Goal: Task Accomplishment & Management: Complete application form

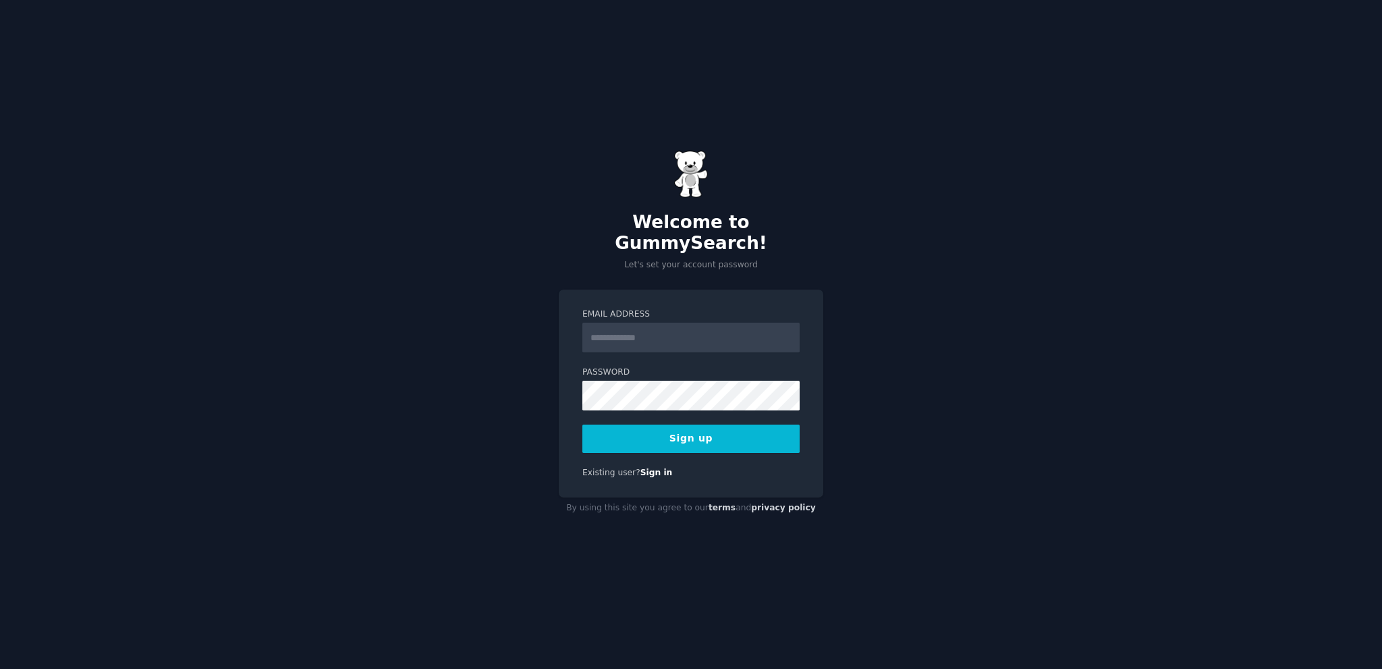
click at [574, 316] on div "Email Address Password 8 or more characters Alphanumeric characters No common p…" at bounding box center [691, 393] width 265 height 208
click at [608, 337] on input "Email Address" at bounding box center [690, 338] width 217 height 30
type input "**********"
click at [549, 352] on div "**********" at bounding box center [691, 334] width 1382 height 669
click at [644, 426] on button "Sign up" at bounding box center [690, 438] width 217 height 28
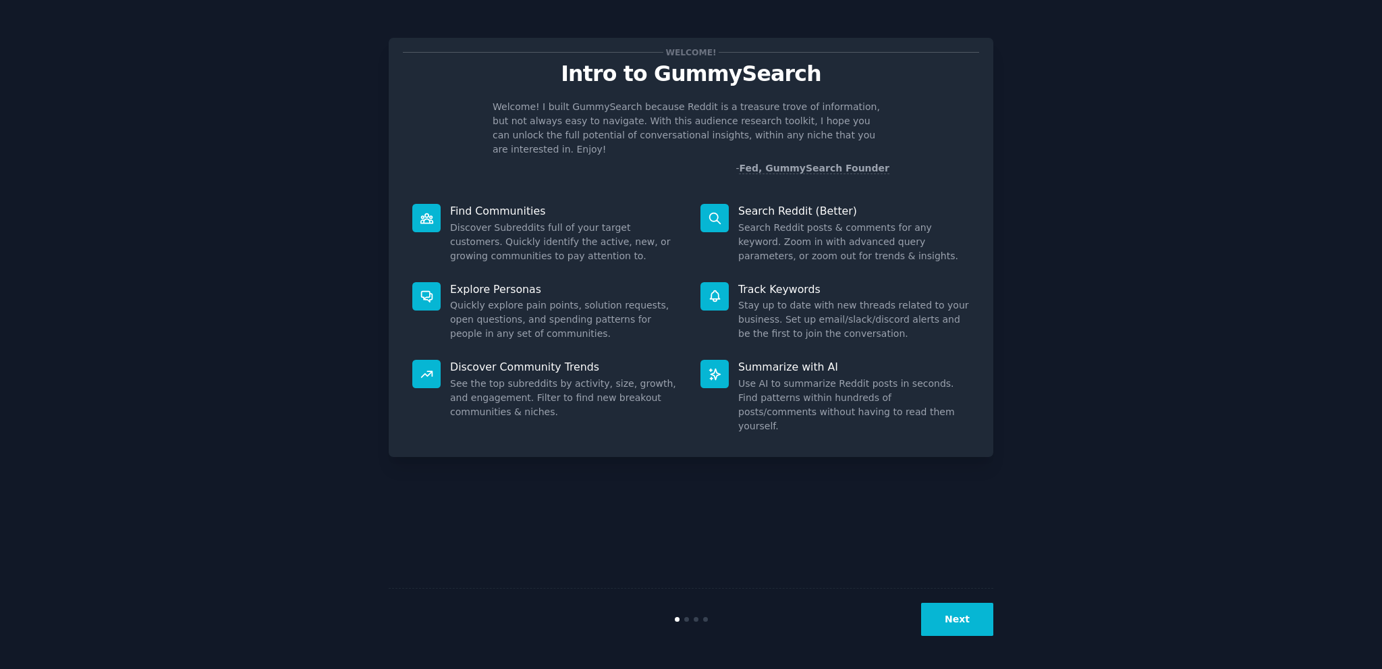
click at [983, 628] on button "Next" at bounding box center [957, 619] width 72 height 33
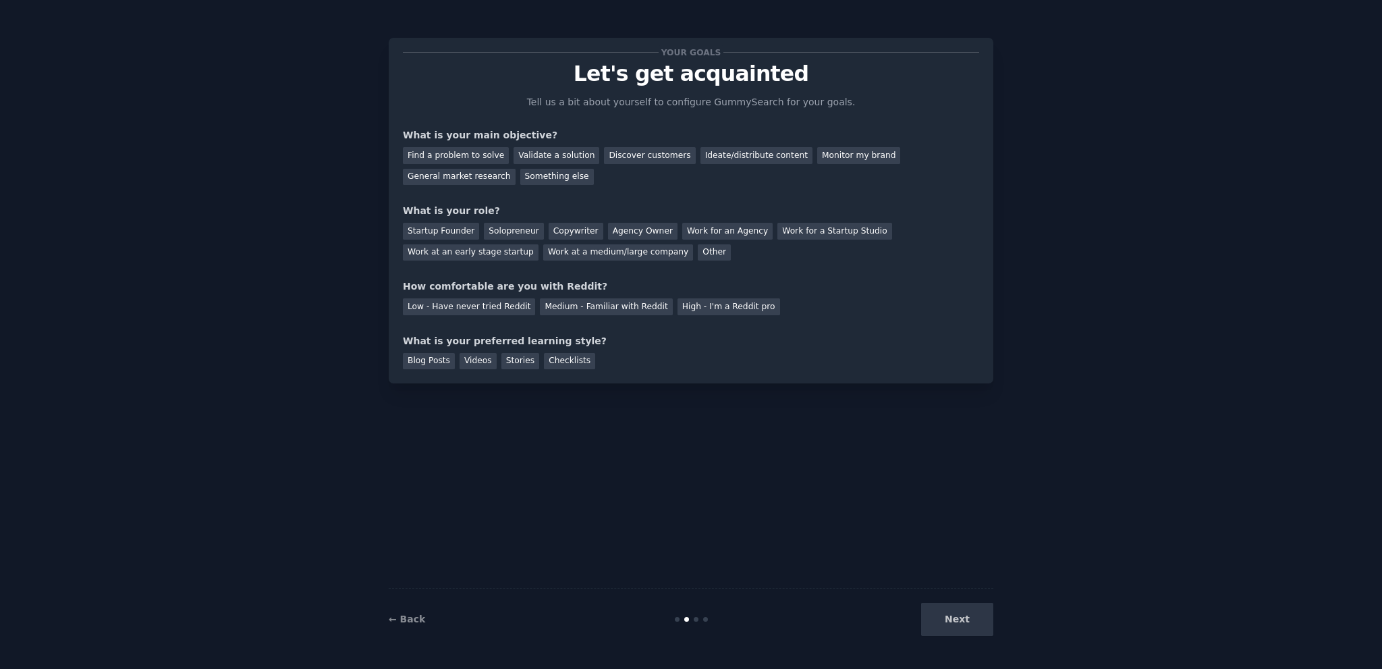
click at [983, 628] on div "Next" at bounding box center [893, 619] width 202 height 33
click at [980, 620] on div "Next" at bounding box center [893, 619] width 202 height 33
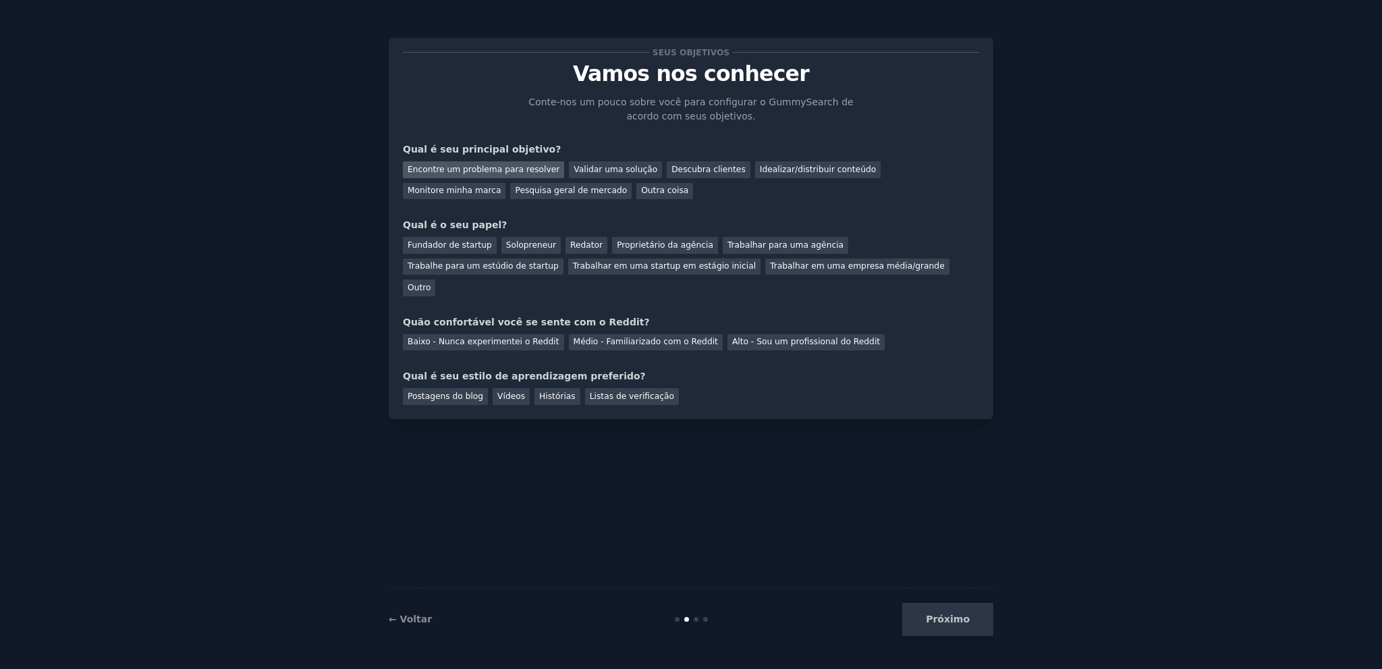
click at [447, 167] on font "Encontre um problema para resolver" at bounding box center [484, 169] width 152 height 9
click at [599, 171] on font "Validar uma solução" at bounding box center [616, 169] width 84 height 9
click at [486, 171] on font "Encontre um problema para resolver" at bounding box center [484, 169] width 152 height 9
click at [420, 249] on font "Fundador de startup" at bounding box center [450, 244] width 84 height 9
click at [605, 337] on font "Médio - Familiarizado com o Reddit" at bounding box center [646, 341] width 144 height 9
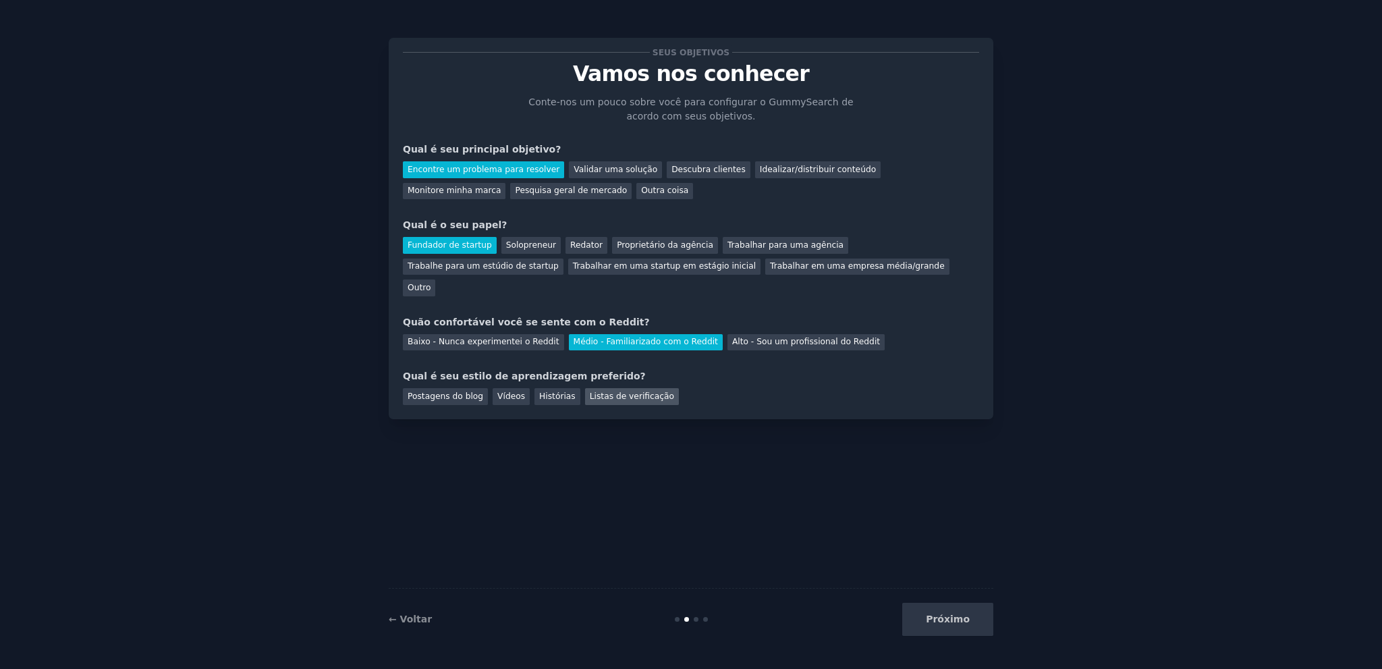
click at [594, 391] on font "Listas de verificação" at bounding box center [632, 395] width 84 height 9
click at [937, 613] on font "Próximo" at bounding box center [948, 618] width 44 height 11
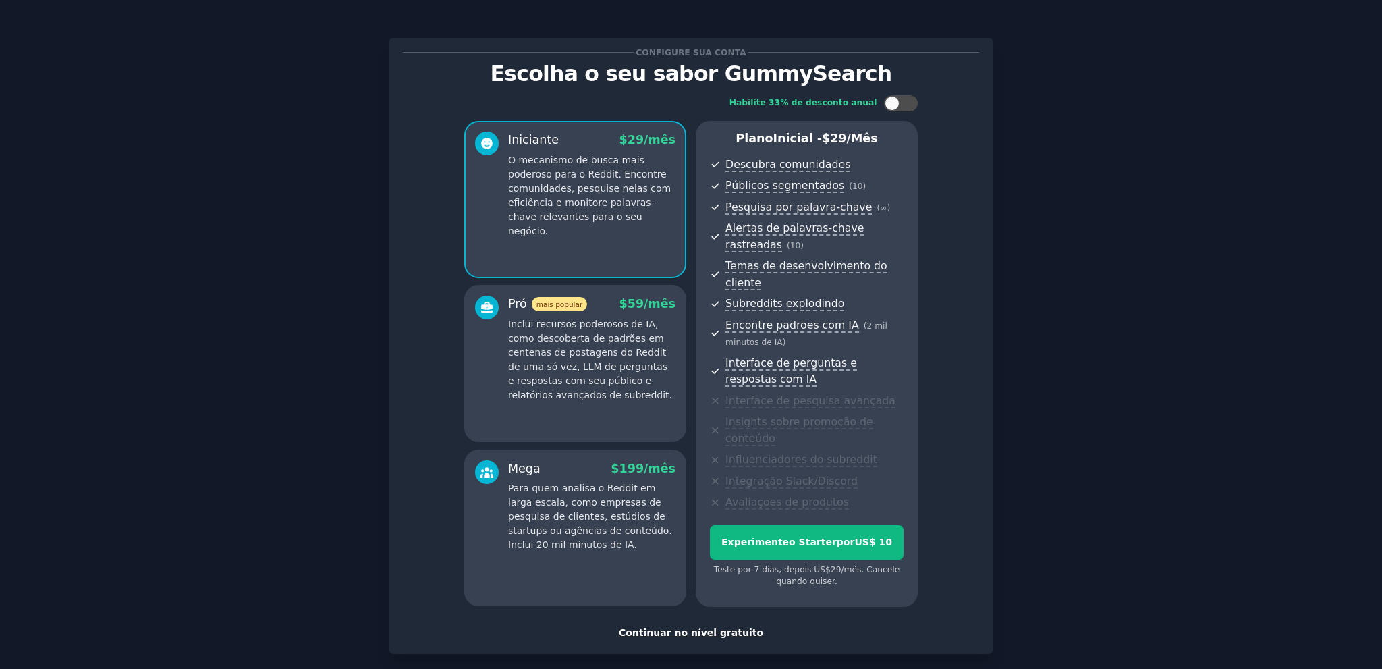
click at [935, 348] on div "Habilite 33% de desconto anual Iniciante $ 29 /mês O mecanismo de busca mais po…" at bounding box center [691, 351] width 576 height 530
click at [703, 627] on font "Continuar no nível gratuito" at bounding box center [691, 632] width 144 height 11
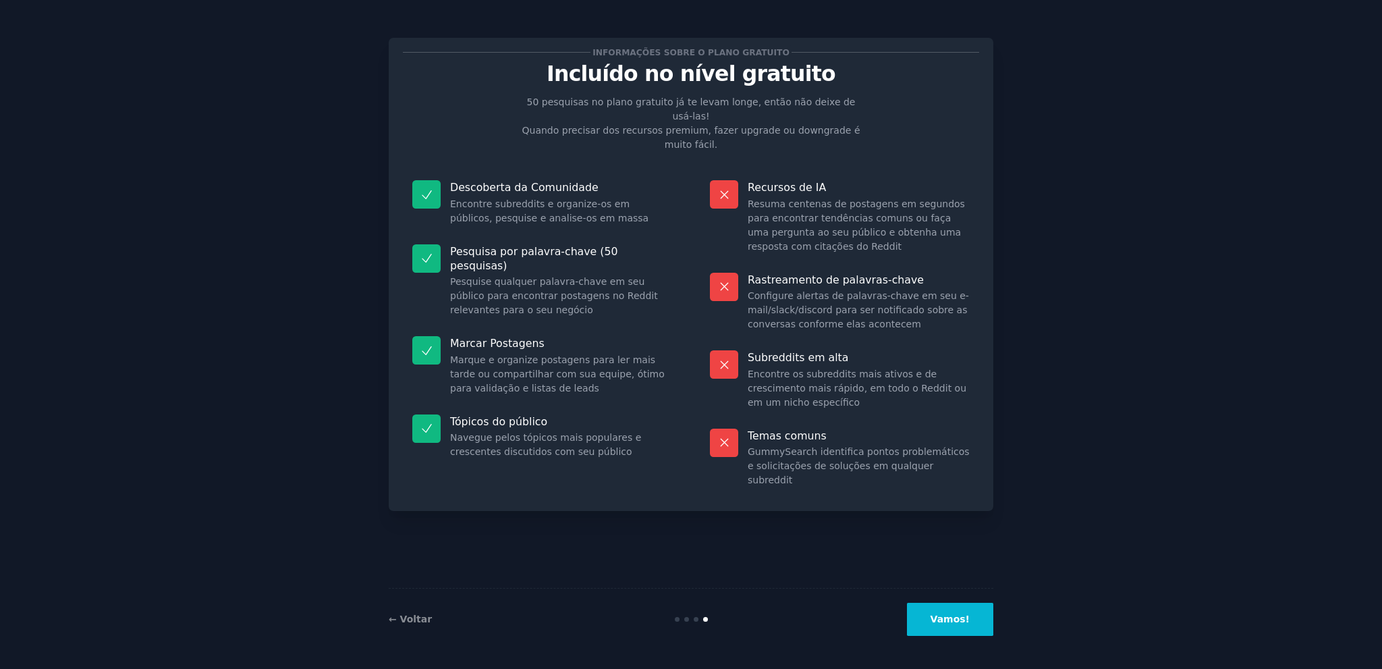
click at [943, 617] on font "Vamos!" at bounding box center [950, 618] width 39 height 11
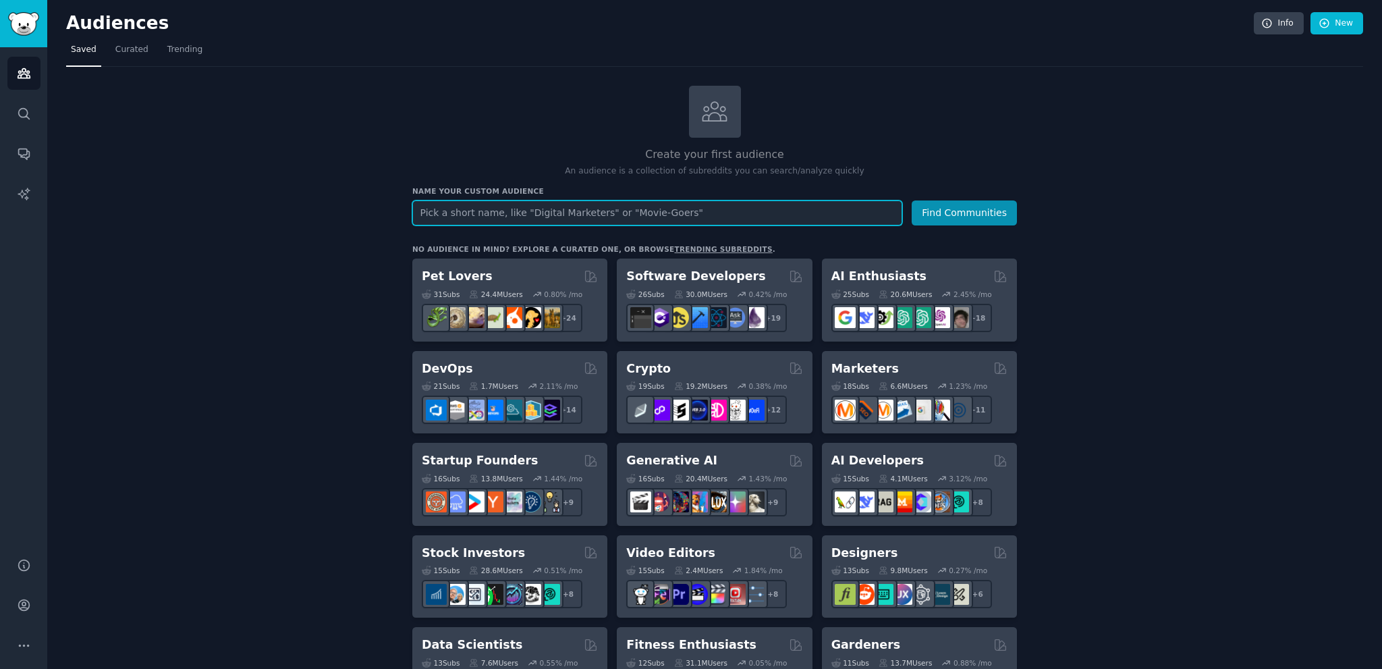
click at [721, 211] on input "text" at bounding box center [657, 212] width 490 height 25
paste input "Interior Design"
type input "Interior Design"
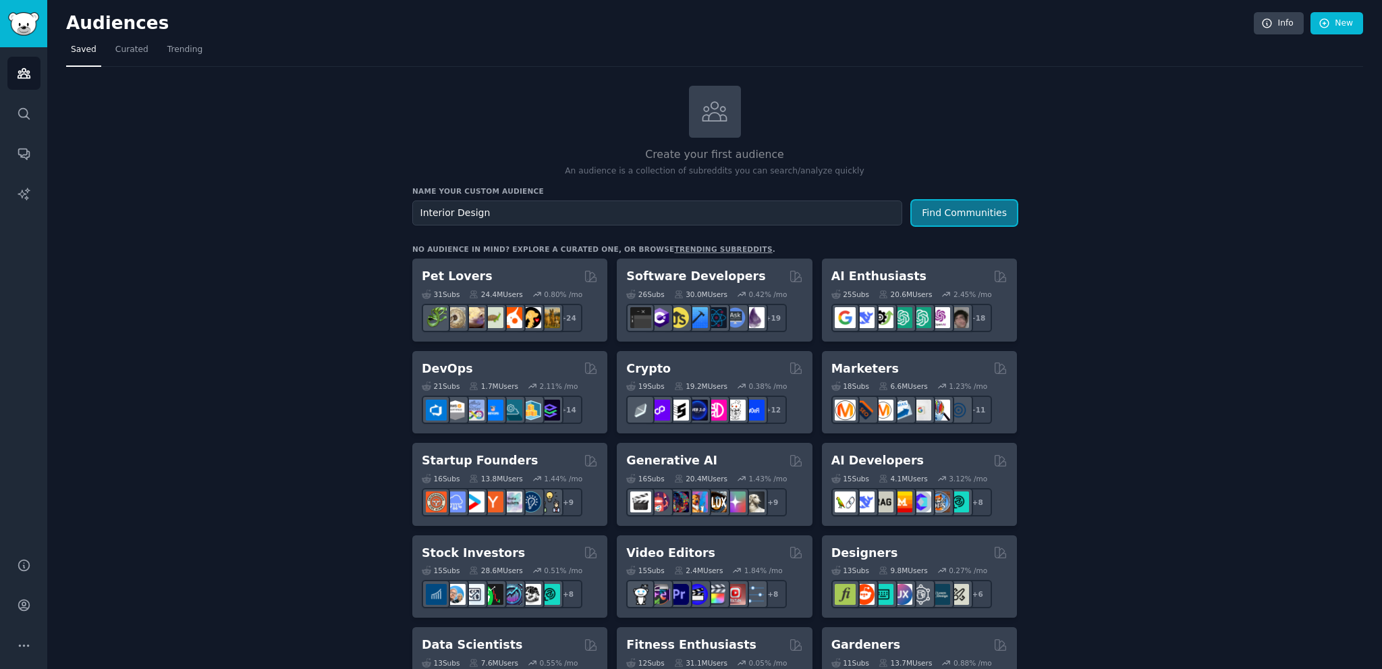
click at [954, 215] on button "Find Communities" at bounding box center [964, 212] width 105 height 25
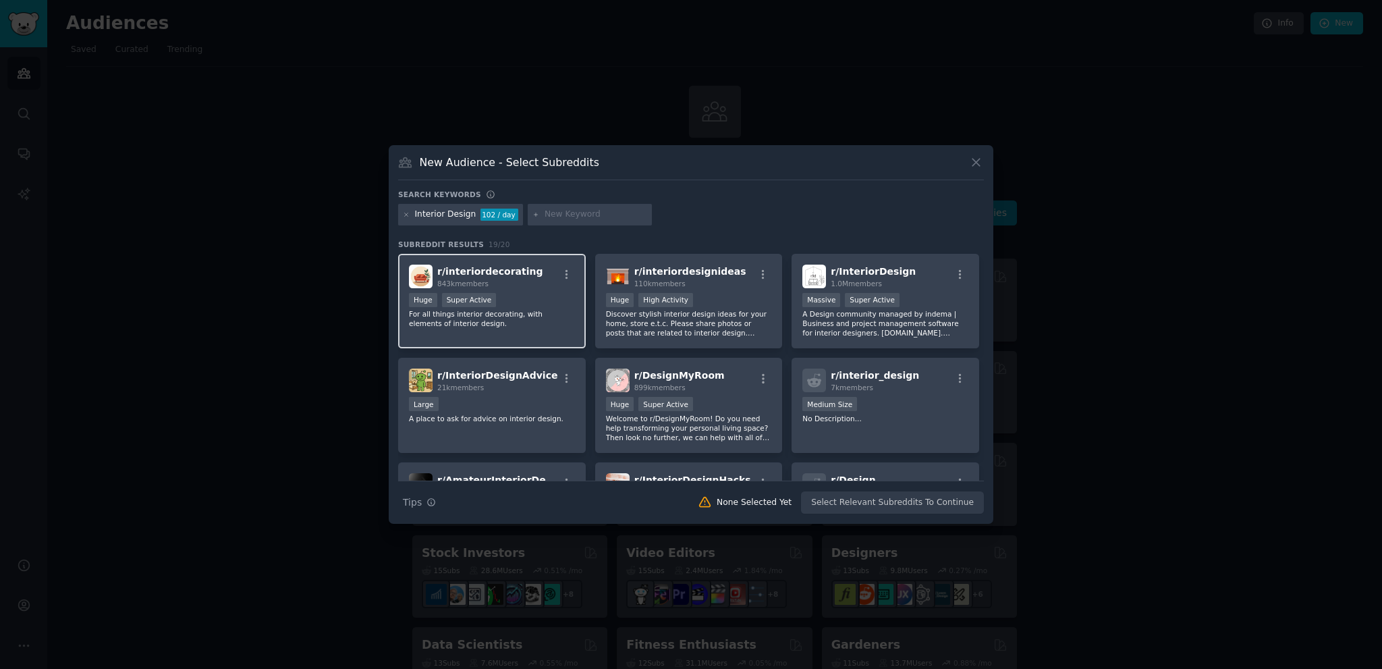
click at [537, 299] on div "Huge Super Active" at bounding box center [492, 301] width 166 height 17
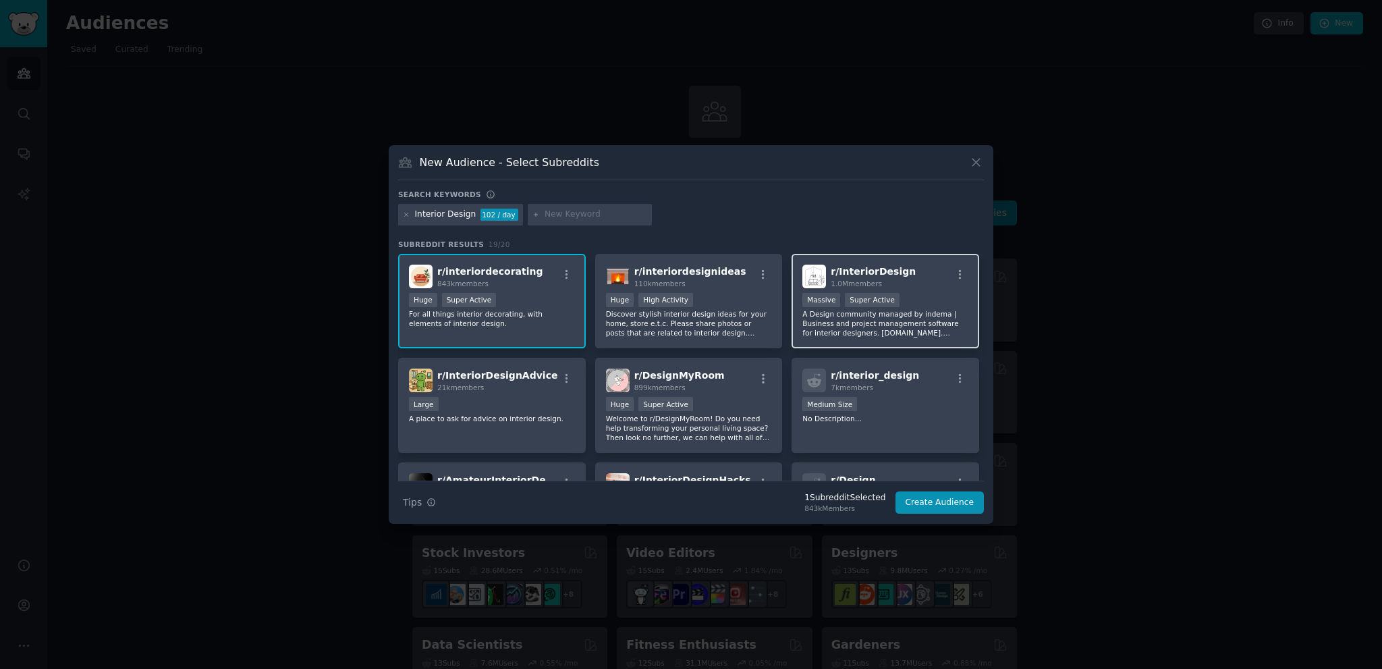
click at [930, 299] on div ">= 95th percentile for submissions / day Massive Super Active" at bounding box center [885, 301] width 166 height 17
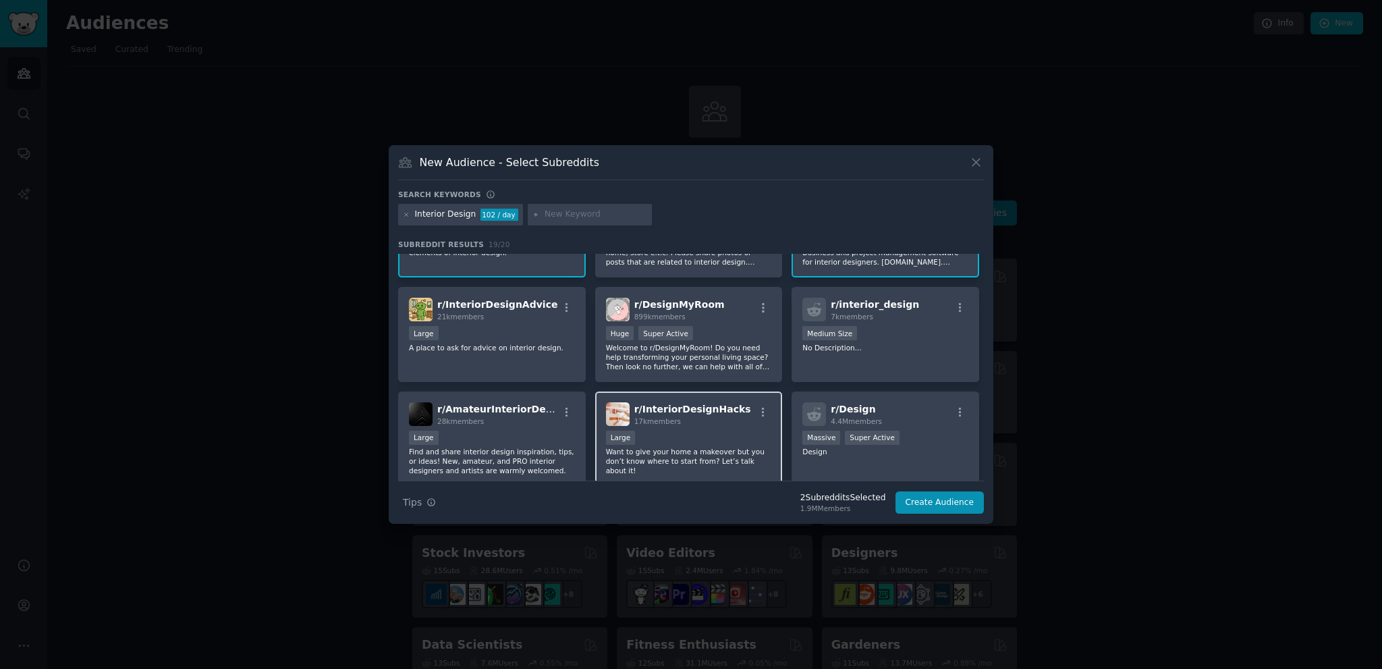
scroll to position [67, 0]
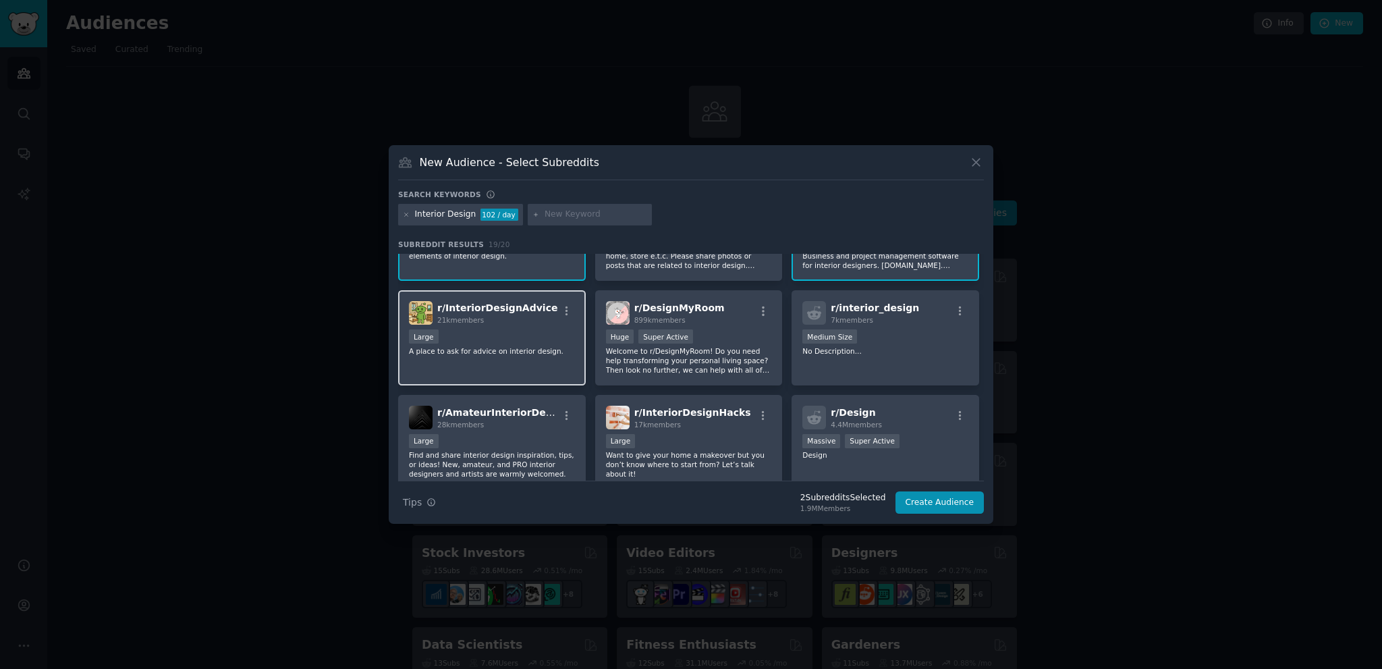
click at [516, 350] on p "A place to ask for advice on interior design." at bounding box center [492, 350] width 166 height 9
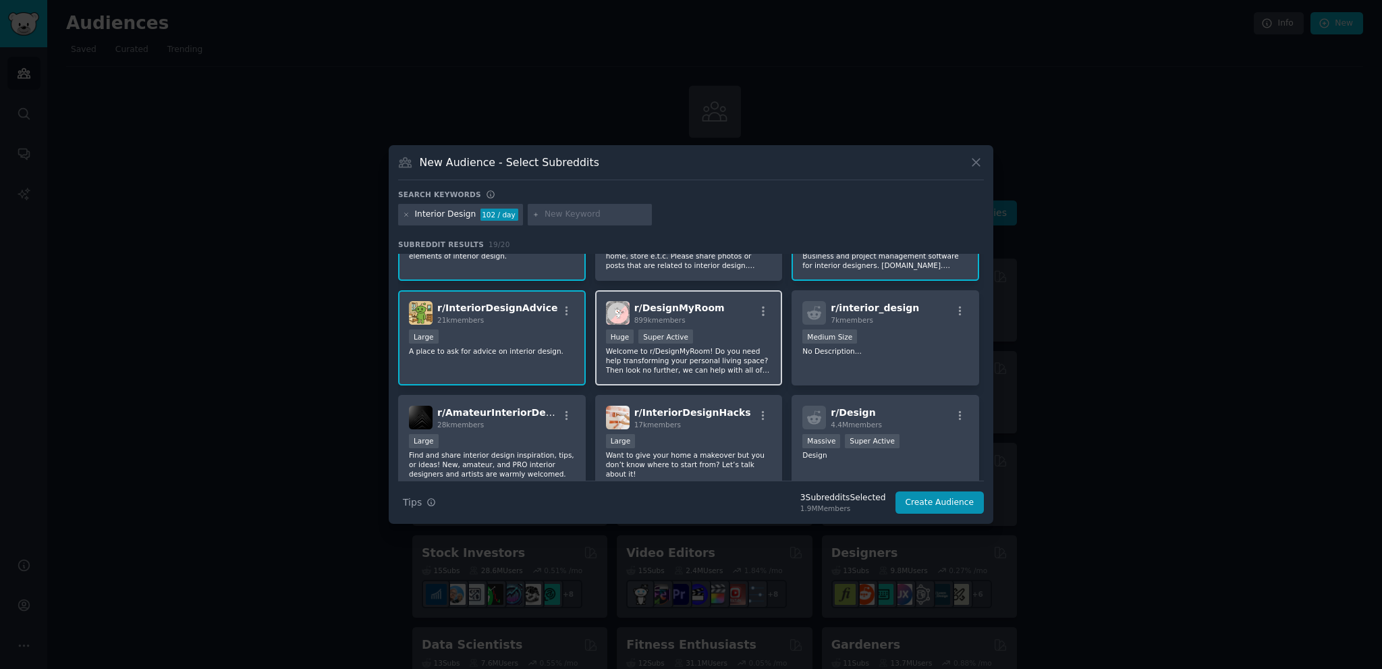
click at [733, 348] on p "Welcome to r/DesignMyRoom! Do you need help transforming your personal living s…" at bounding box center [689, 360] width 166 height 28
click at [878, 350] on p "No Description..." at bounding box center [885, 350] width 166 height 9
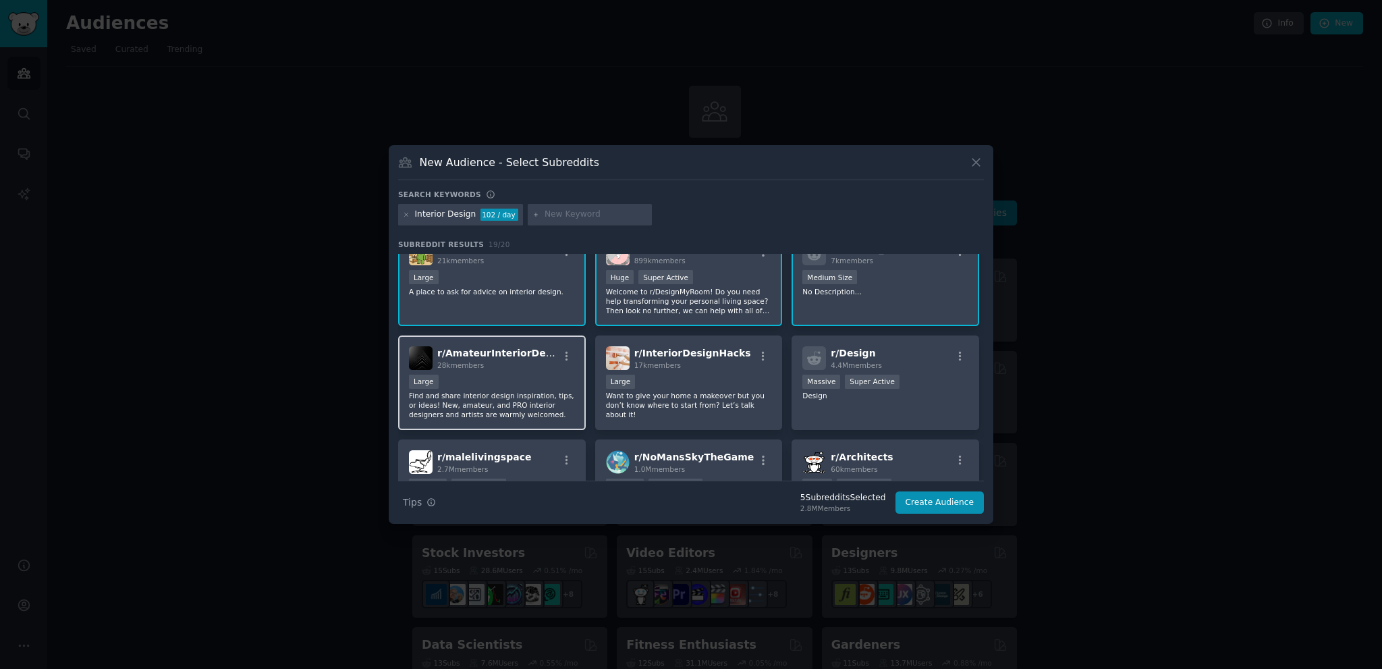
scroll to position [135, 0]
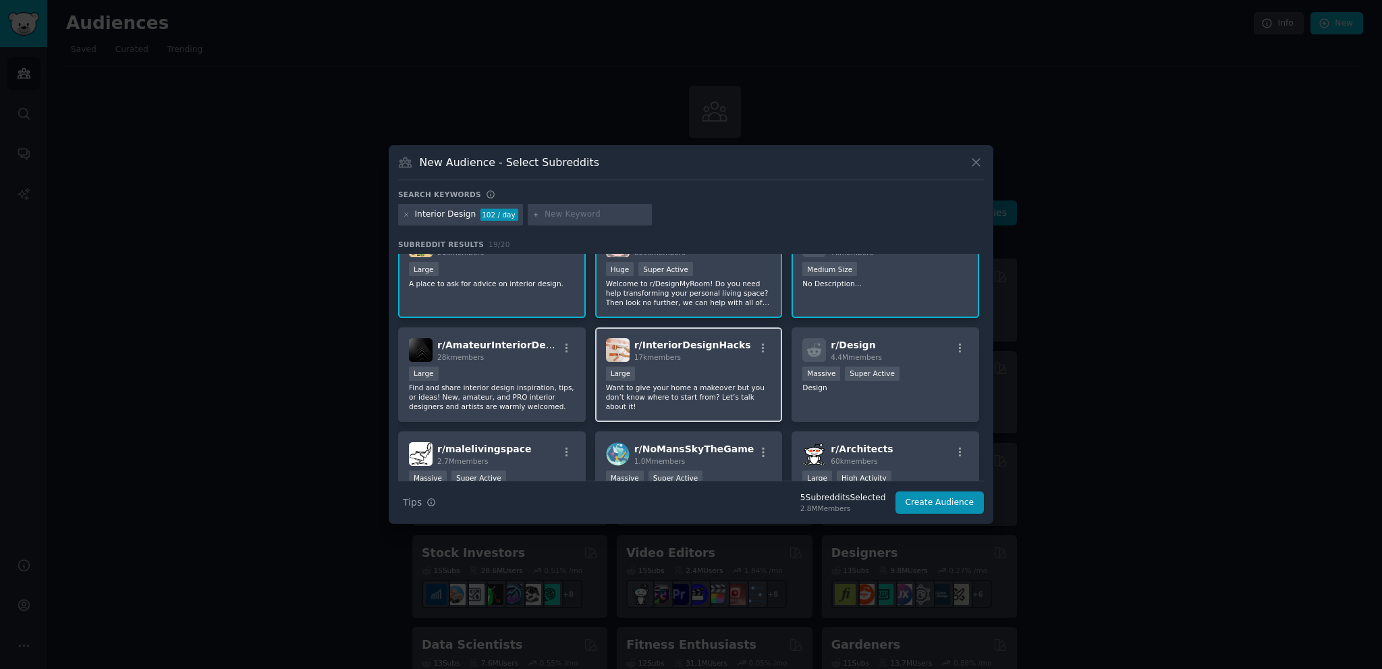
click at [683, 384] on p "Want to give your home a makeover but you don’t know where to start from? Let’s…" at bounding box center [689, 397] width 166 height 28
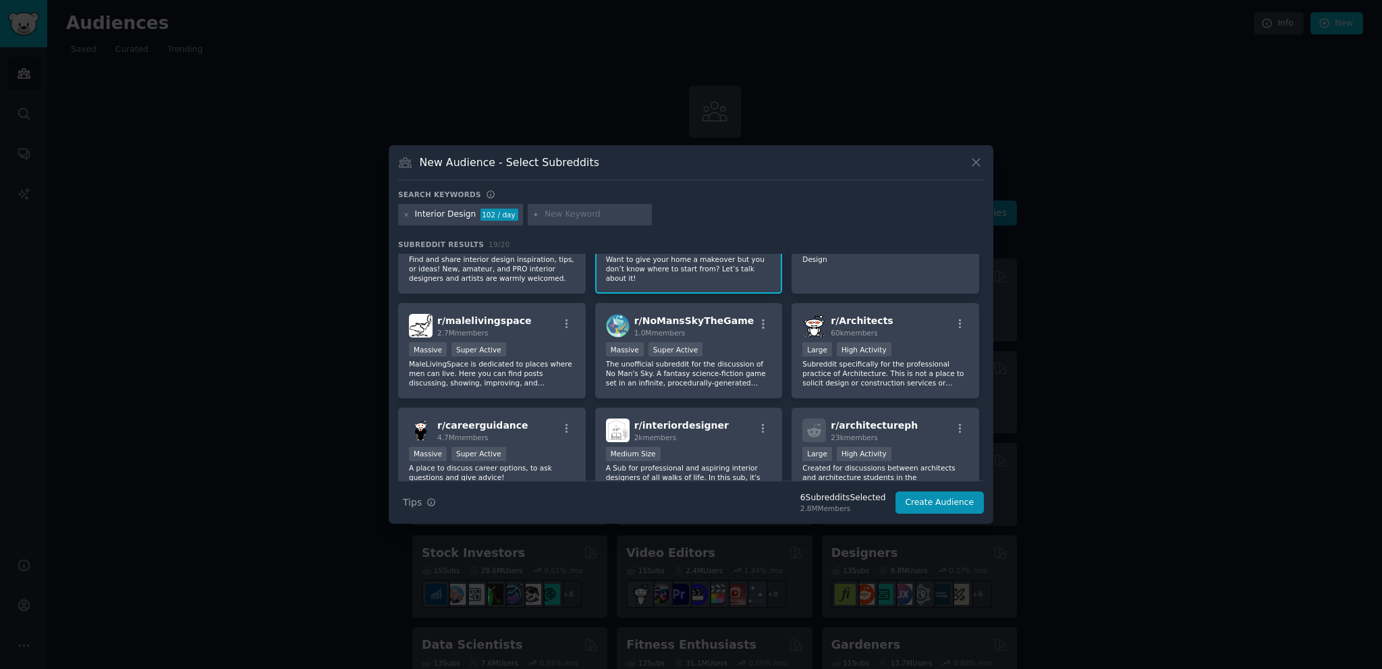
scroll to position [270, 0]
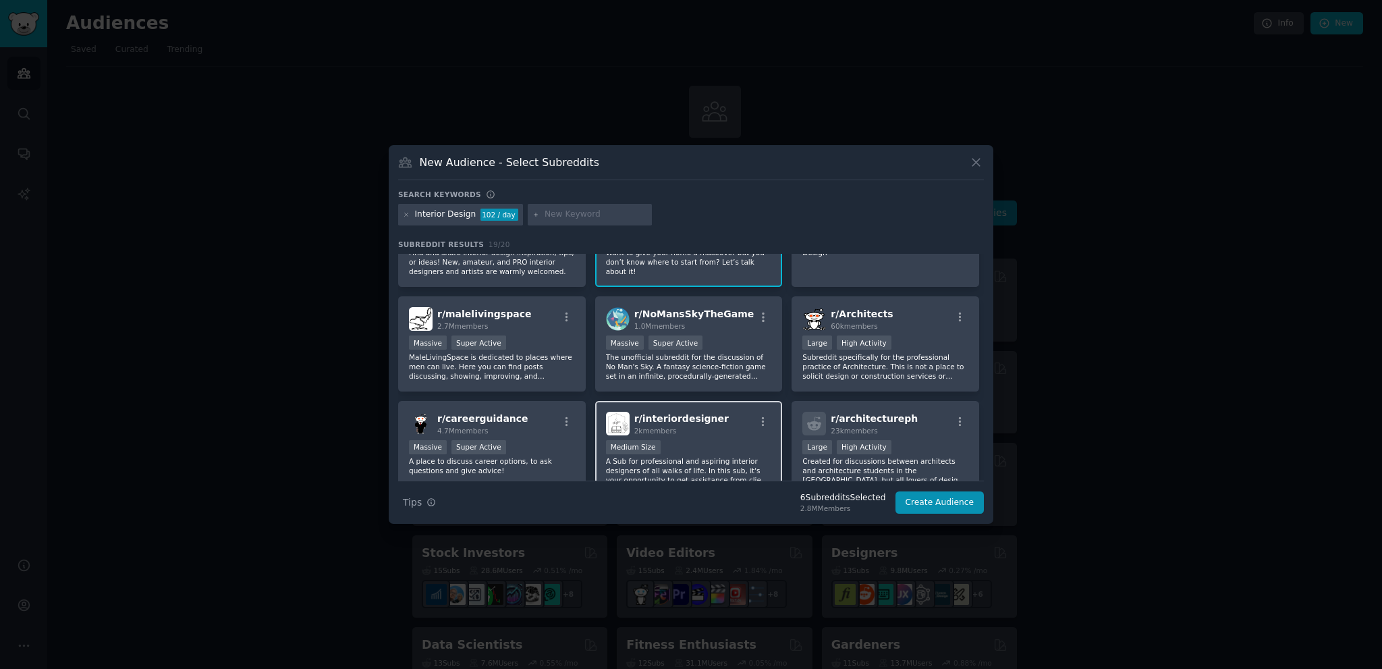
click at [694, 440] on div "Medium Size" at bounding box center [689, 448] width 166 height 17
click at [927, 503] on button "Create Audience" at bounding box center [939, 502] width 89 height 23
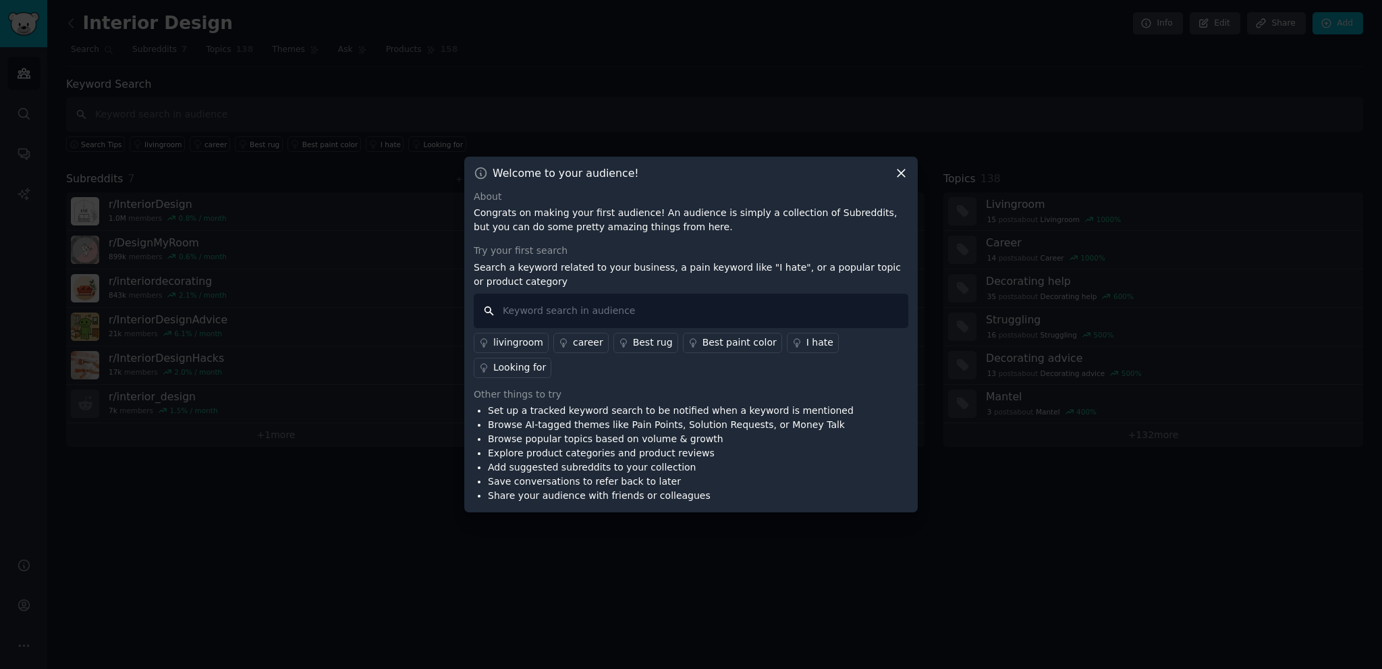
click at [655, 321] on input "text" at bounding box center [691, 311] width 435 height 34
paste input "I don't know"
type input "I don't know"
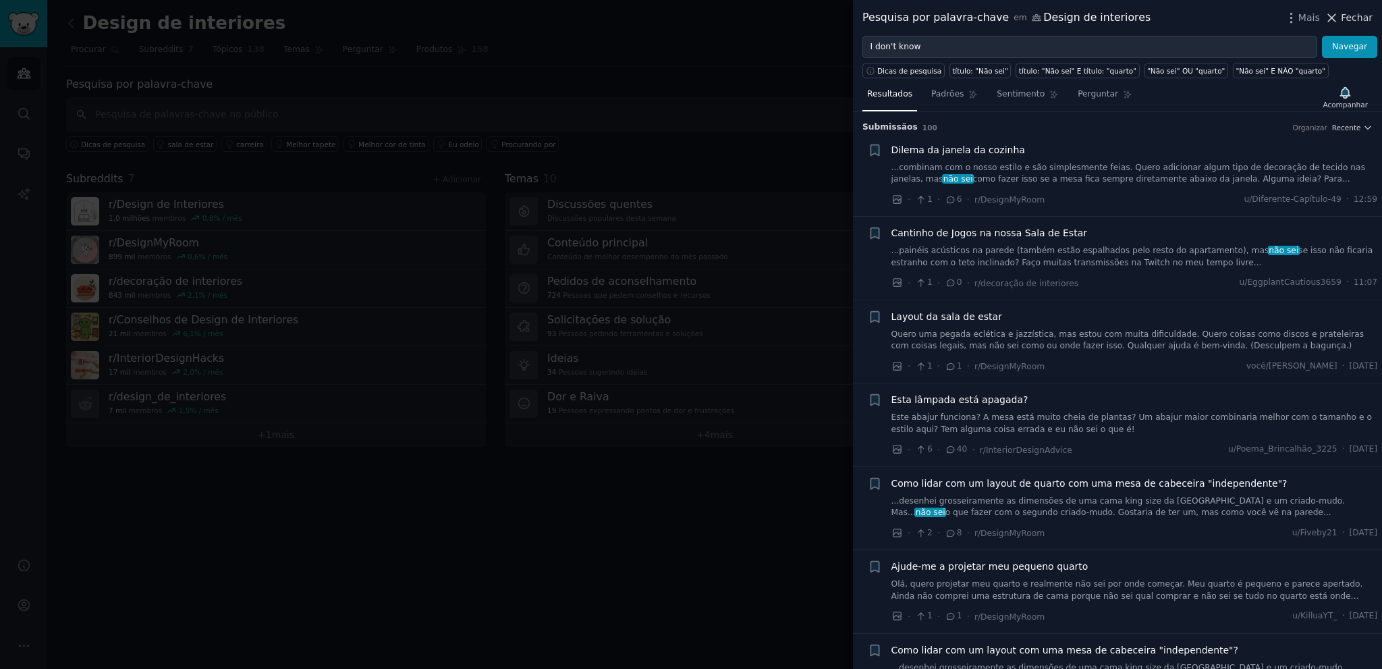
click at [1355, 16] on font "Fechar" at bounding box center [1357, 17] width 32 height 11
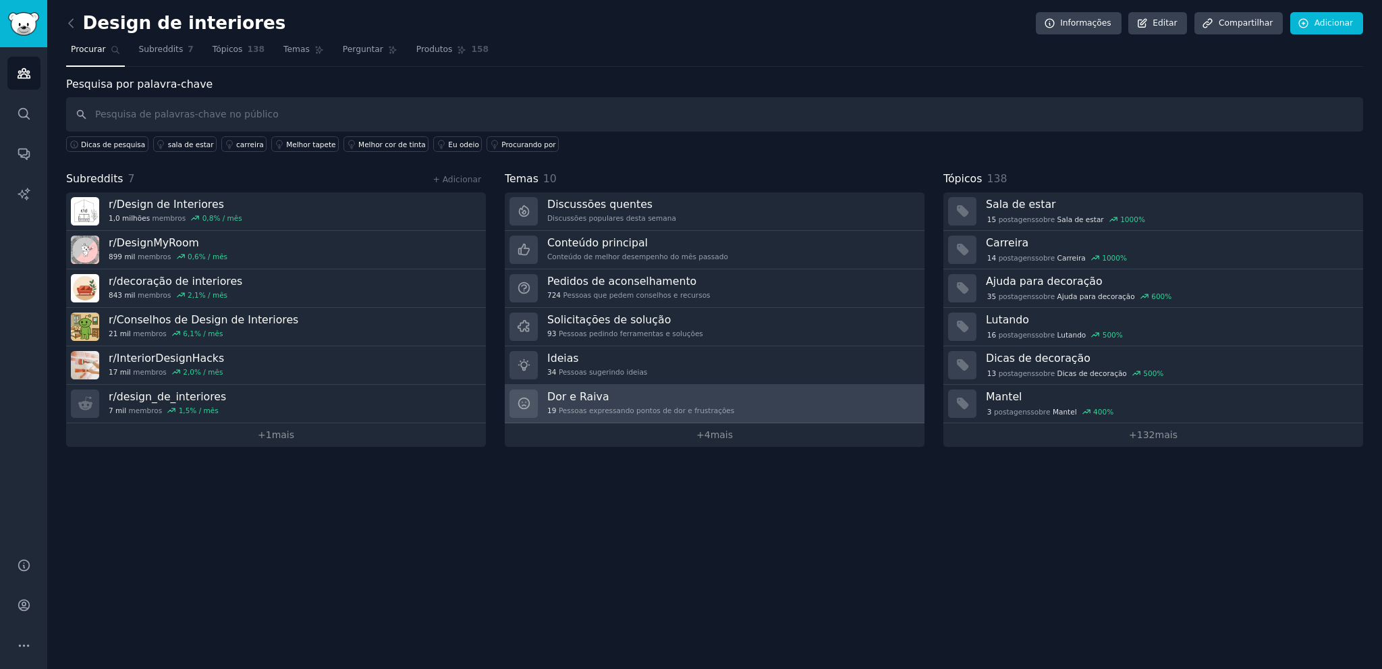
click at [727, 397] on link "Dor e Raiva 19 Pessoas expressando pontos de dor e frustrações" at bounding box center [715, 404] width 420 height 38
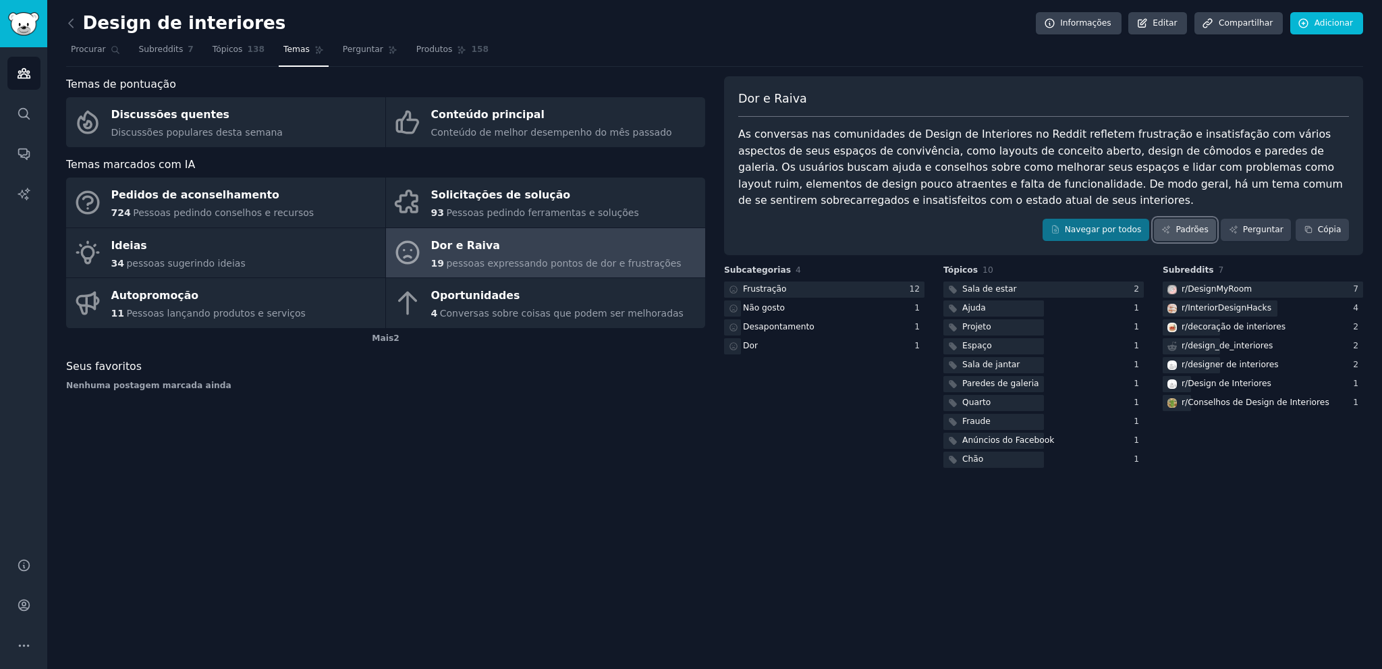
click at [1200, 229] on font "Padrões" at bounding box center [1192, 229] width 32 height 9
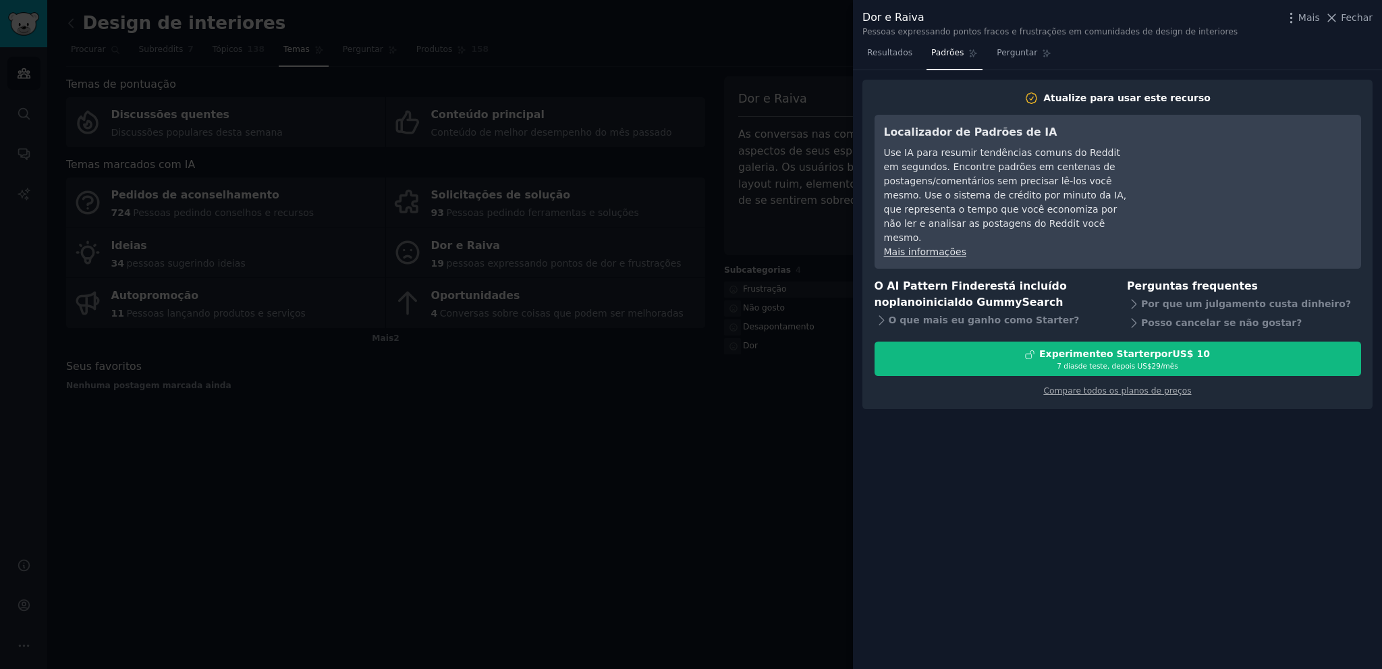
click at [1084, 384] on div "Atualize para usar este recurso Localizador de Padrões de IA Use IA para resumi…" at bounding box center [1117, 245] width 510 height 330
click at [1084, 386] on font "Compare todos os planos de preços" at bounding box center [1117, 390] width 148 height 9
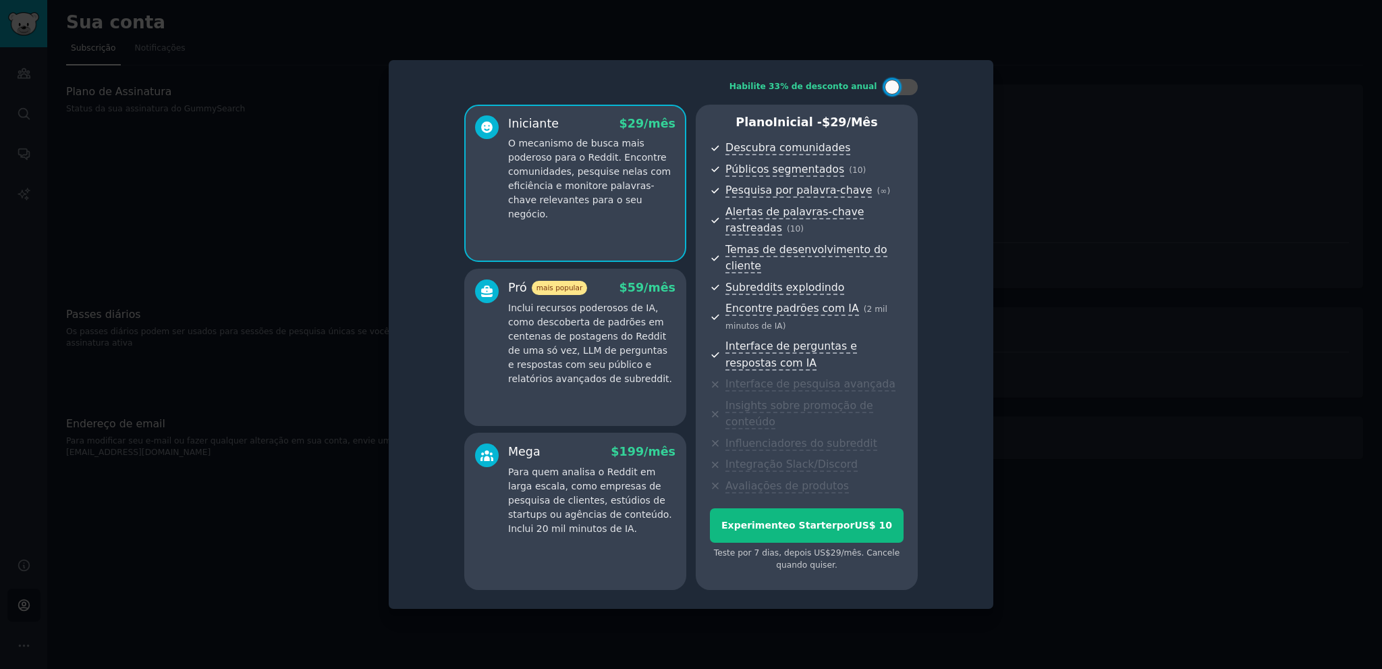
click at [1115, 401] on div at bounding box center [691, 334] width 1382 height 669
click at [251, 194] on div at bounding box center [691, 334] width 1382 height 669
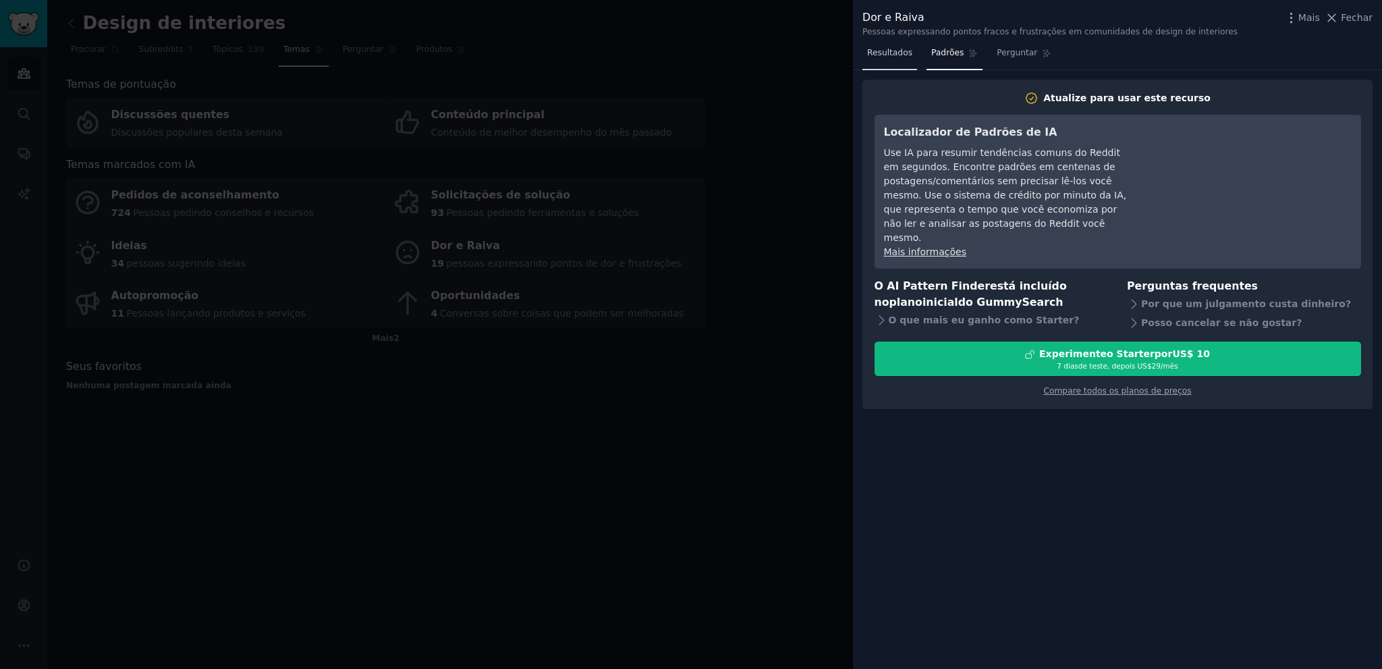
click at [892, 57] on font "Resultados" at bounding box center [889, 52] width 45 height 9
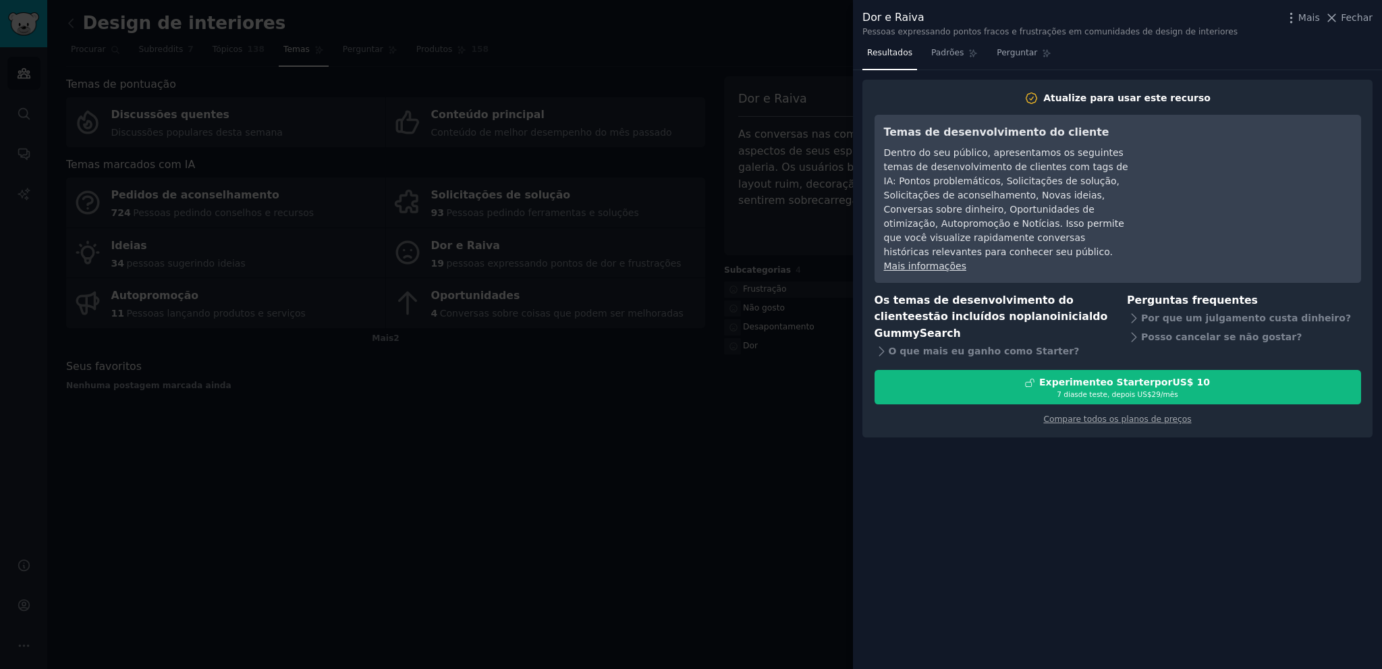
click at [721, 452] on div at bounding box center [691, 334] width 1382 height 669
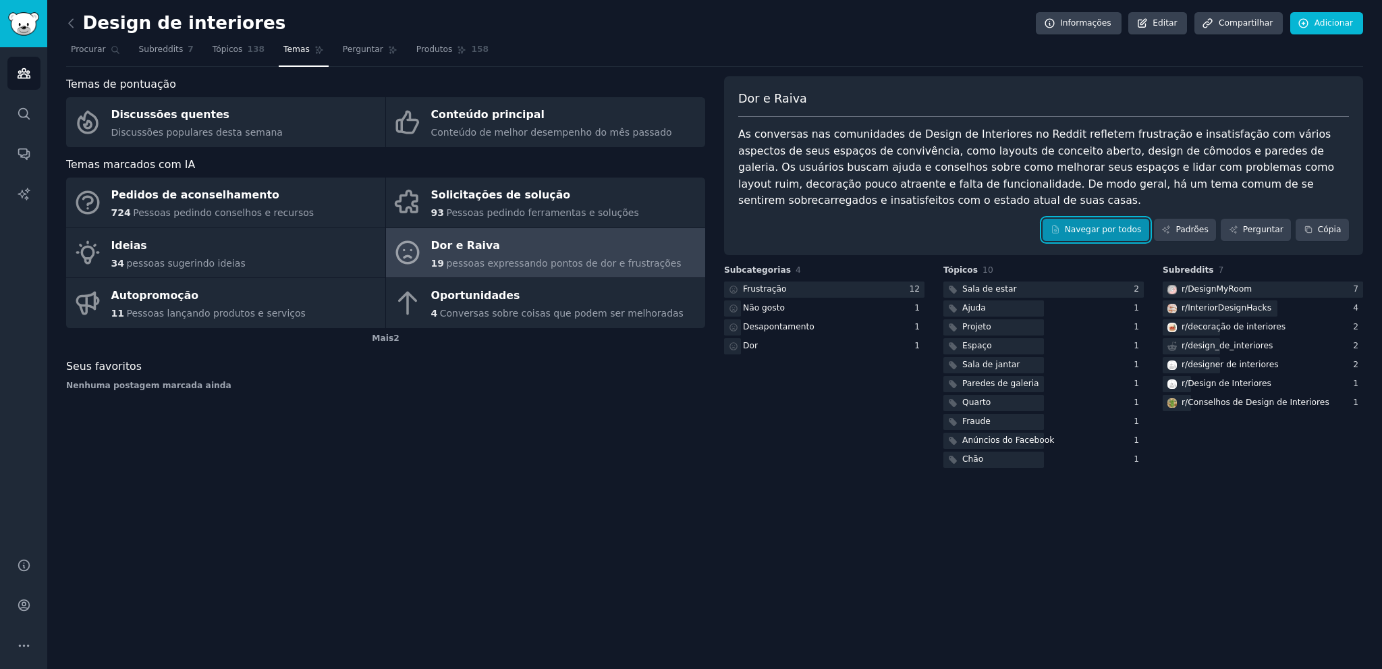
click at [1092, 229] on font "Navegar por todos" at bounding box center [1103, 229] width 77 height 9
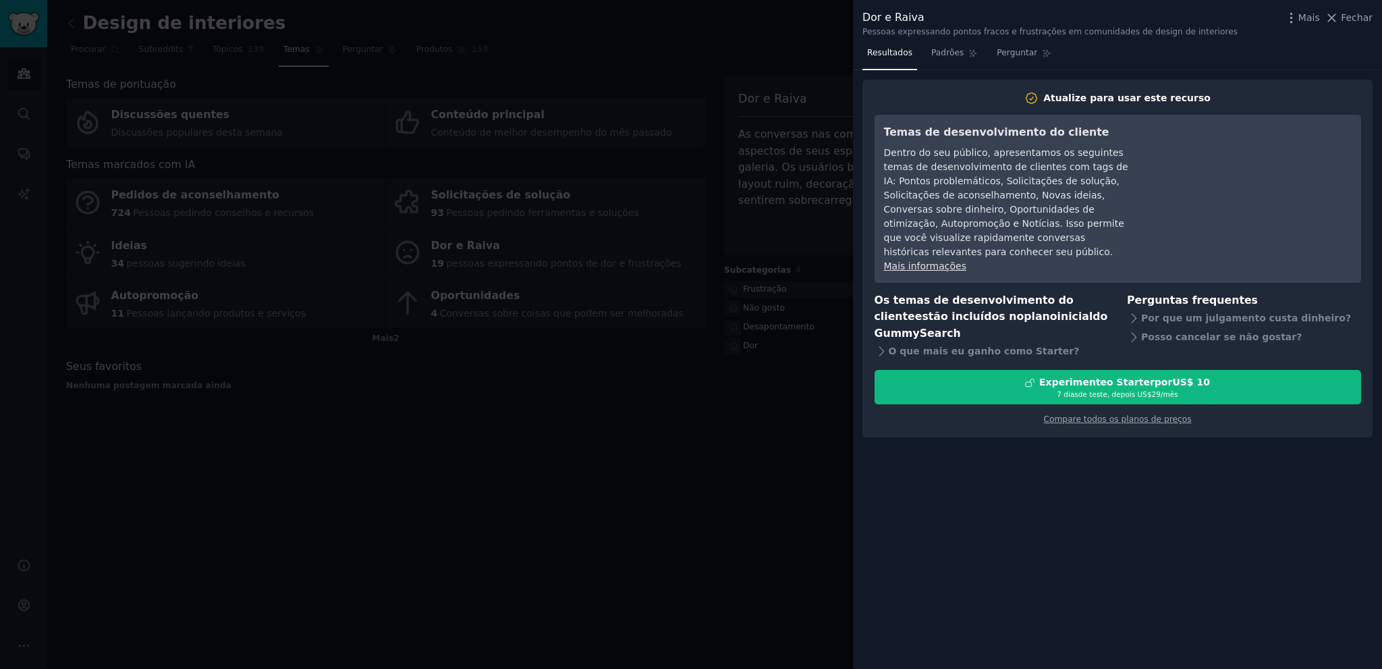
click at [769, 361] on div at bounding box center [691, 334] width 1382 height 669
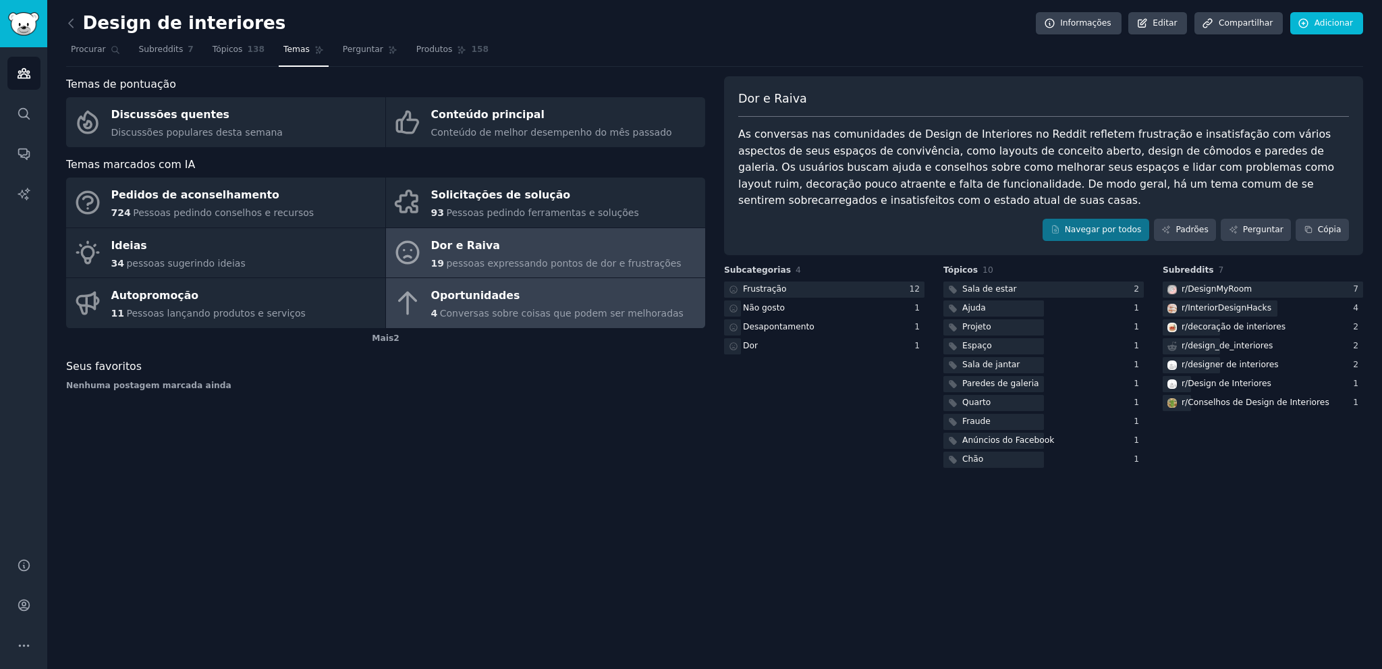
click at [470, 312] on font "Conversas sobre coisas que podem ser melhoradas" at bounding box center [562, 313] width 244 height 11
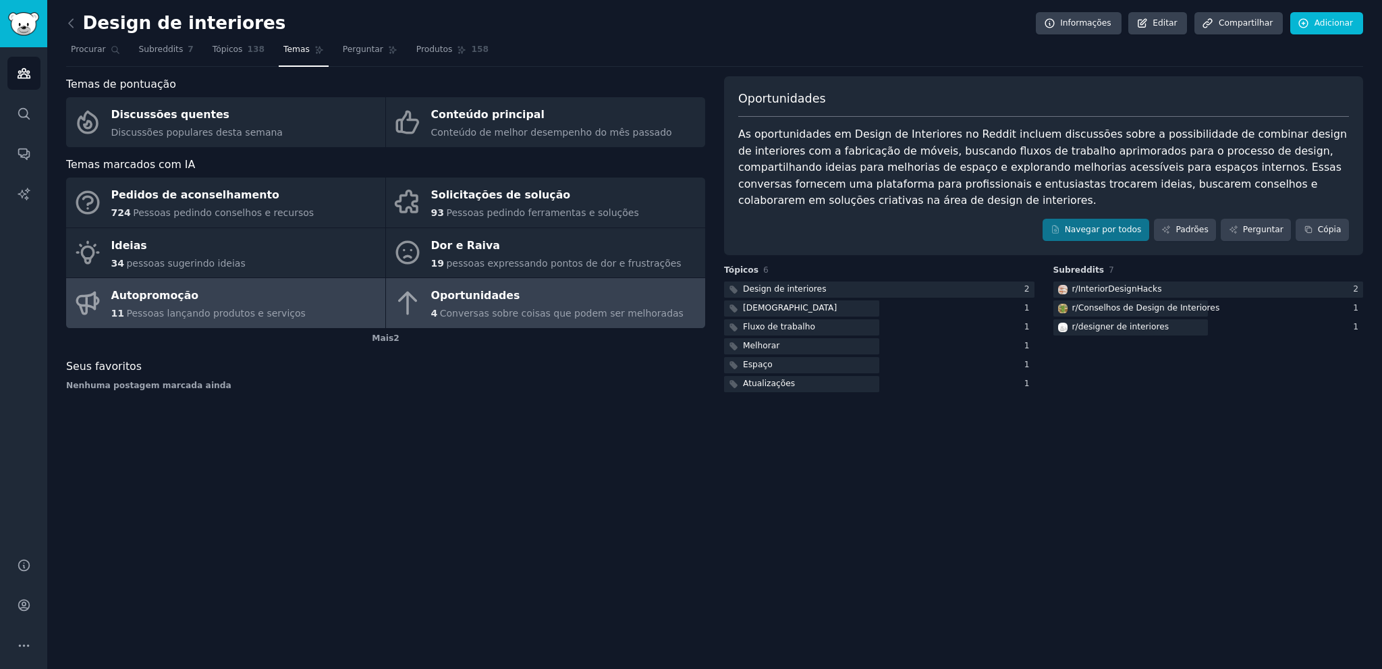
click at [150, 292] on font "Autopromoção" at bounding box center [155, 295] width 88 height 13
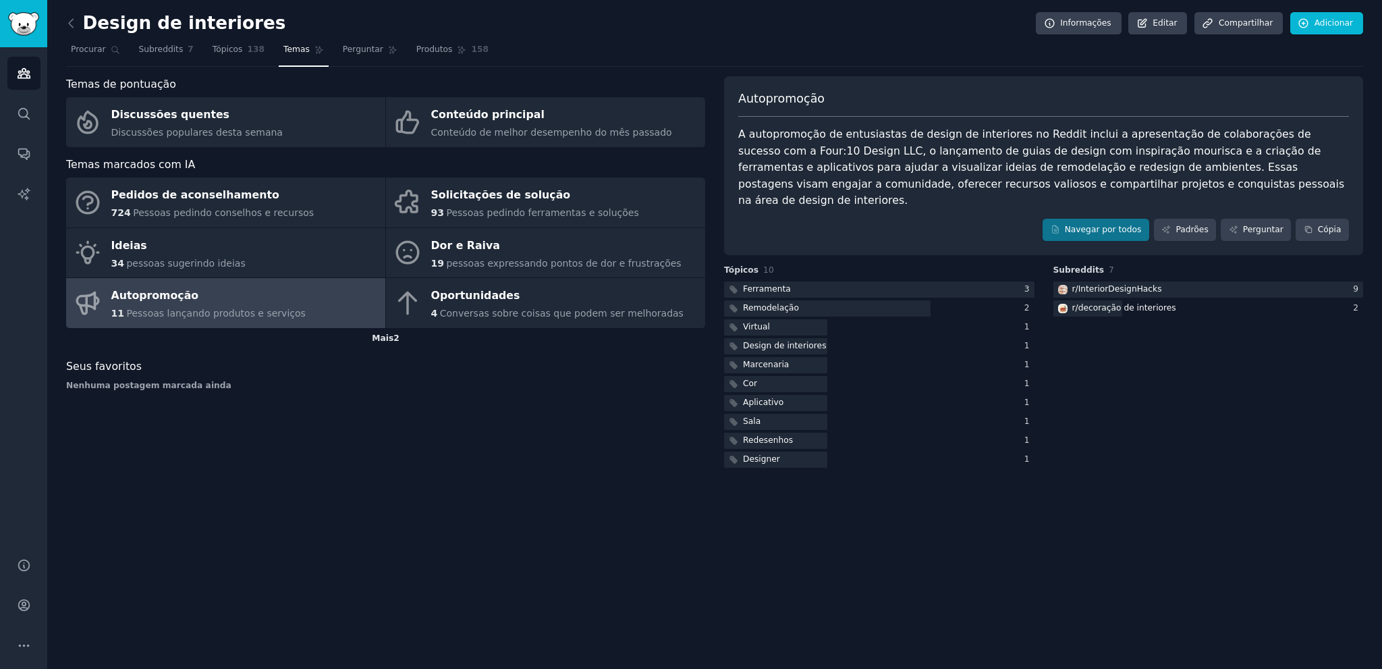
click at [383, 339] on font "Mais" at bounding box center [383, 337] width 22 height 9
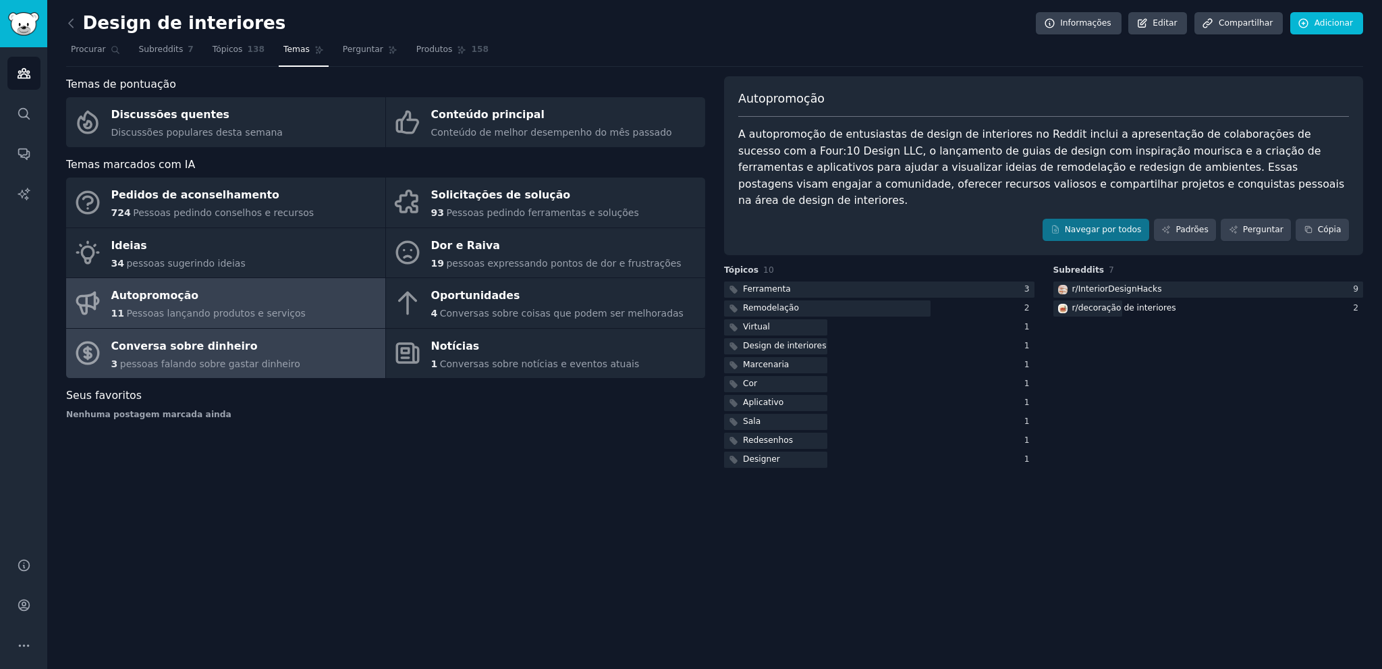
click at [262, 345] on div "Conversa sobre dinheiro" at bounding box center [205, 346] width 189 height 22
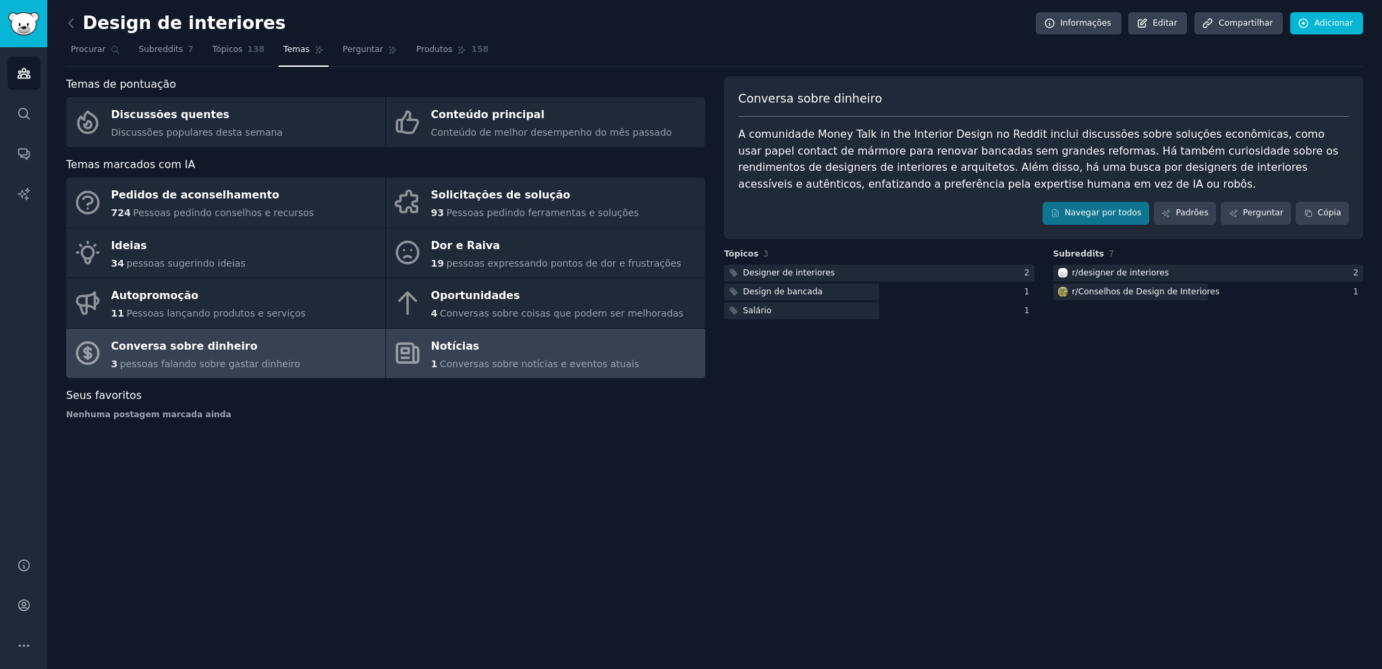
click at [501, 360] on font "Conversas sobre notícias e eventos atuais" at bounding box center [539, 363] width 199 height 11
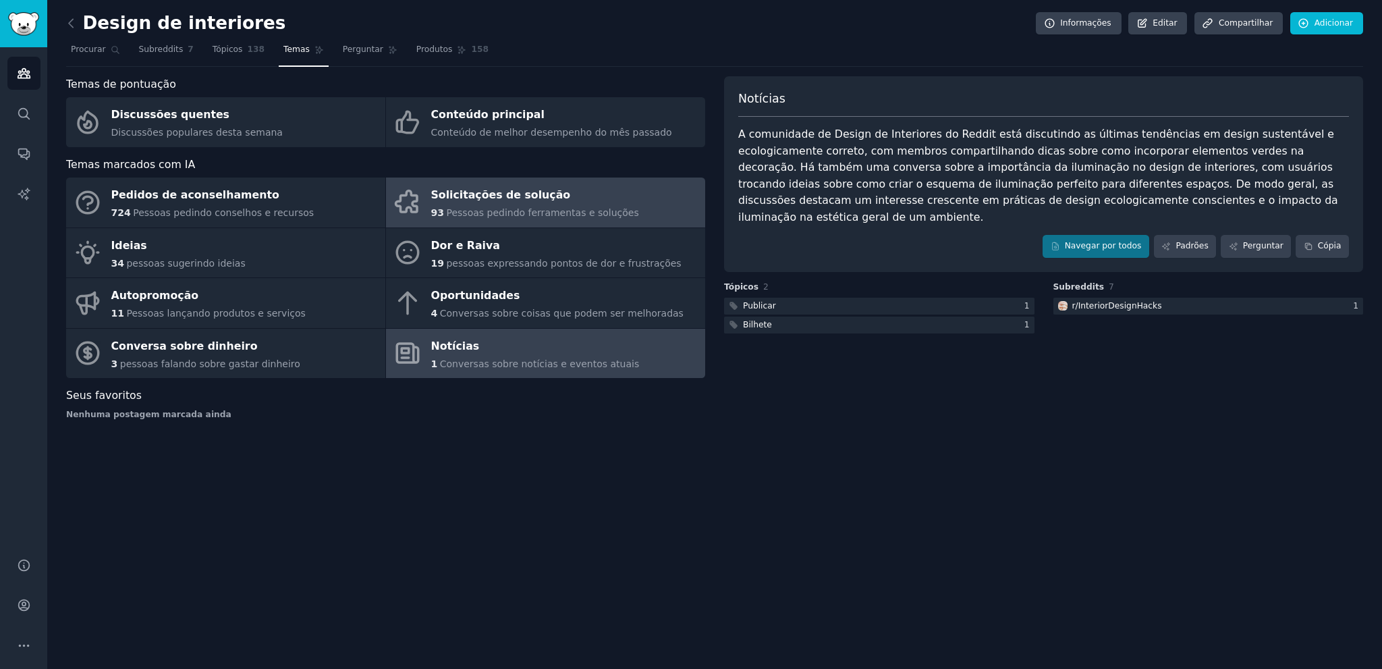
click at [464, 217] on font "Pessoas pedindo ferramentas e soluções" at bounding box center [542, 212] width 192 height 11
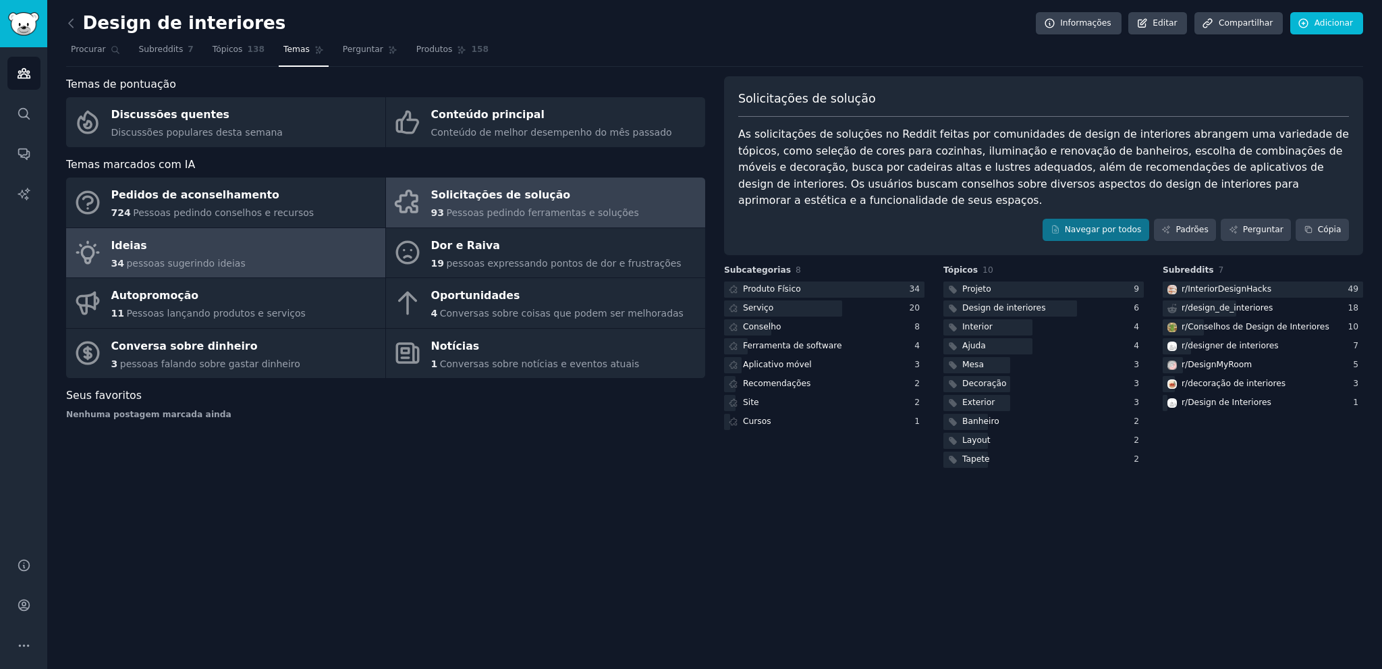
click at [261, 254] on link "Ideias 34 pessoas sugerindo ideias" at bounding box center [225, 253] width 319 height 50
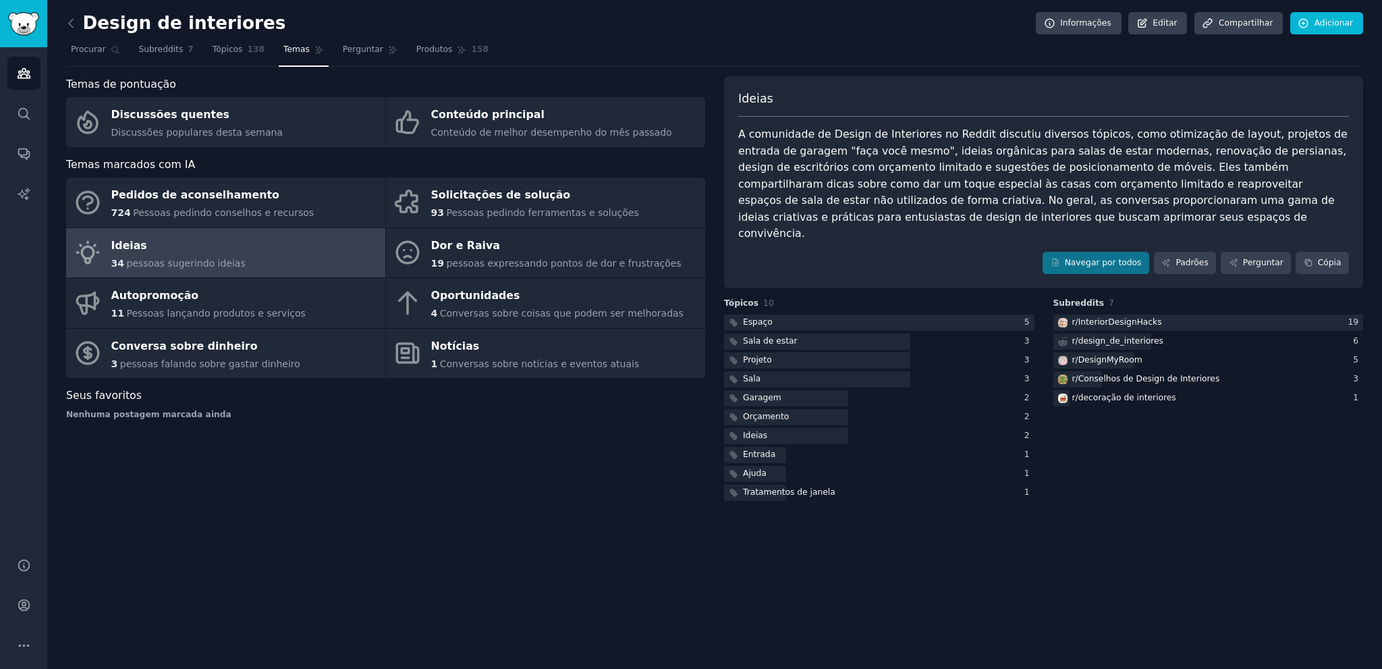
click at [65, 20] on div "Design de interiores Informações Editar Compartilhar Adicionar Procurar Subredd…" at bounding box center [714, 334] width 1335 height 669
click at [70, 22] on icon at bounding box center [71, 23] width 4 height 8
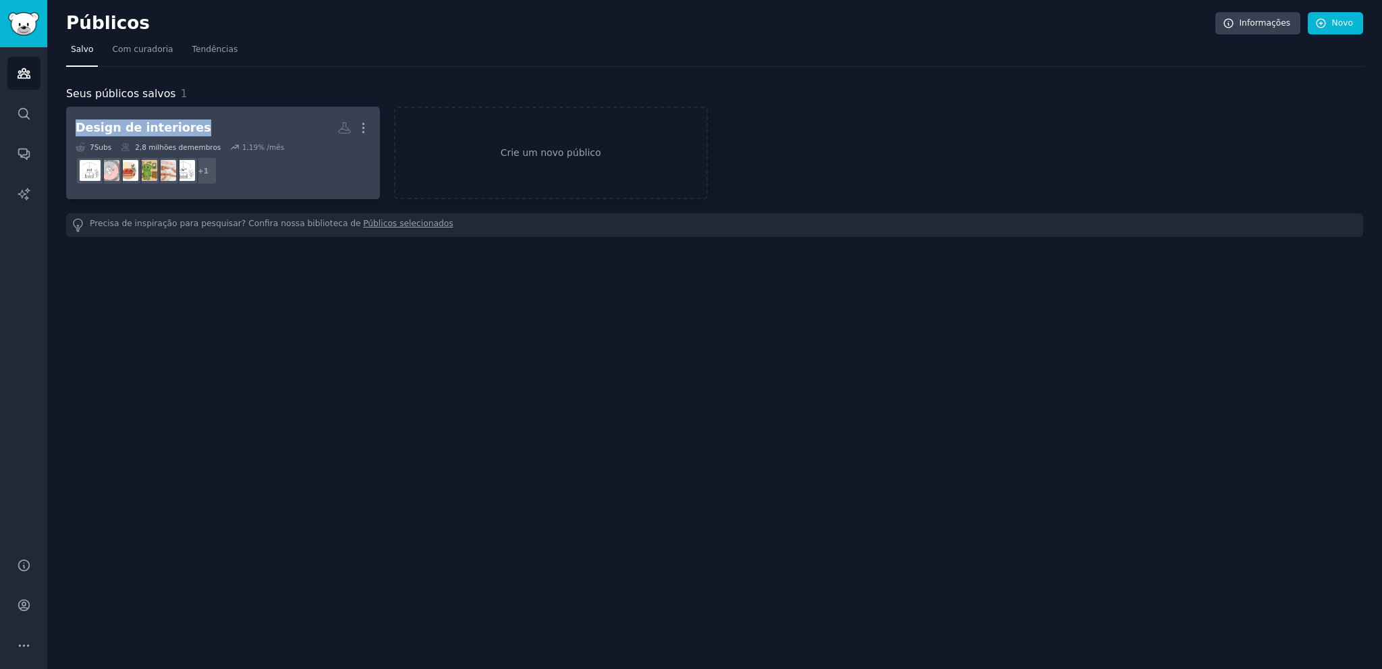
drag, startPoint x: 59, startPoint y: 117, endPoint x: 182, endPoint y: 124, distance: 123.0
click at [182, 124] on div "Públicos Informações Novo Salvo Com curadoria Tendências Seus públicos salvos 1…" at bounding box center [714, 334] width 1335 height 669
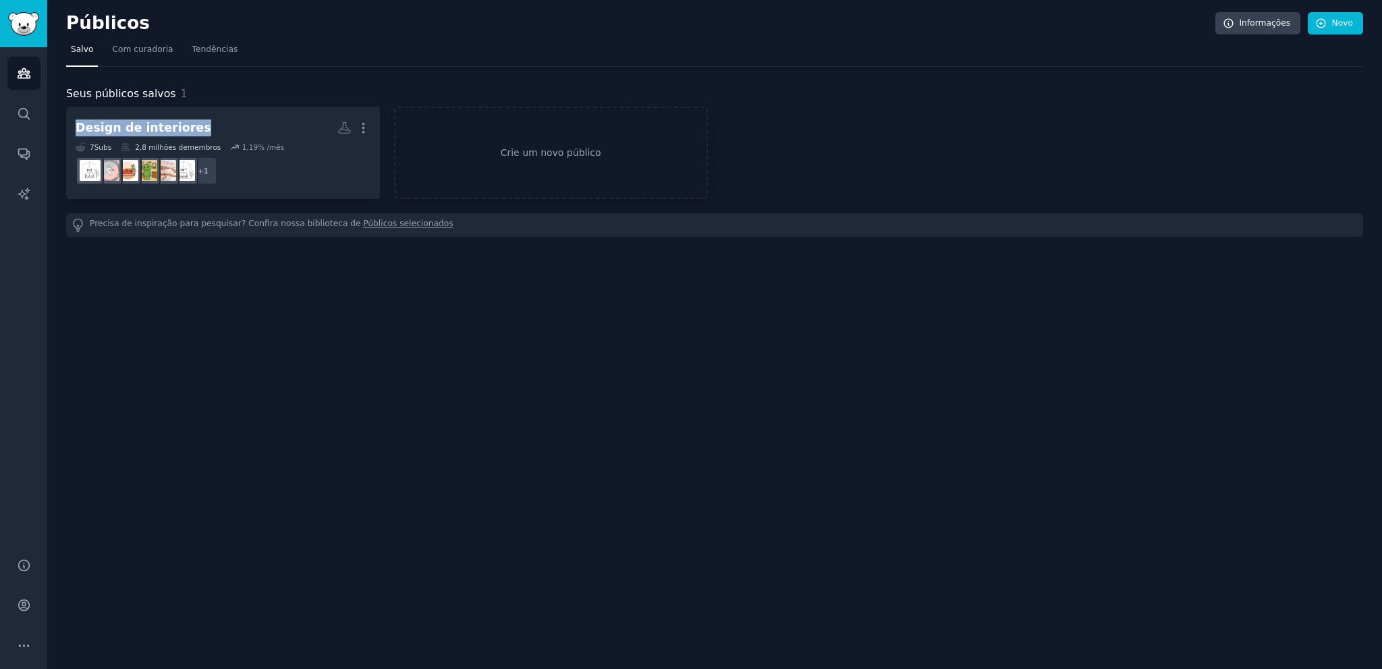
copy font "Design de interiores"
click at [16, 65] on link "Públicos" at bounding box center [23, 73] width 33 height 33
click at [634, 123] on link "Make a new audience" at bounding box center [551, 153] width 314 height 92
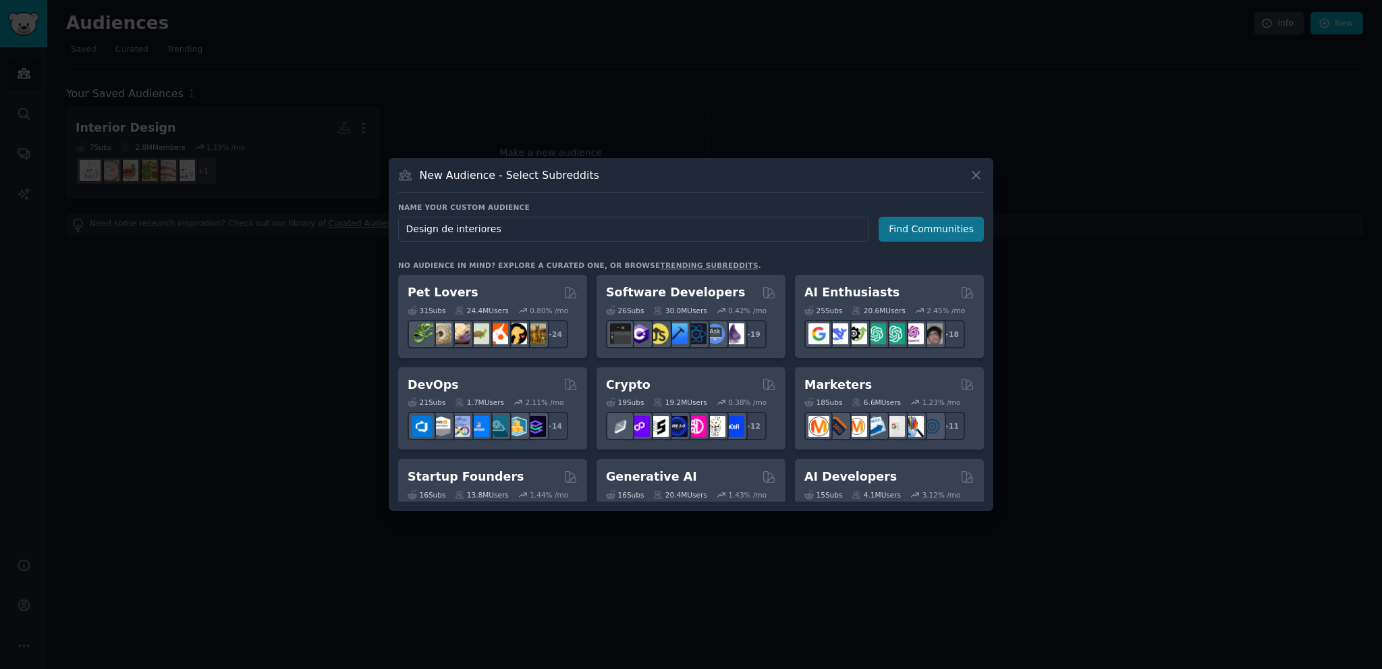
type input "Design de interiores"
click at [919, 229] on button "Find Communities" at bounding box center [931, 229] width 105 height 25
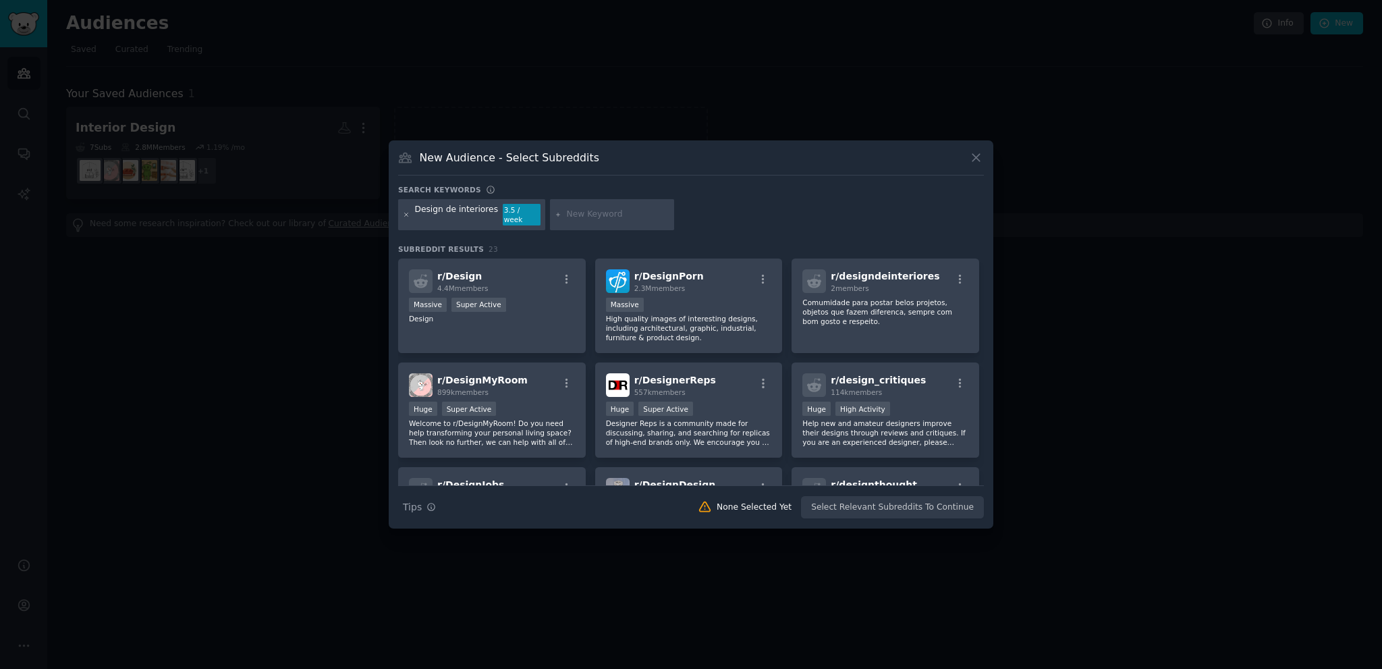
click at [405, 213] on icon at bounding box center [406, 214] width 3 height 3
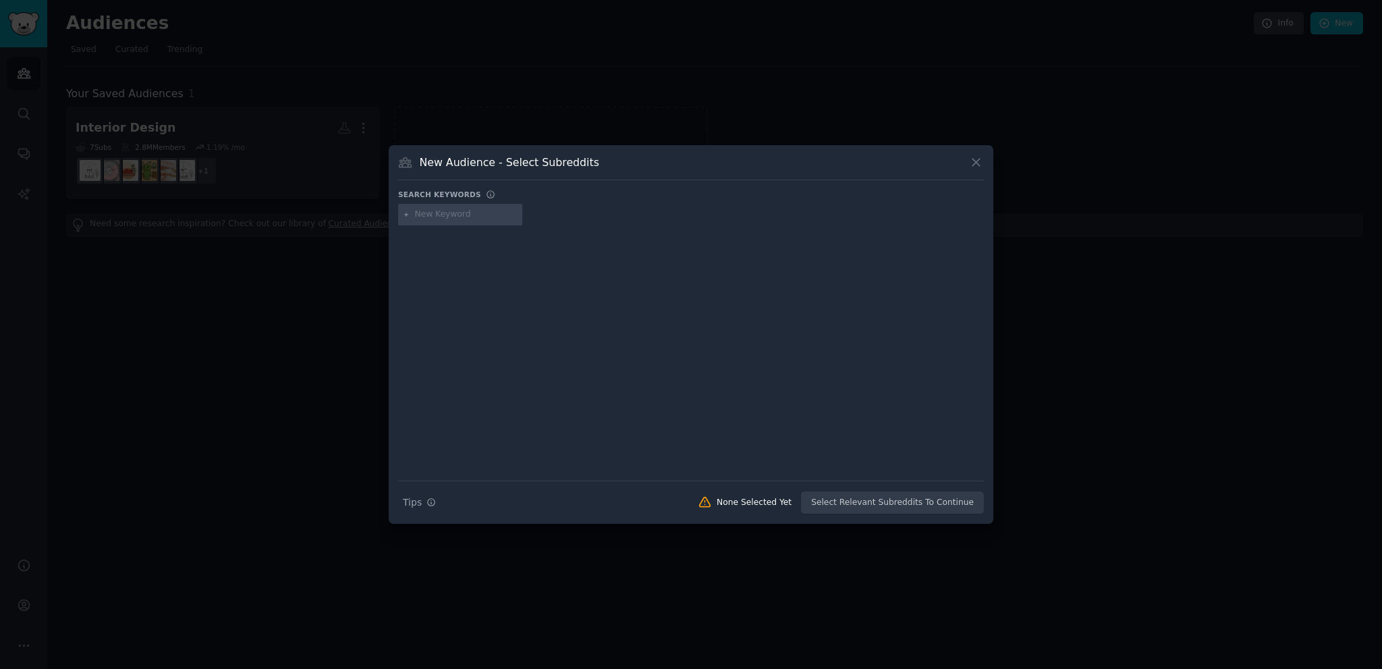
click at [478, 219] on input "text" at bounding box center [466, 215] width 103 height 12
click at [978, 167] on icon at bounding box center [976, 162] width 14 height 14
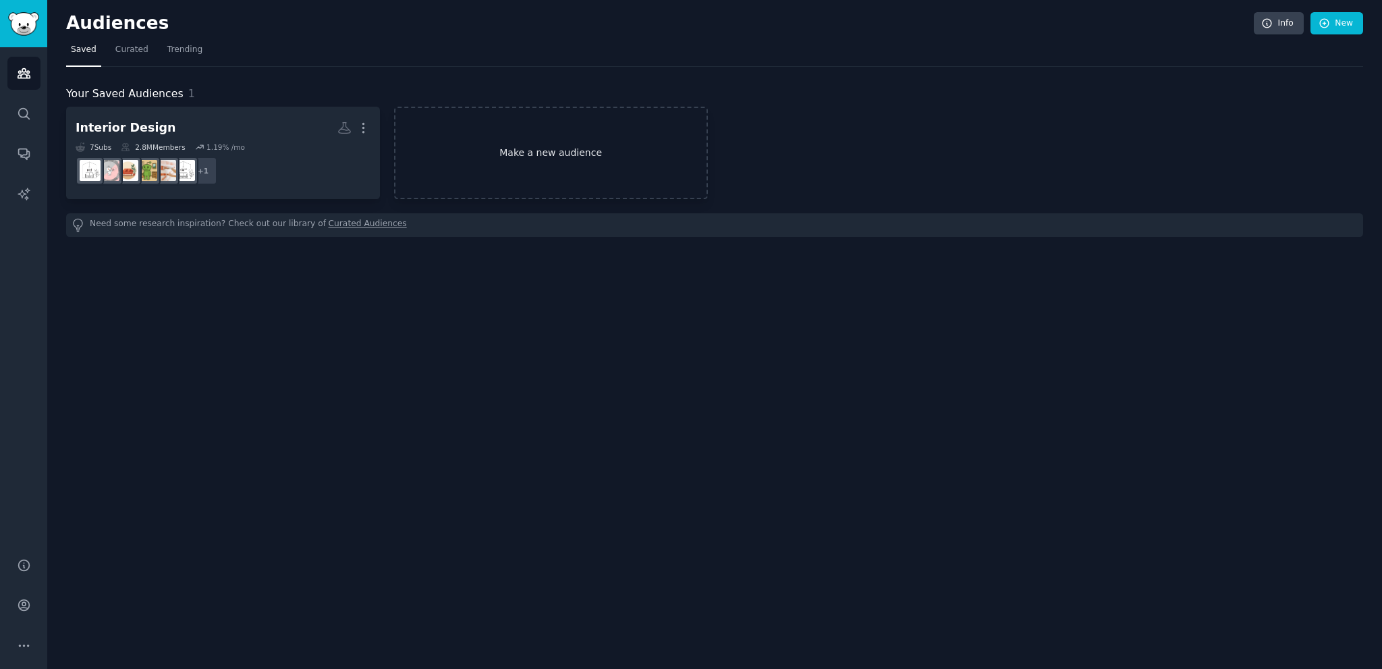
click at [512, 161] on link "Make a new audience" at bounding box center [551, 153] width 314 height 92
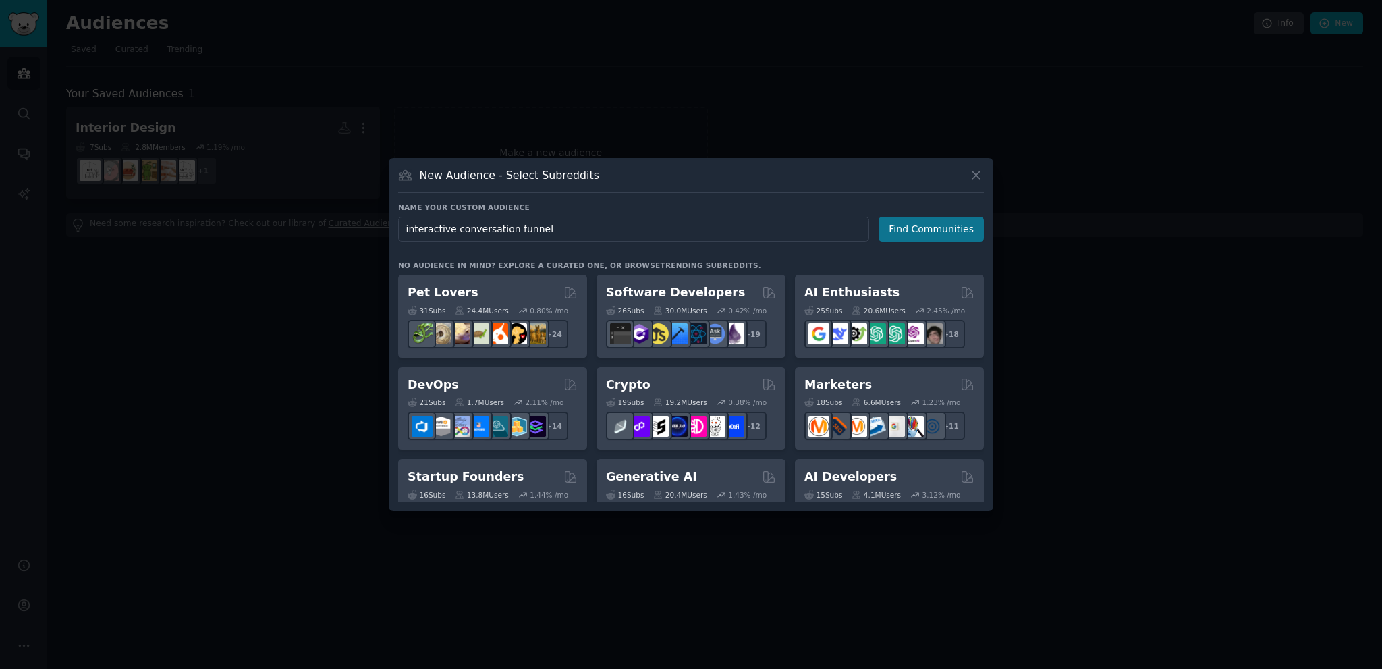
type input "interactive conversation funnel"
click at [929, 238] on button "Find Communities" at bounding box center [931, 229] width 105 height 25
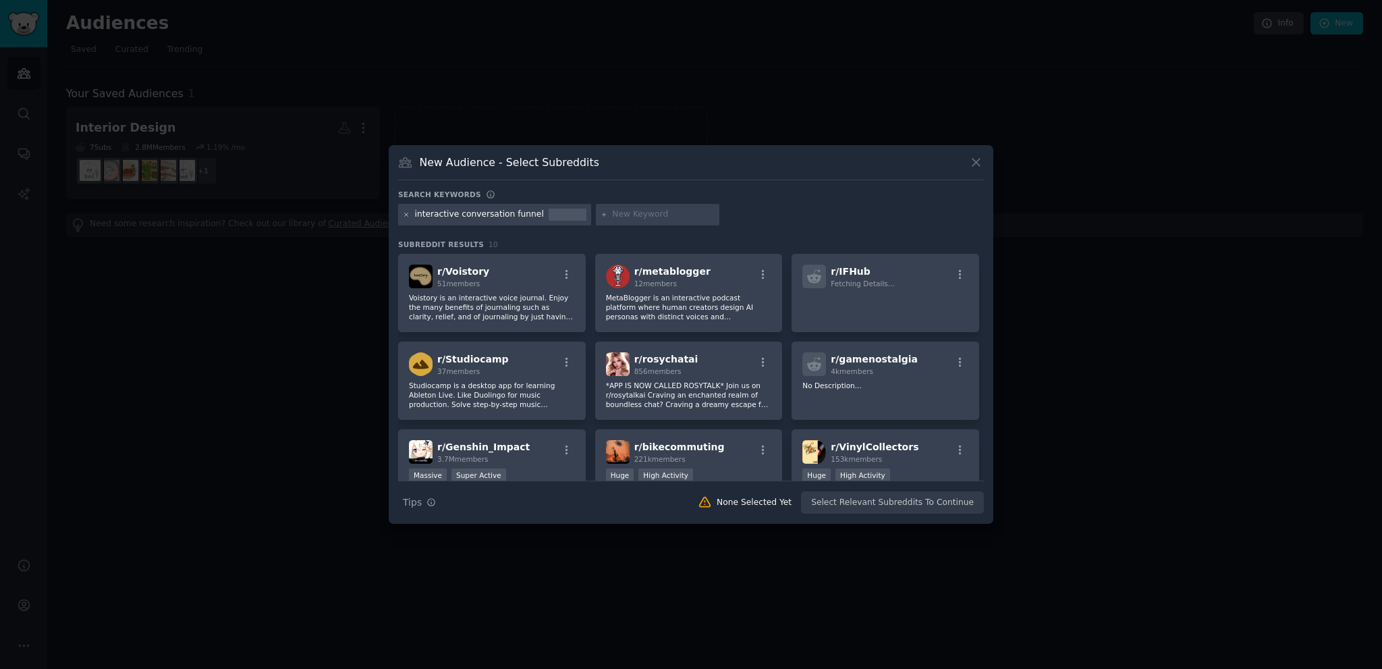
click at [406, 213] on icon at bounding box center [406, 214] width 7 height 7
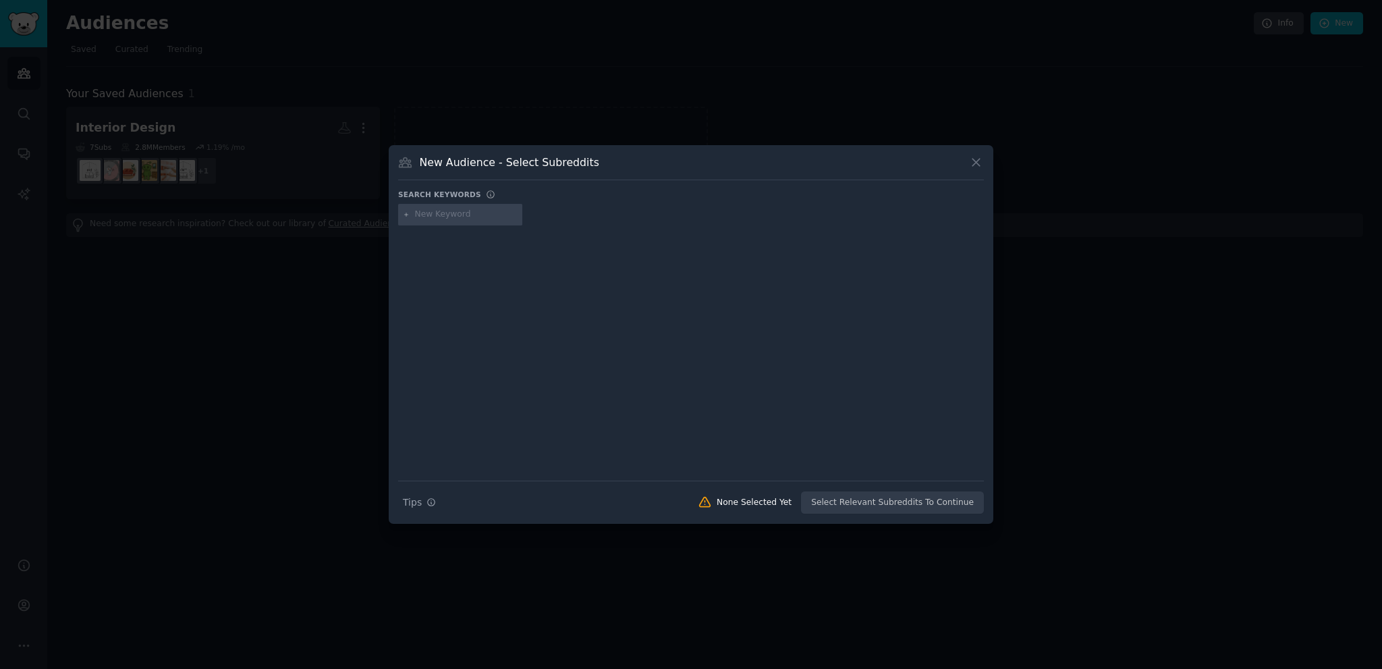
click at [449, 211] on input "text" at bounding box center [466, 215] width 103 height 12
paste input "sales funnel with interactive conversation"
type input "sales funnel with interactive conversation"
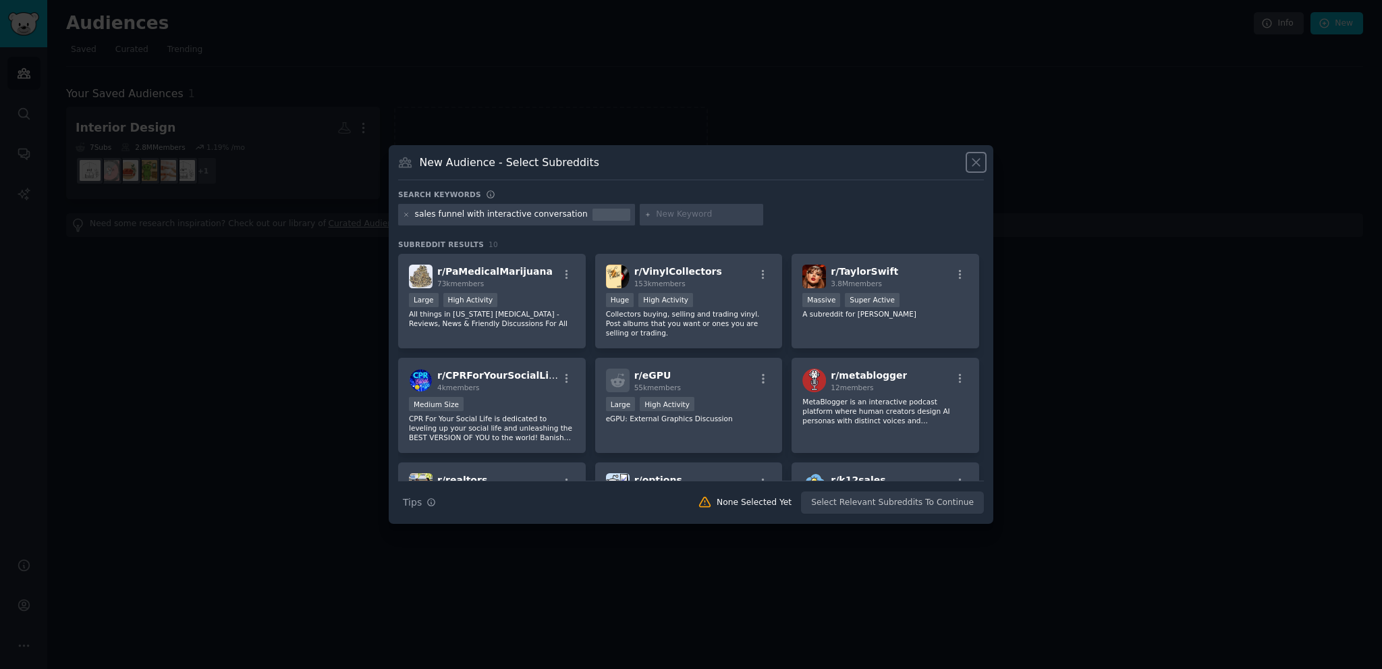
click at [974, 157] on icon at bounding box center [976, 162] width 14 height 14
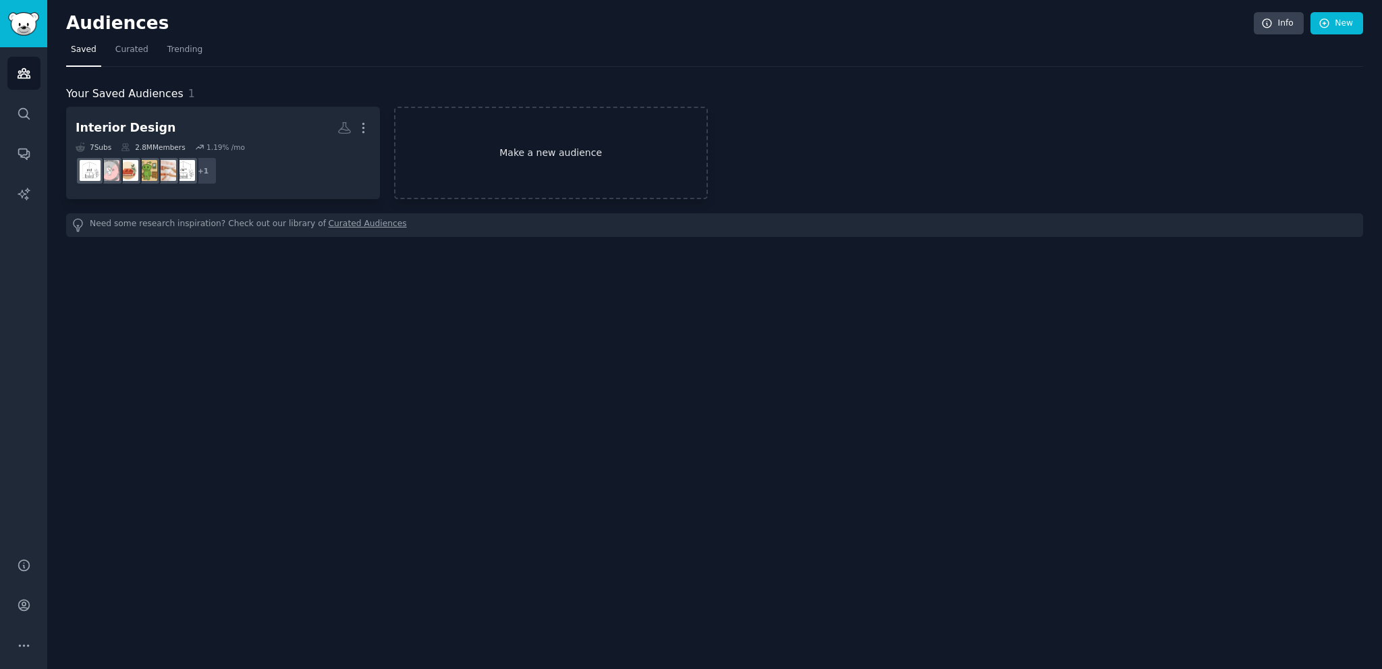
click at [474, 137] on link "Make a new audience" at bounding box center [551, 153] width 314 height 92
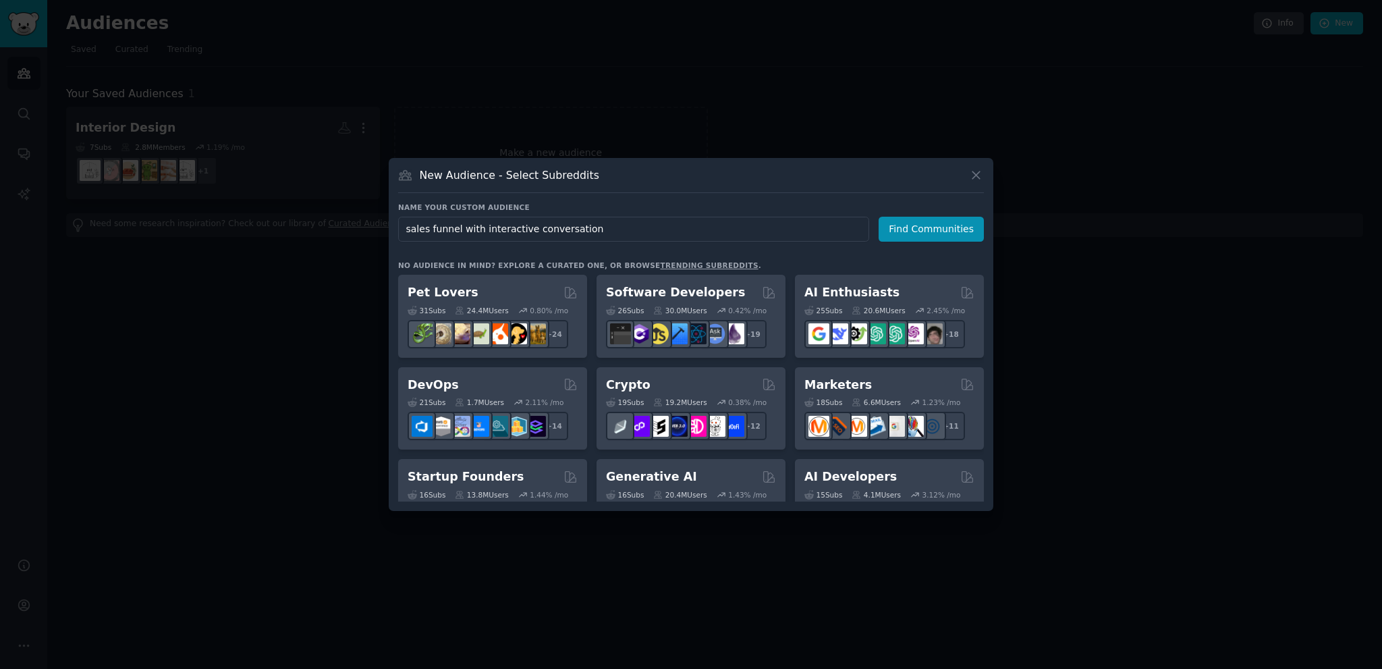
drag, startPoint x: 460, startPoint y: 229, endPoint x: 720, endPoint y: 217, distance: 260.1
click at [720, 217] on input "sales funnel with interactive conversation" at bounding box center [633, 229] width 471 height 25
type input "sales funnel"
click button "Find Communities" at bounding box center [931, 229] width 105 height 25
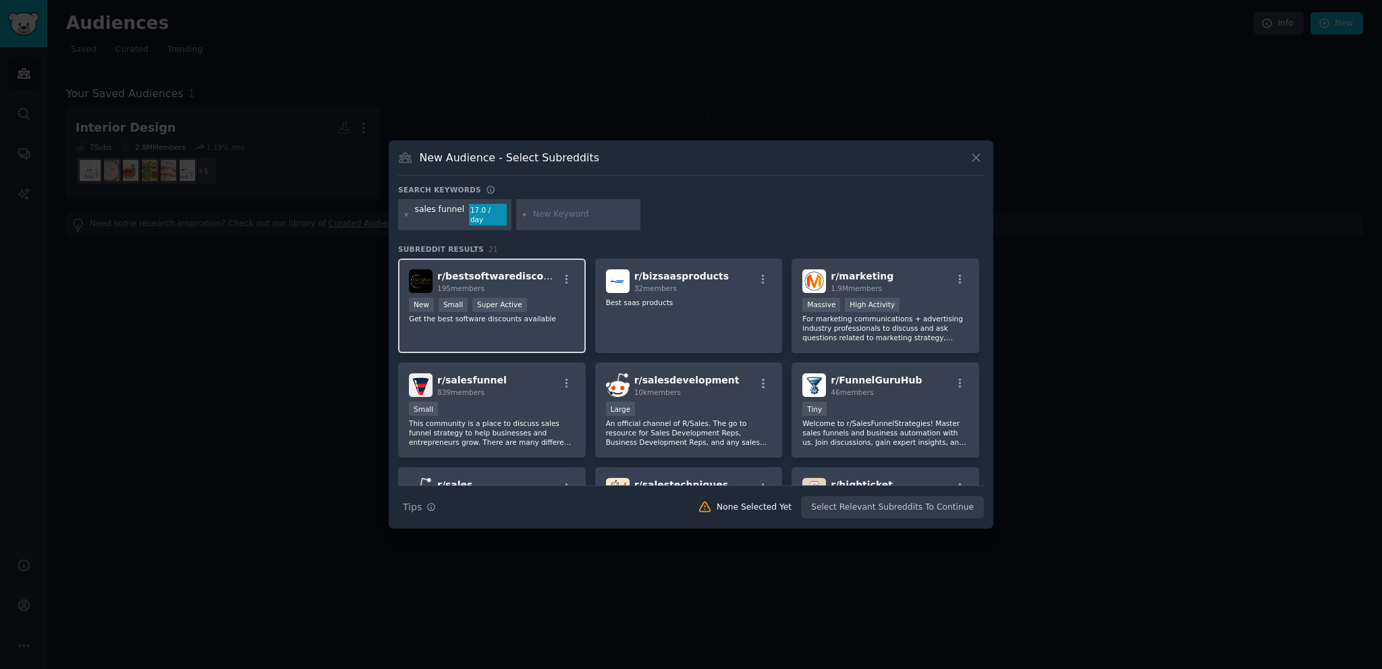
click at [552, 323] on div "r/ bestsoftwarediscounts 195 members New Small Super Active Get the best softwa…" at bounding box center [492, 305] width 188 height 95
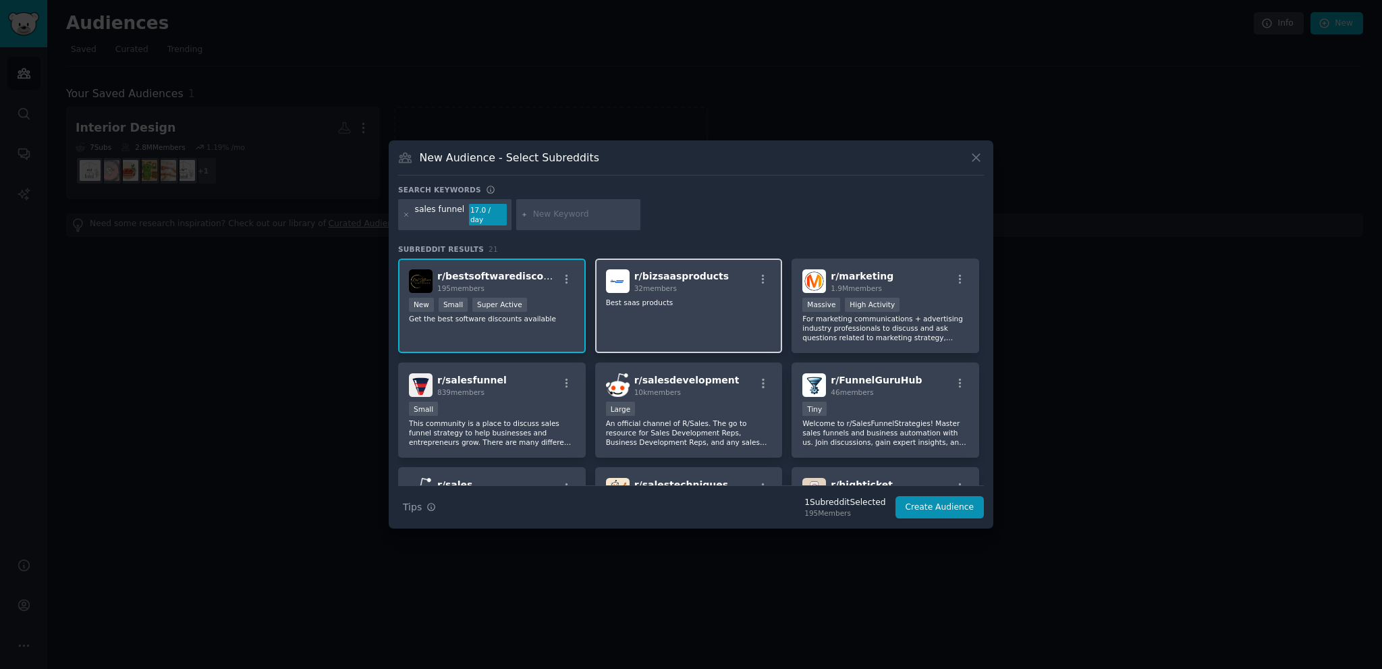
click at [706, 323] on div "r/ bizsaasproducts 32 members Best saas products" at bounding box center [689, 305] width 188 height 95
click at [843, 329] on p "For marketing communications + advertising industry professionals to discuss an…" at bounding box center [885, 328] width 166 height 28
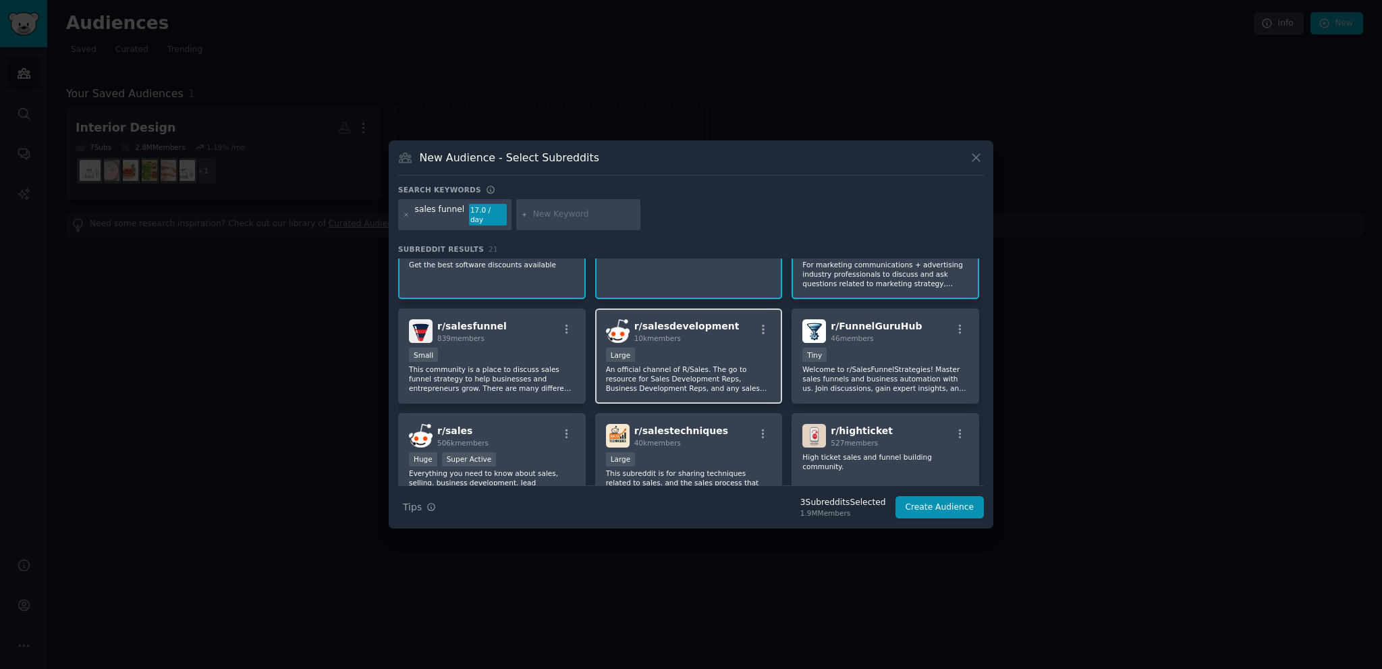
scroll to position [67, 0]
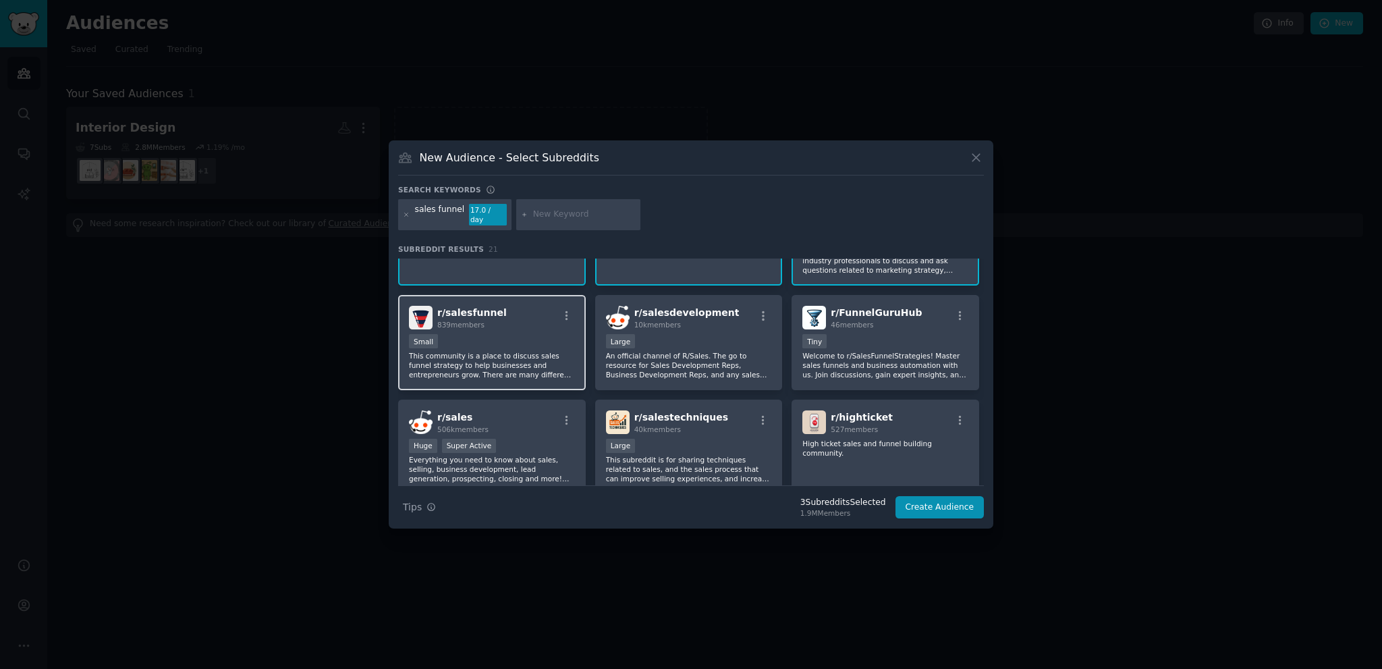
click at [534, 362] on p "This community is a place to discuss sales funnel strategy to help businesses a…" at bounding box center [492, 365] width 166 height 28
drag, startPoint x: 693, startPoint y: 351, endPoint x: 785, endPoint y: 350, distance: 92.5
click at [694, 351] on p "An official channel of R/Sales. The go to resource for Sales Development Reps, …" at bounding box center [689, 365] width 166 height 28
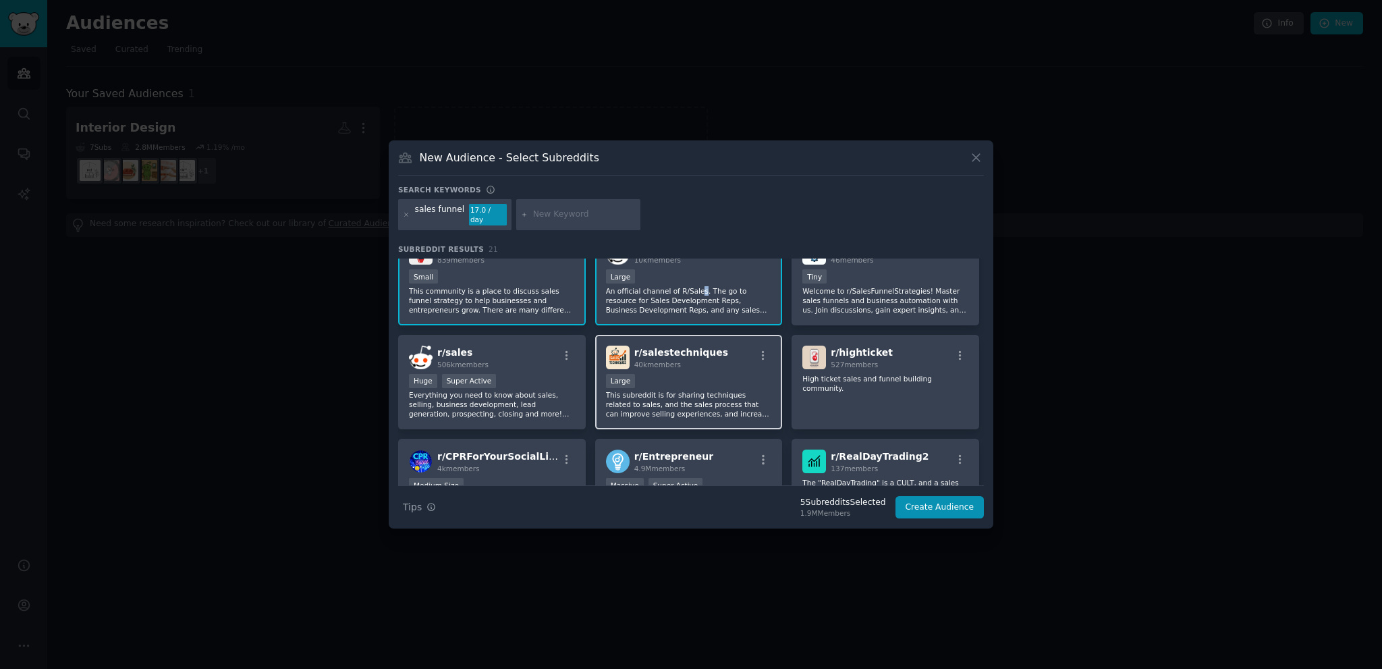
scroll to position [135, 0]
click at [691, 397] on p "This subreddit is for sharing techniques related to sales, and the sales proces…" at bounding box center [689, 401] width 166 height 28
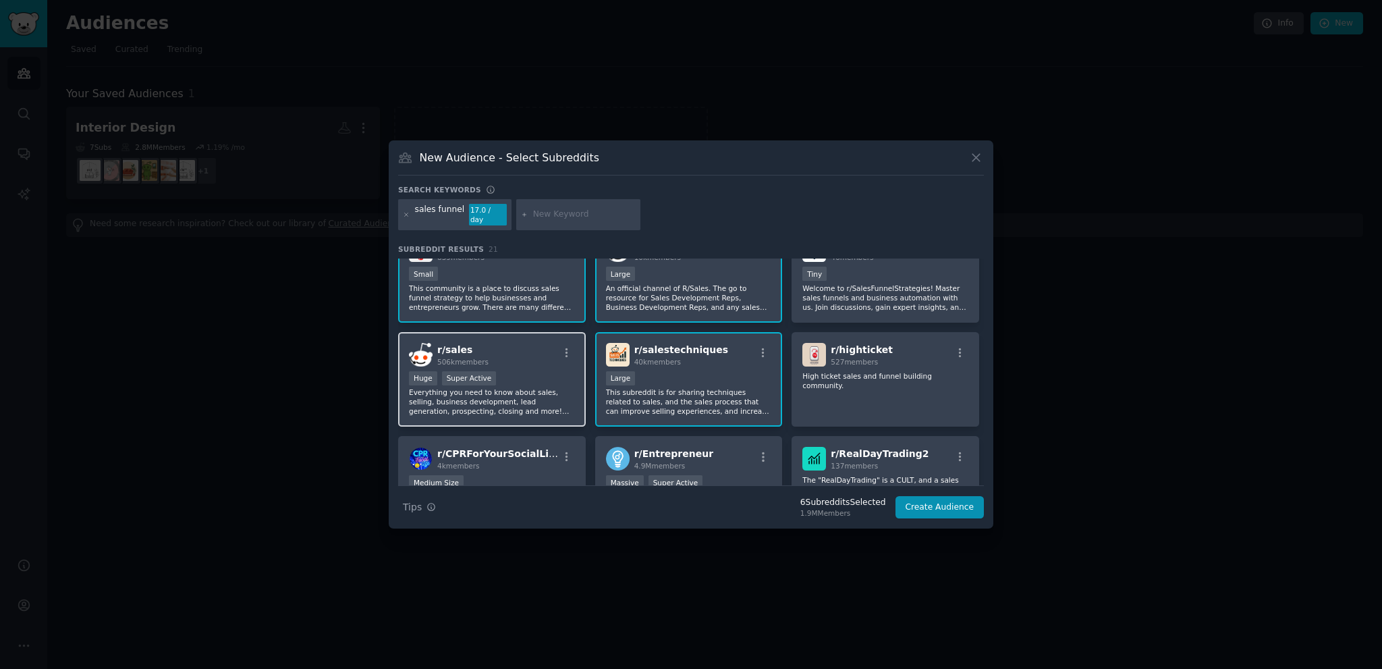
click at [542, 410] on div "r/ sales 506k members Huge Super Active Everything you need to know about sales…" at bounding box center [492, 379] width 188 height 95
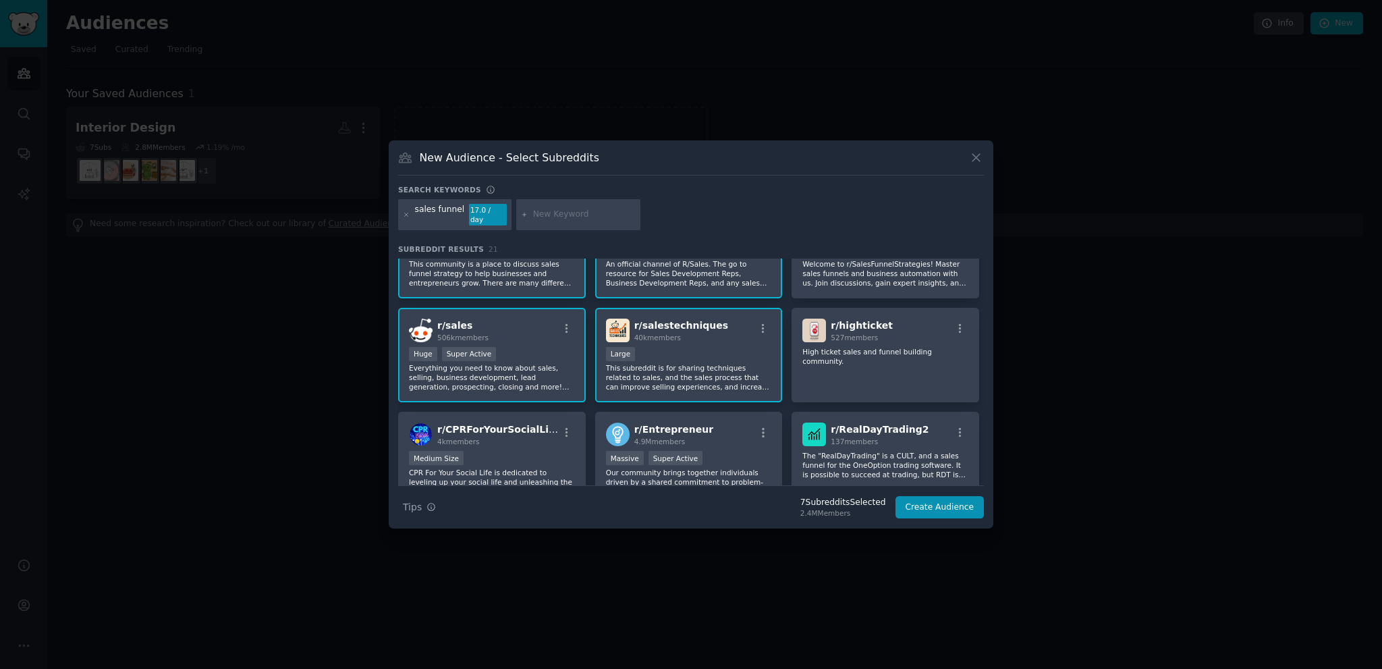
scroll to position [202, 0]
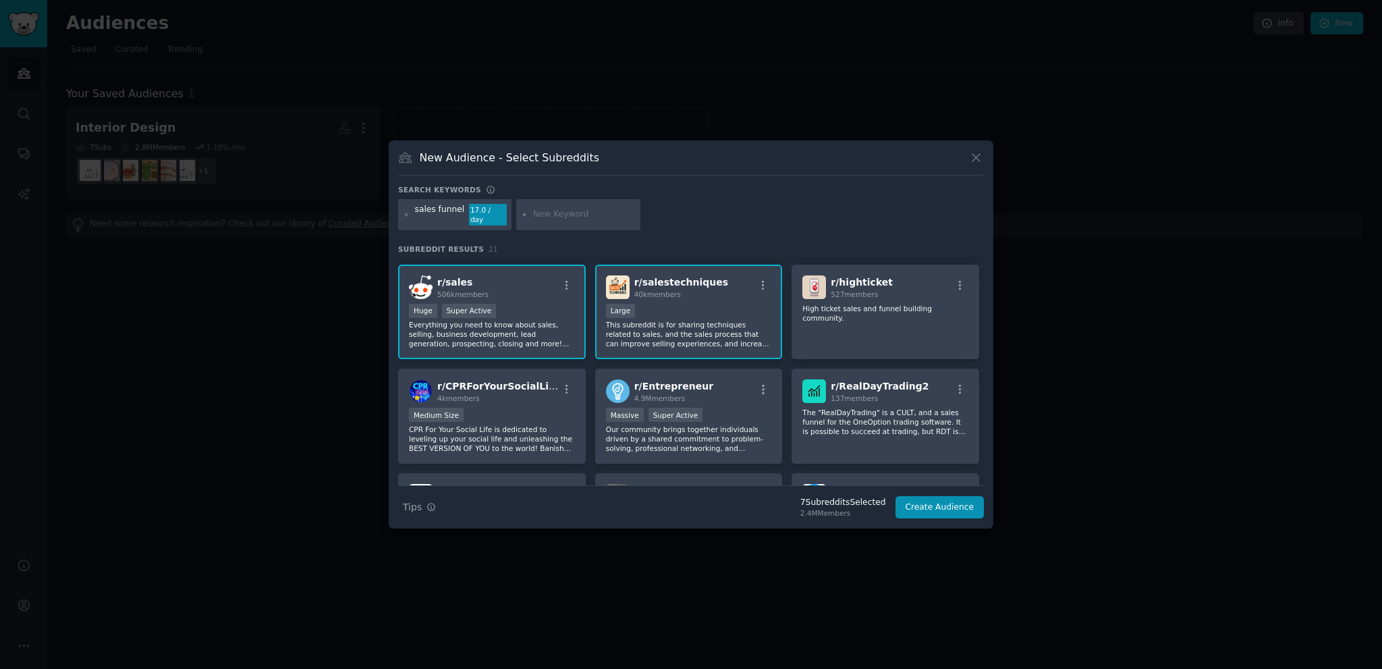
click at [533, 213] on input "text" at bounding box center [584, 215] width 103 height 12
paste input "low ticket"
type input "low ticket"
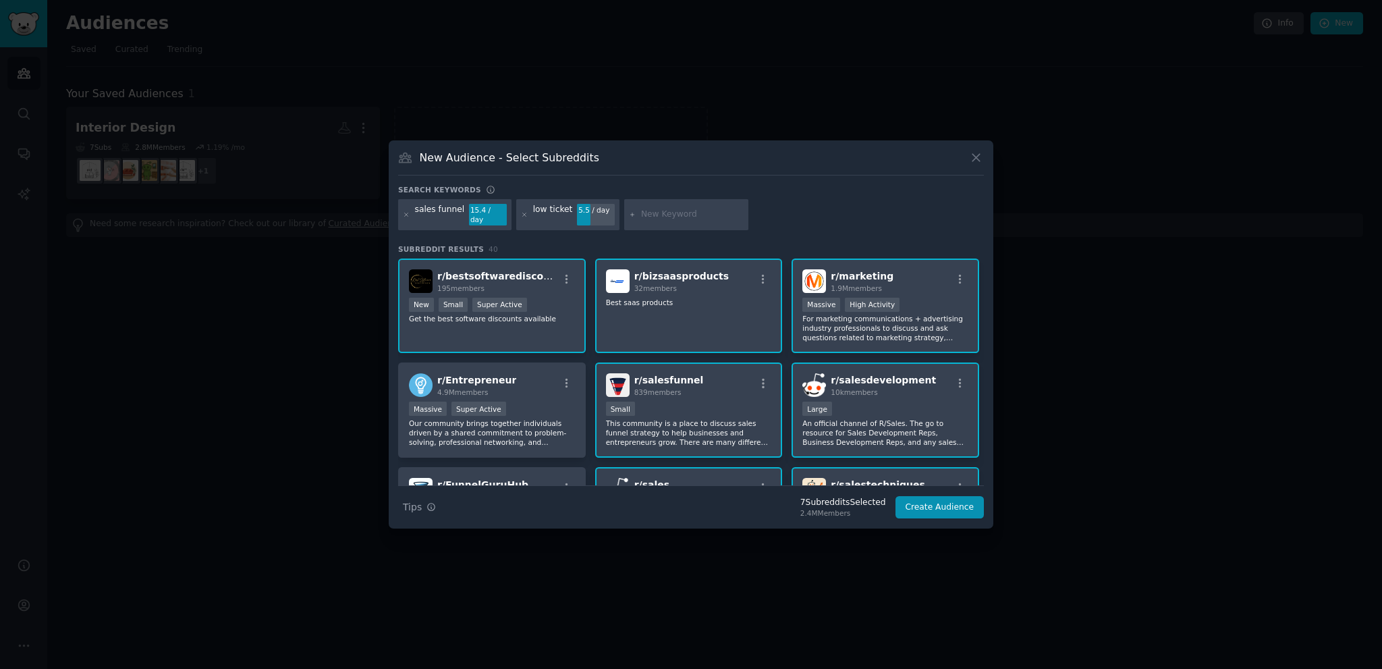
scroll to position [67, 0]
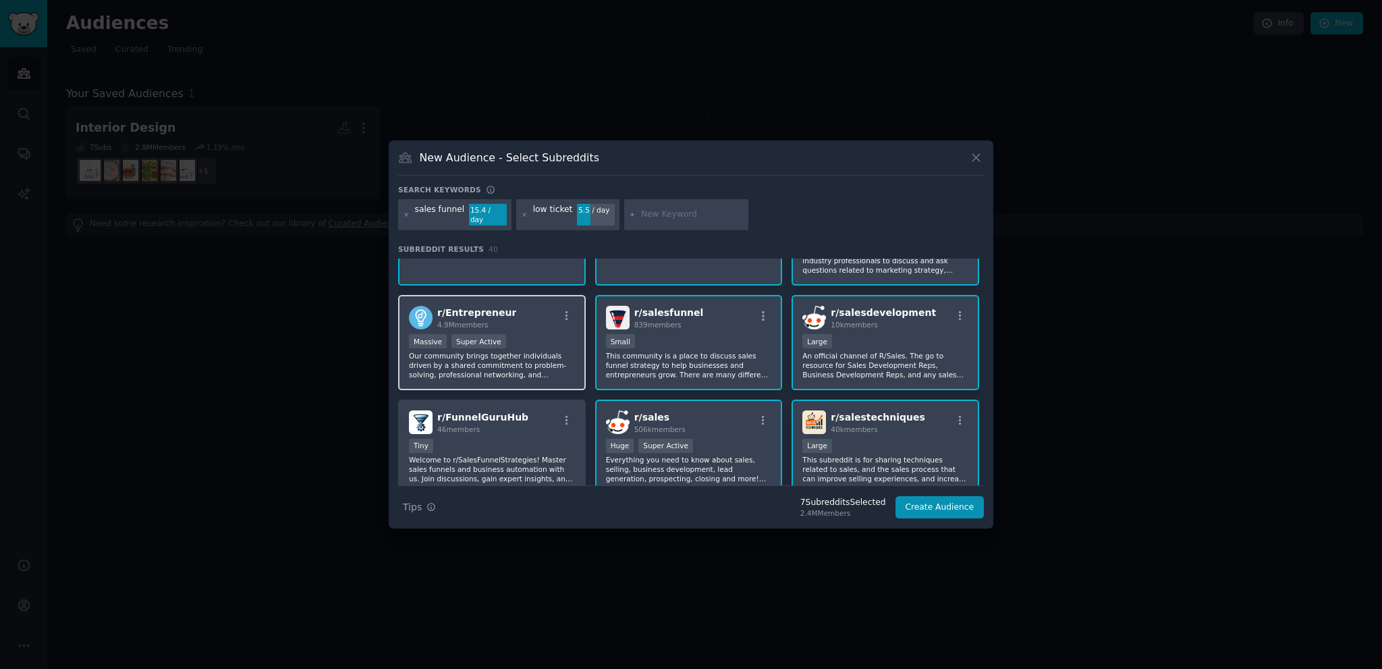
click at [559, 362] on p "Our community brings together individuals driven by a shared commitment to prob…" at bounding box center [492, 365] width 166 height 28
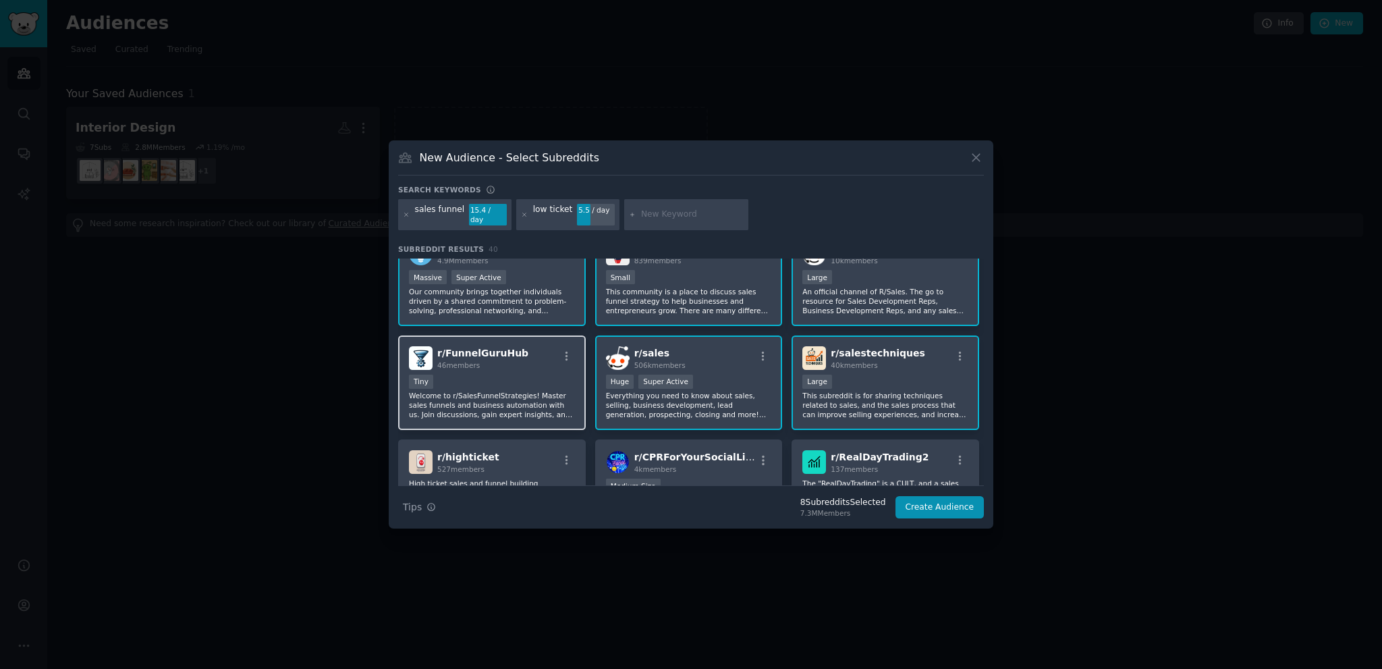
scroll to position [135, 0]
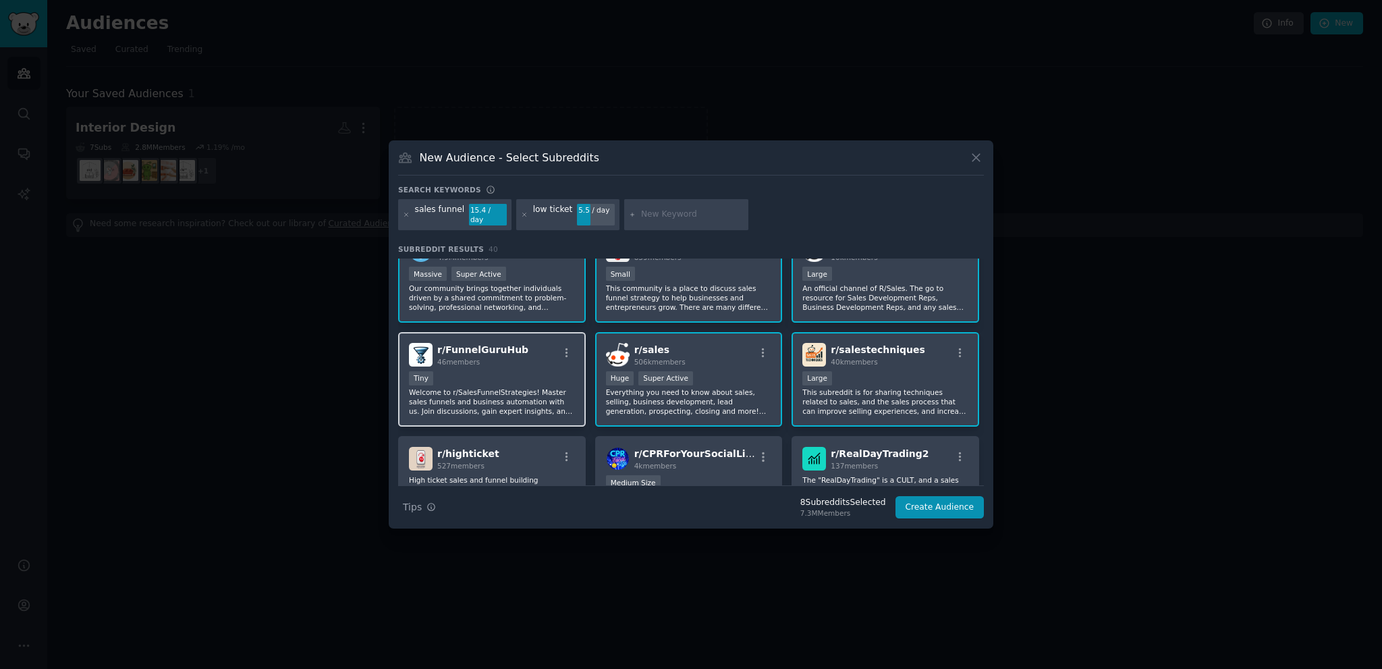
click at [543, 377] on div "Tiny" at bounding box center [492, 379] width 166 height 17
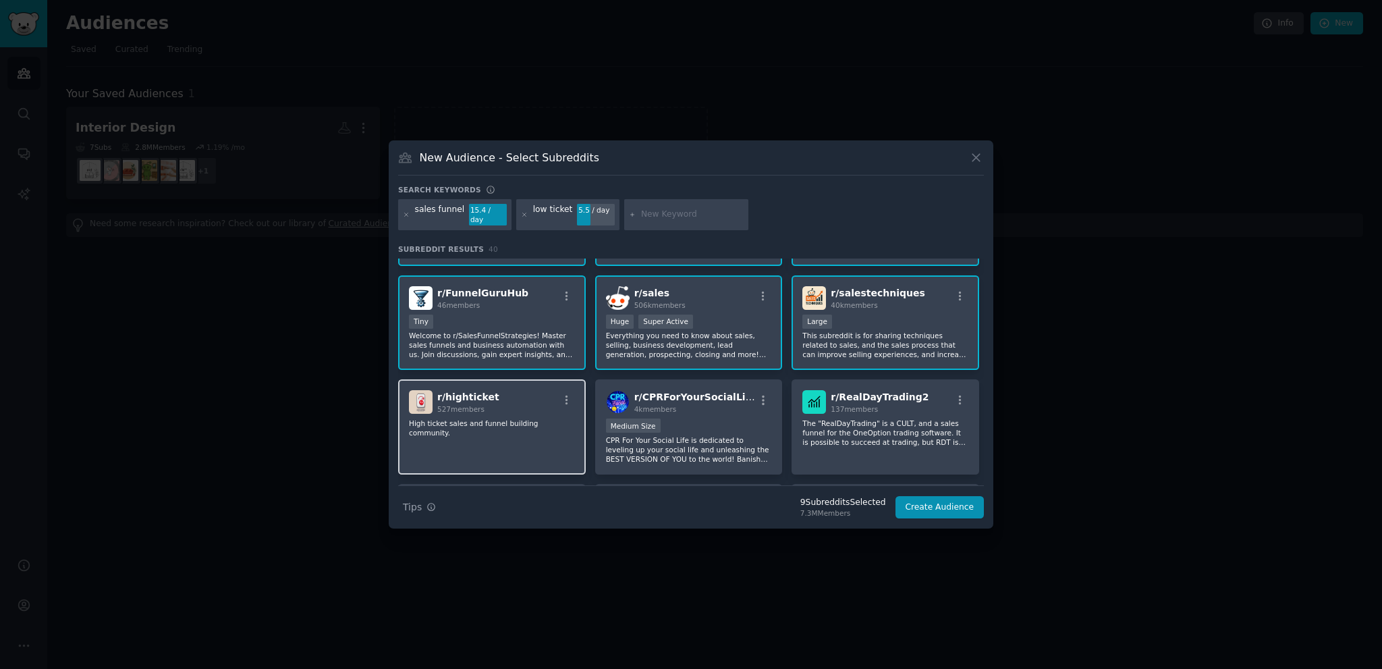
scroll to position [0, 0]
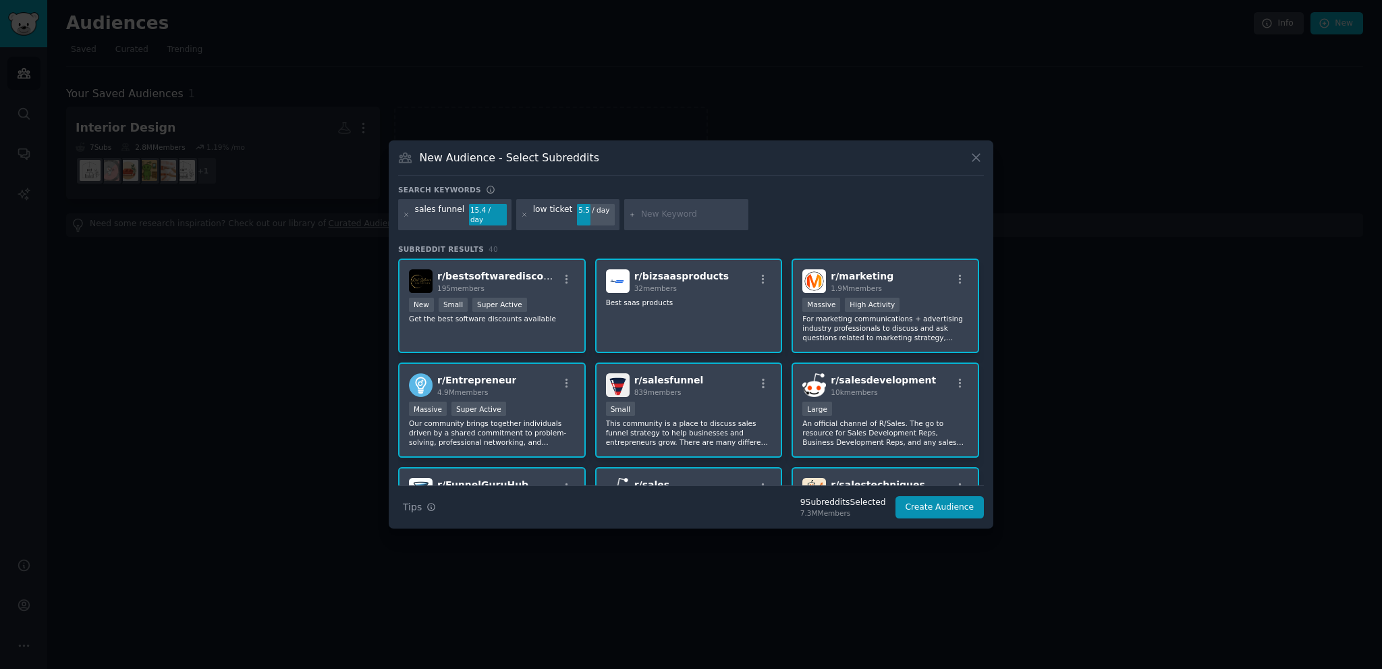
click at [644, 215] on input "text" at bounding box center [692, 215] width 103 height 12
paste input "internet sales"
type input "internet sales"
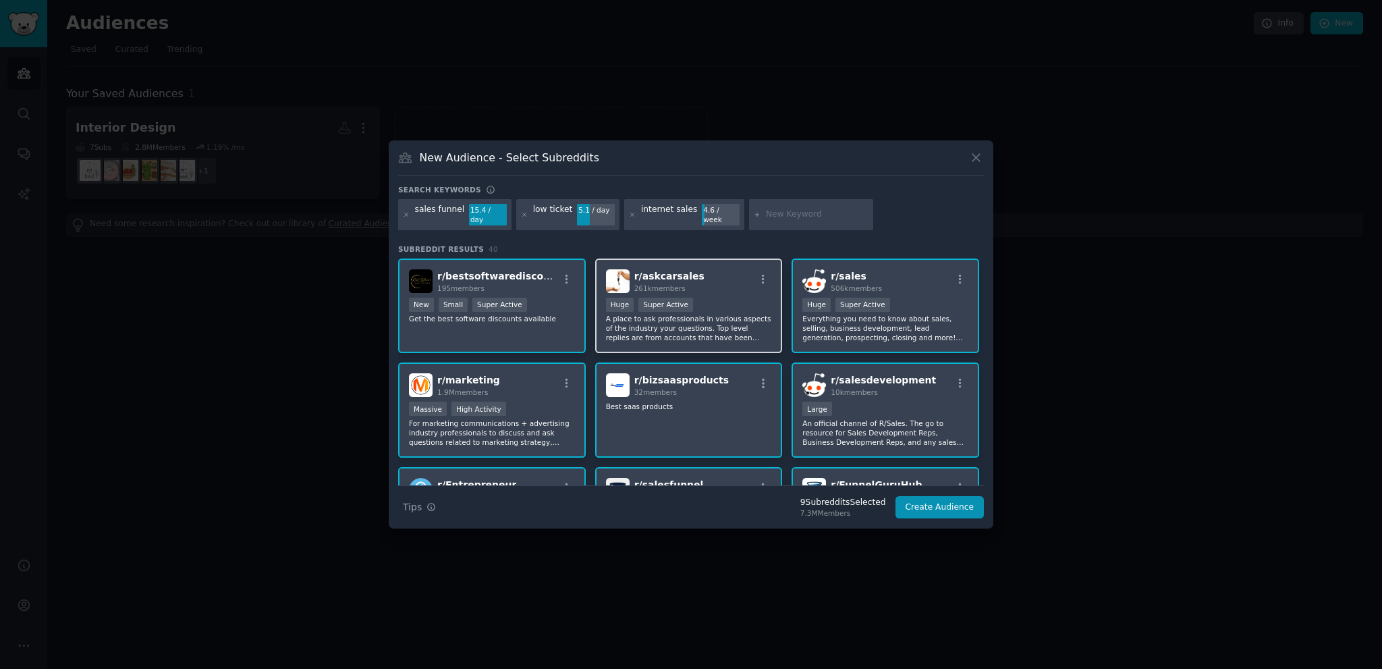
click at [632, 332] on p "A place to ask professionals in various aspects of the industry your questions.…" at bounding box center [689, 328] width 166 height 28
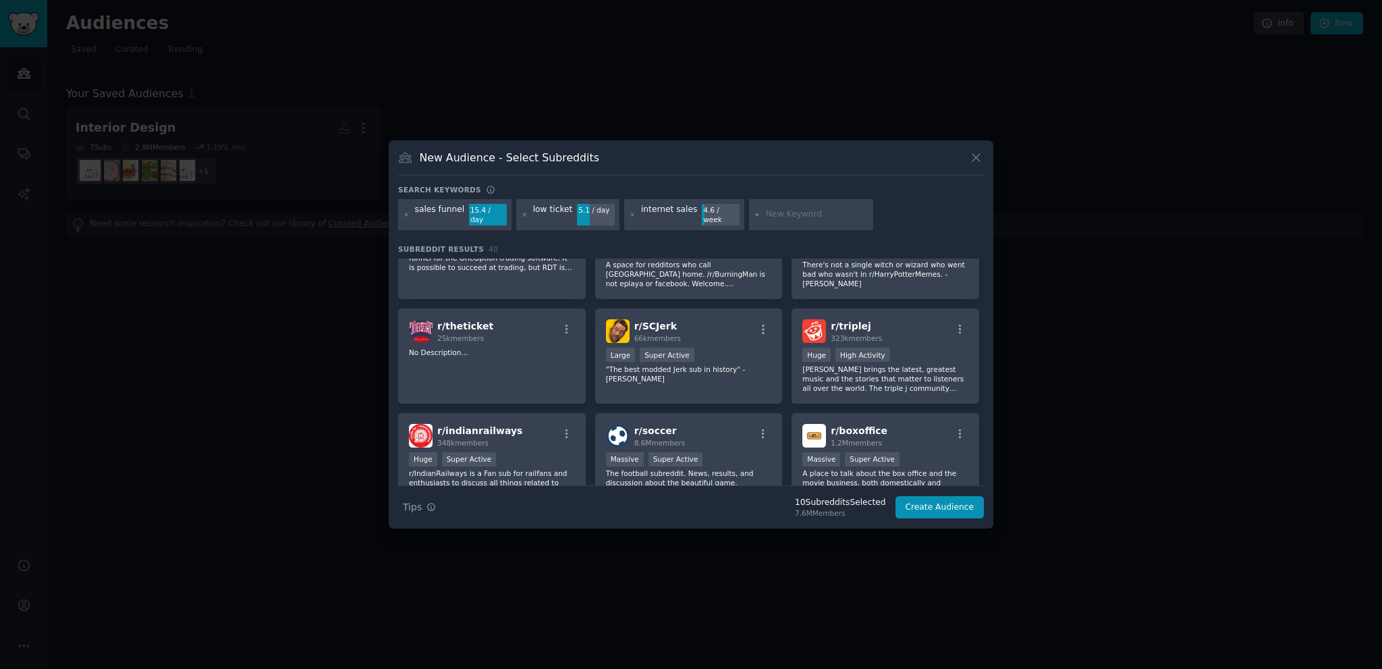
scroll to position [472, 0]
click at [920, 501] on button "Create Audience" at bounding box center [939, 507] width 89 height 23
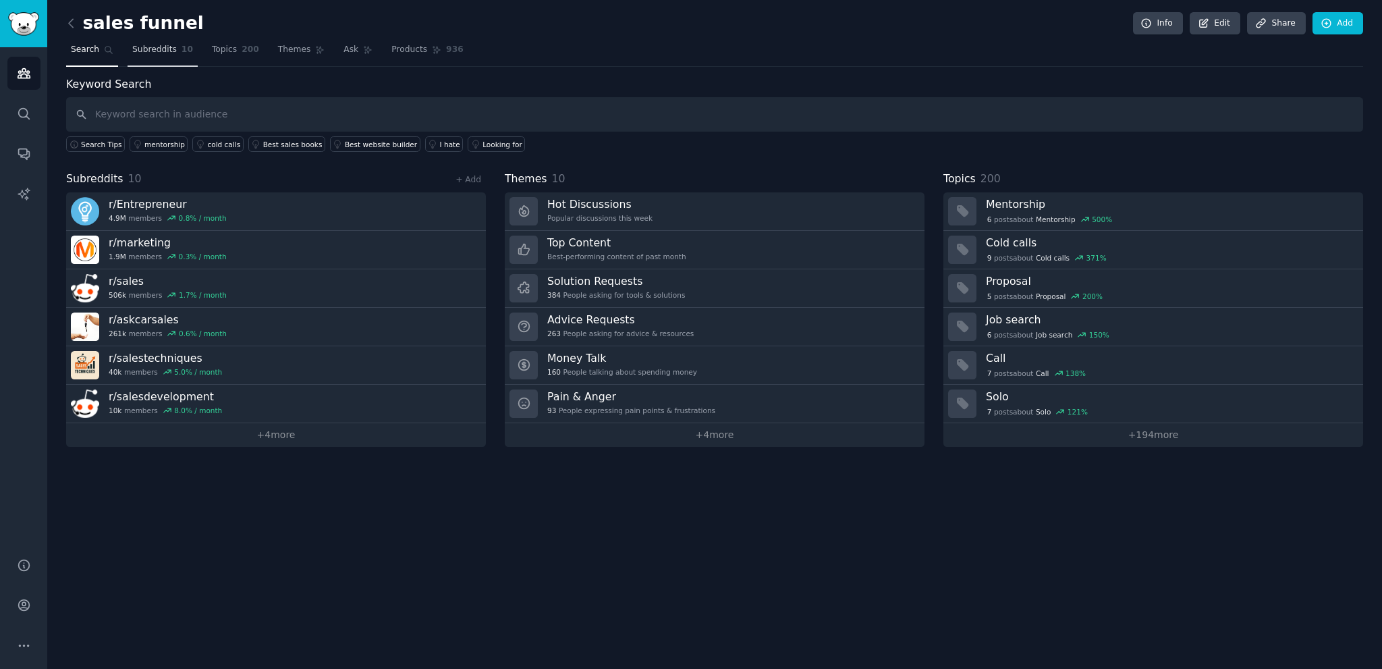
click at [163, 55] on link "Subreddits 10" at bounding box center [163, 53] width 70 height 28
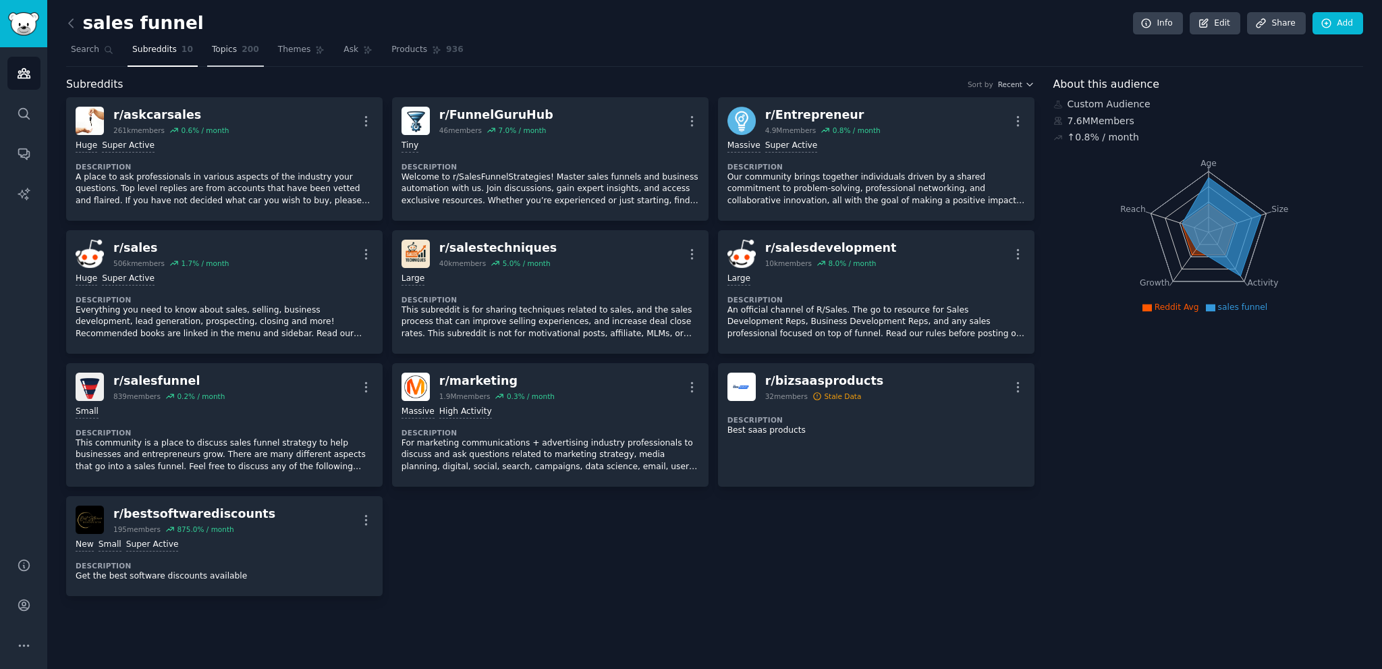
click at [216, 57] on link "Topics 200" at bounding box center [235, 53] width 57 height 28
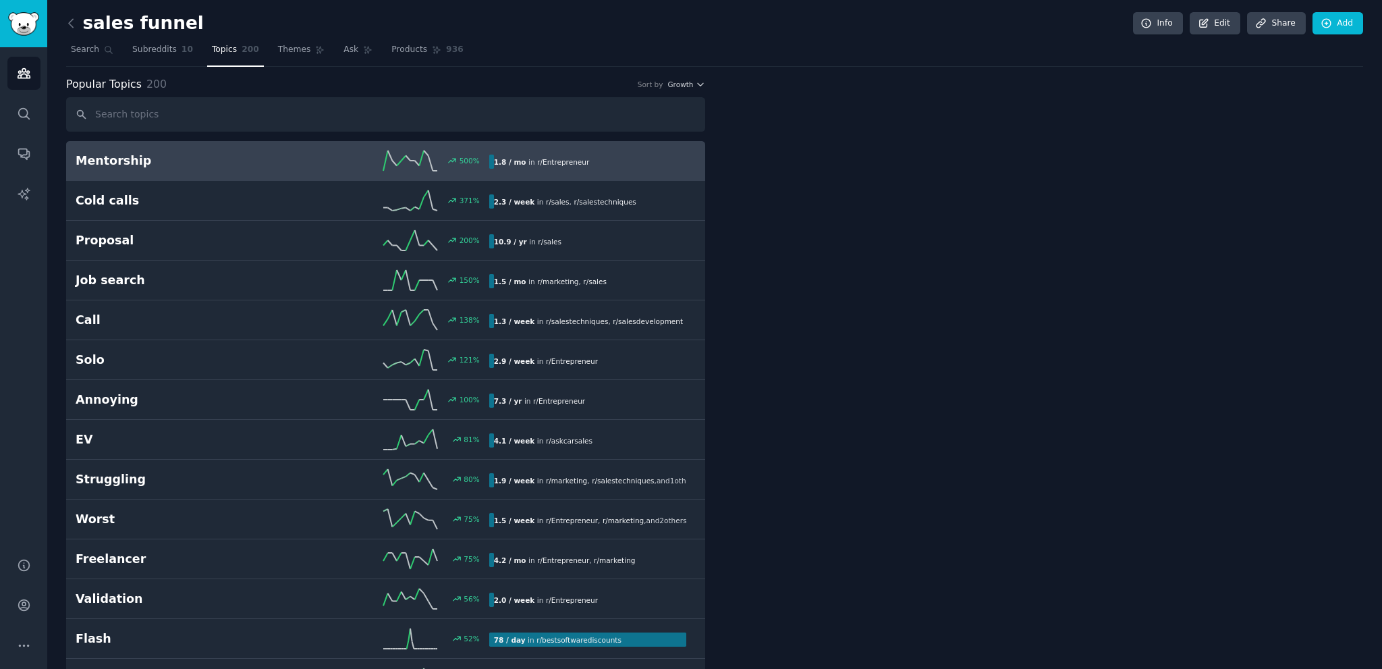
click at [242, 54] on span "200" at bounding box center [251, 50] width 18 height 12
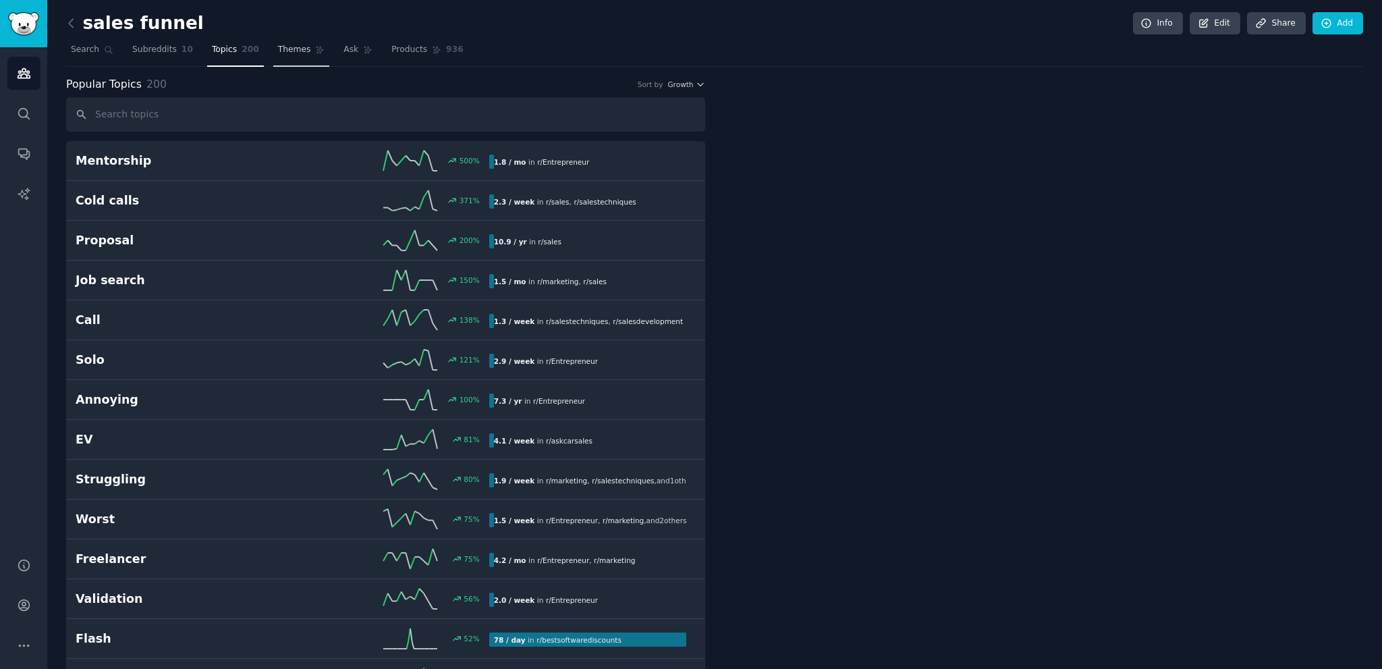
click at [278, 45] on span "Themes" at bounding box center [294, 50] width 33 height 12
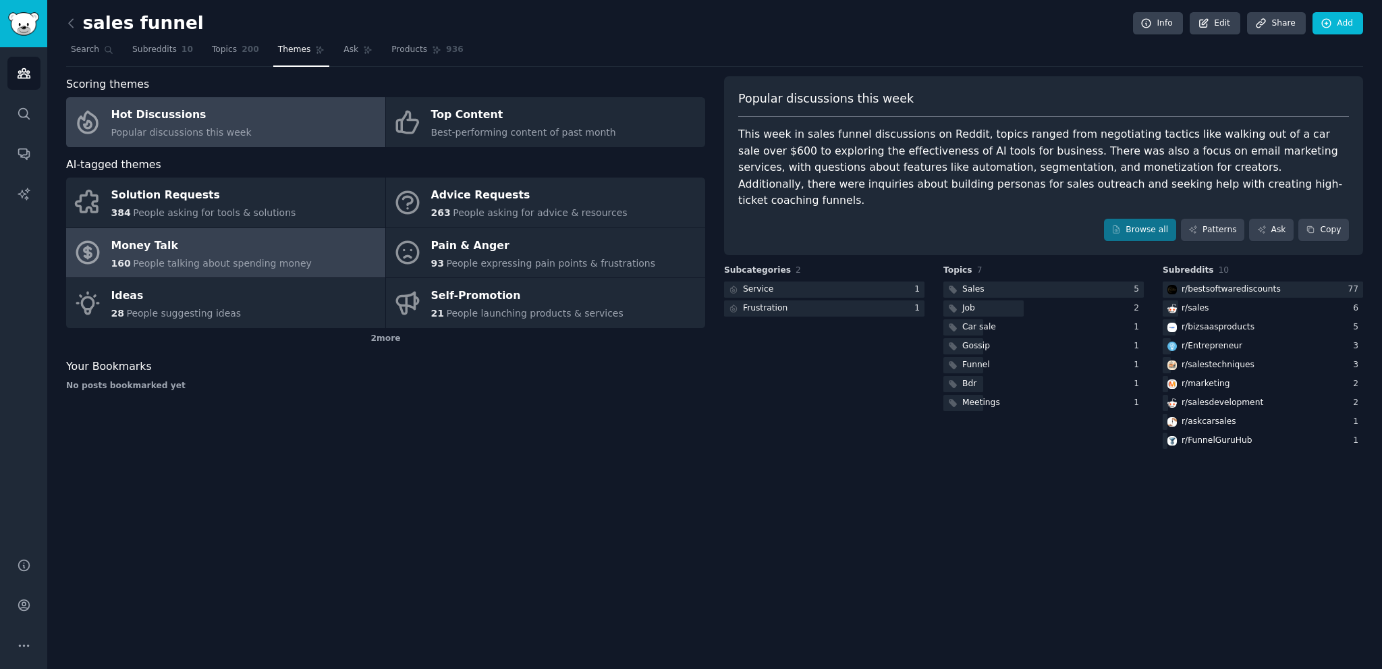
click at [196, 251] on div "Money Talk" at bounding box center [211, 246] width 200 height 22
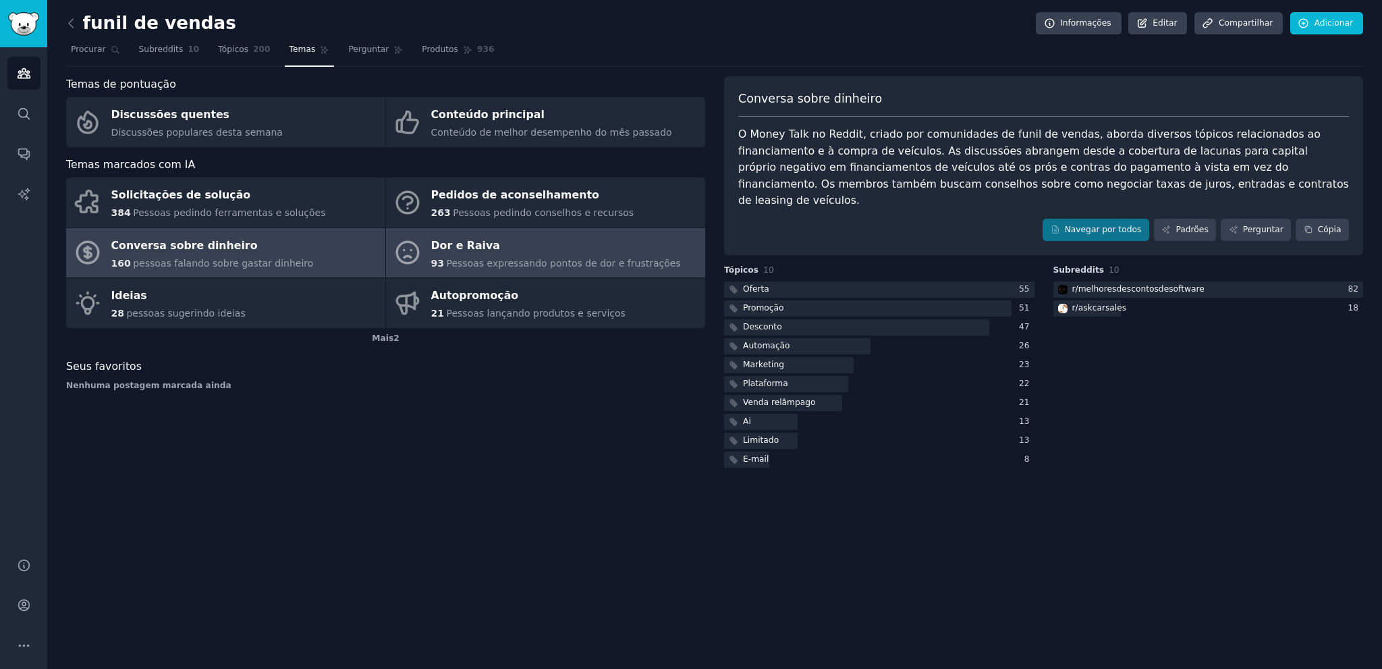
click at [471, 258] on font "Pessoas expressando pontos de dor e frustrações" at bounding box center [563, 263] width 234 height 11
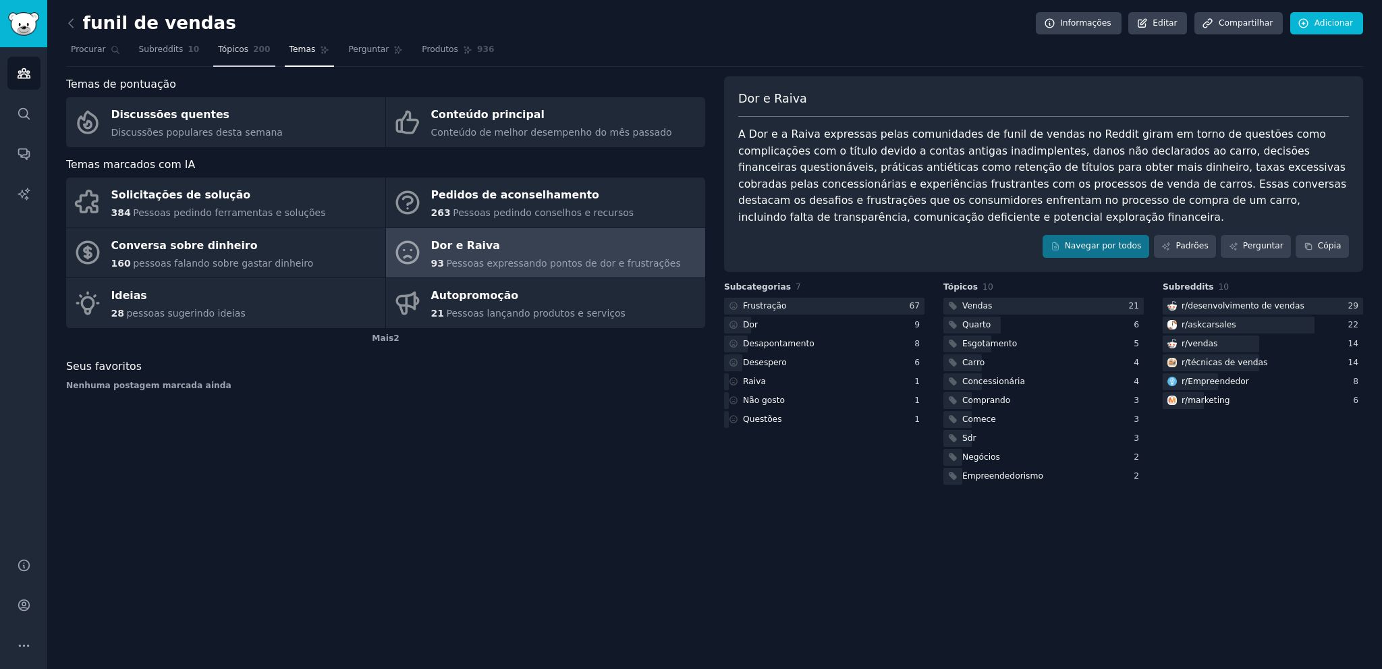
click at [227, 55] on link "Tópicos 200" at bounding box center [243, 53] width 61 height 28
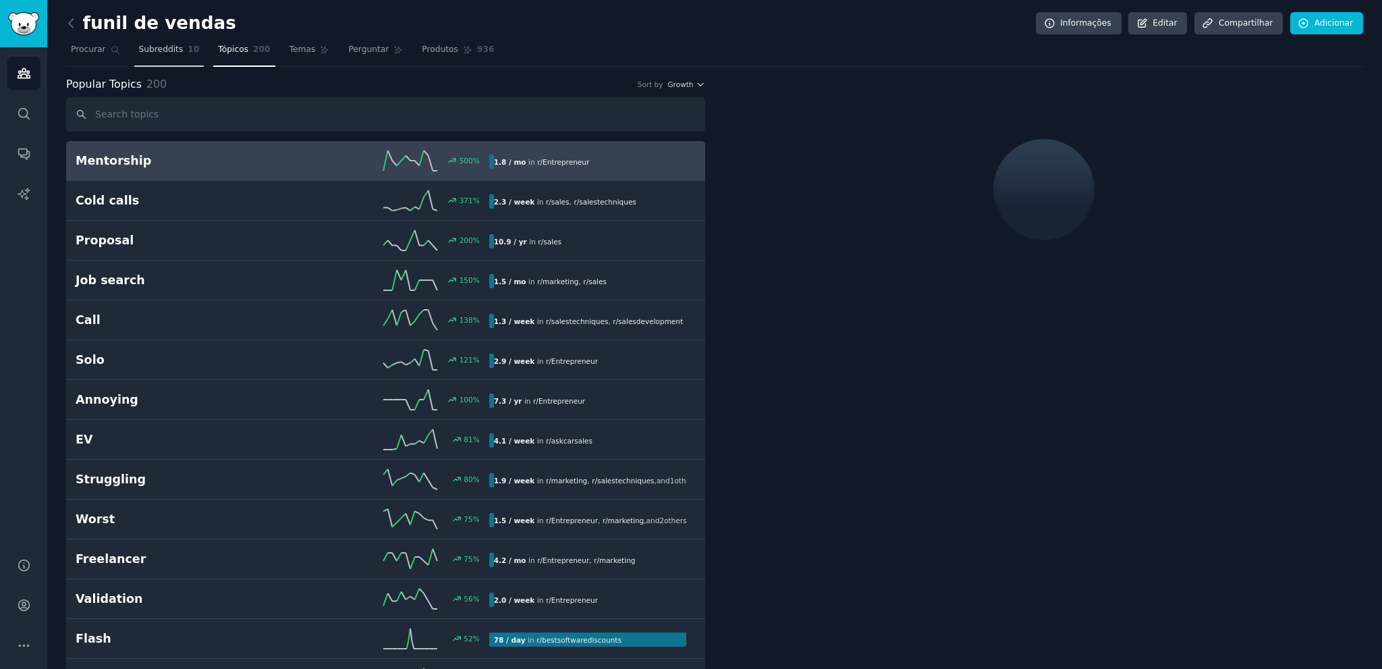
click at [155, 51] on font "Subreddits" at bounding box center [161, 49] width 45 height 9
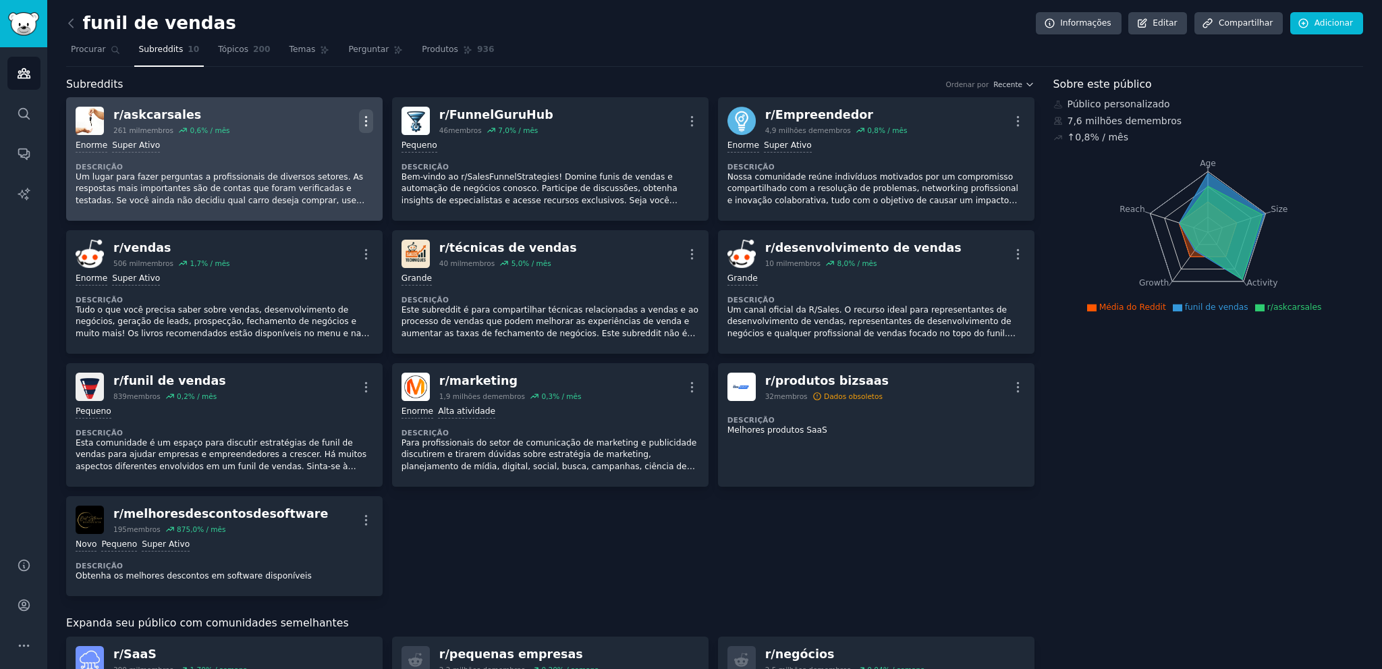
click at [366, 123] on icon "button" at bounding box center [366, 121] width 14 height 14
click at [294, 175] on div "Delete" at bounding box center [311, 173] width 80 height 28
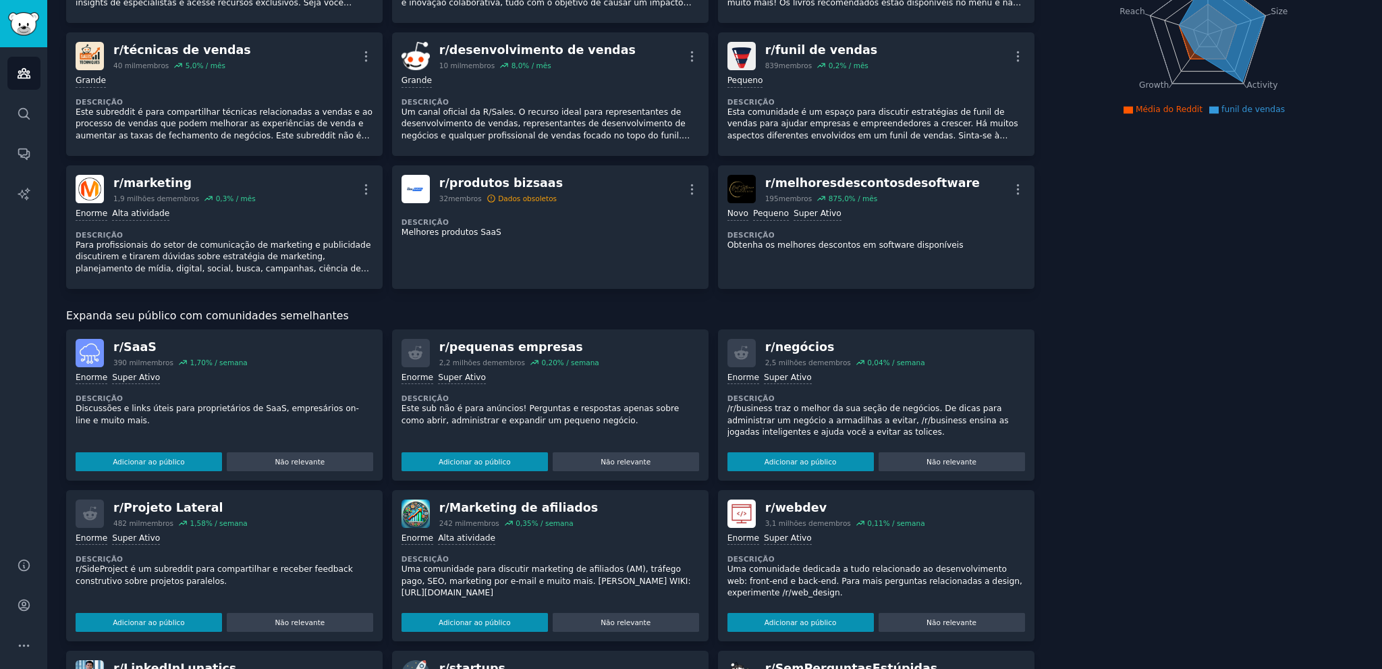
scroll to position [202, 0]
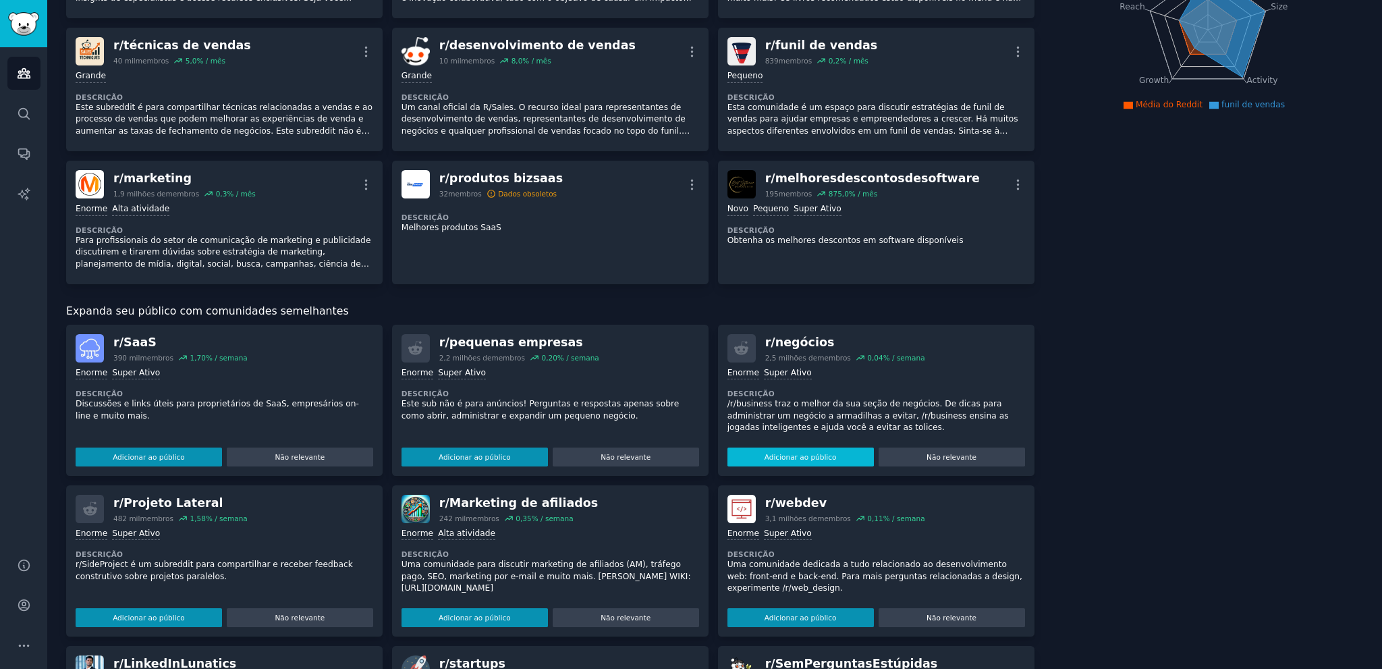
click at [789, 457] on font "Adicionar ao público" at bounding box center [801, 457] width 72 height 8
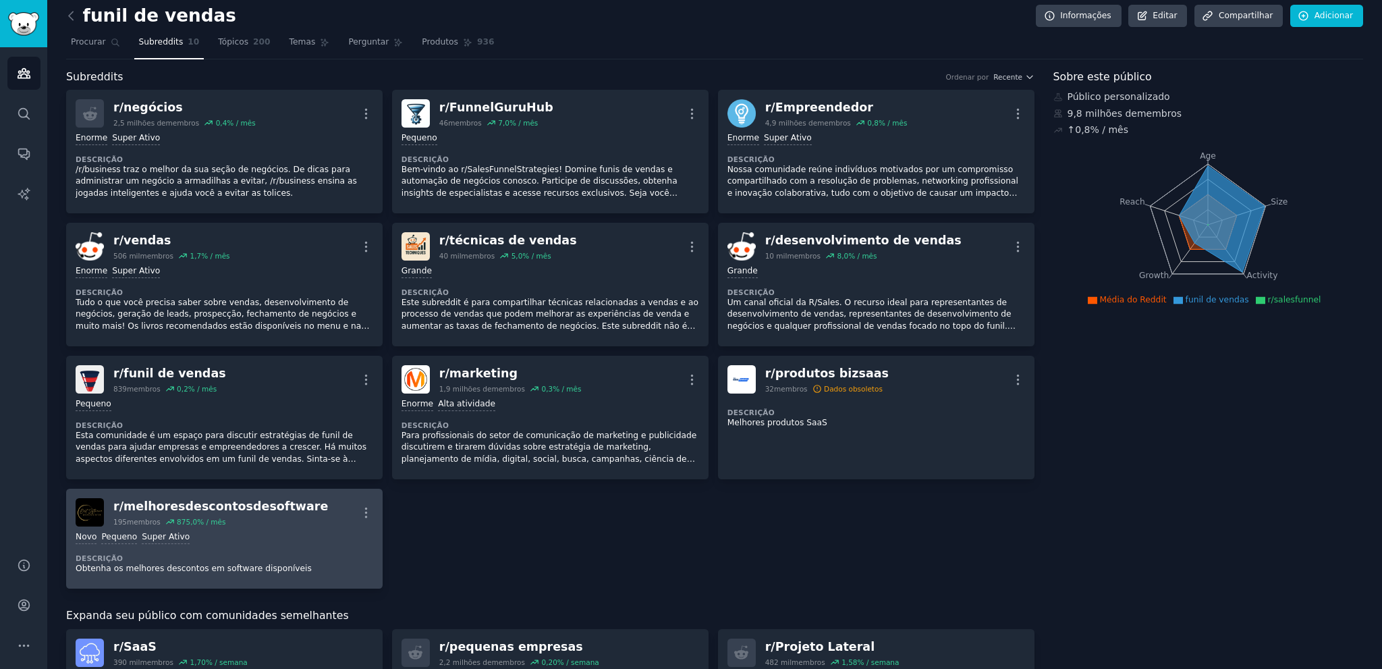
scroll to position [0, 0]
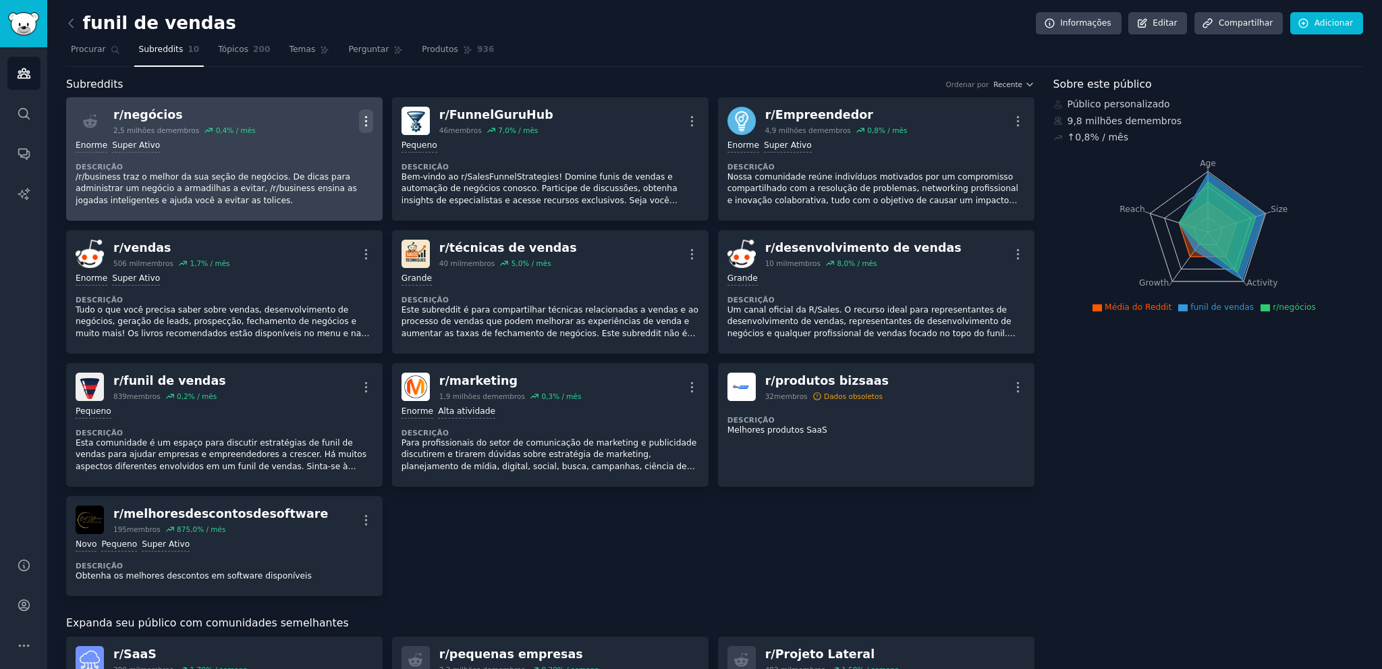
click at [362, 124] on icon "button" at bounding box center [366, 121] width 14 height 14
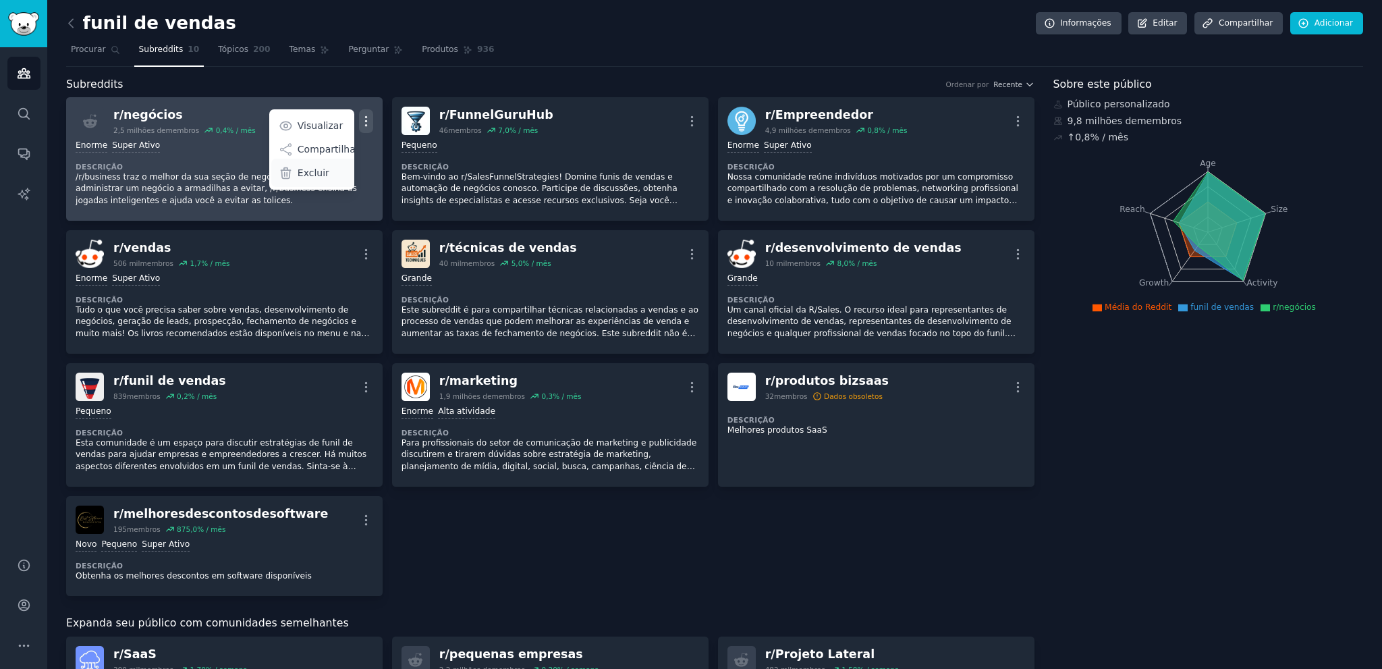
click at [312, 171] on font "Excluir" at bounding box center [314, 172] width 32 height 11
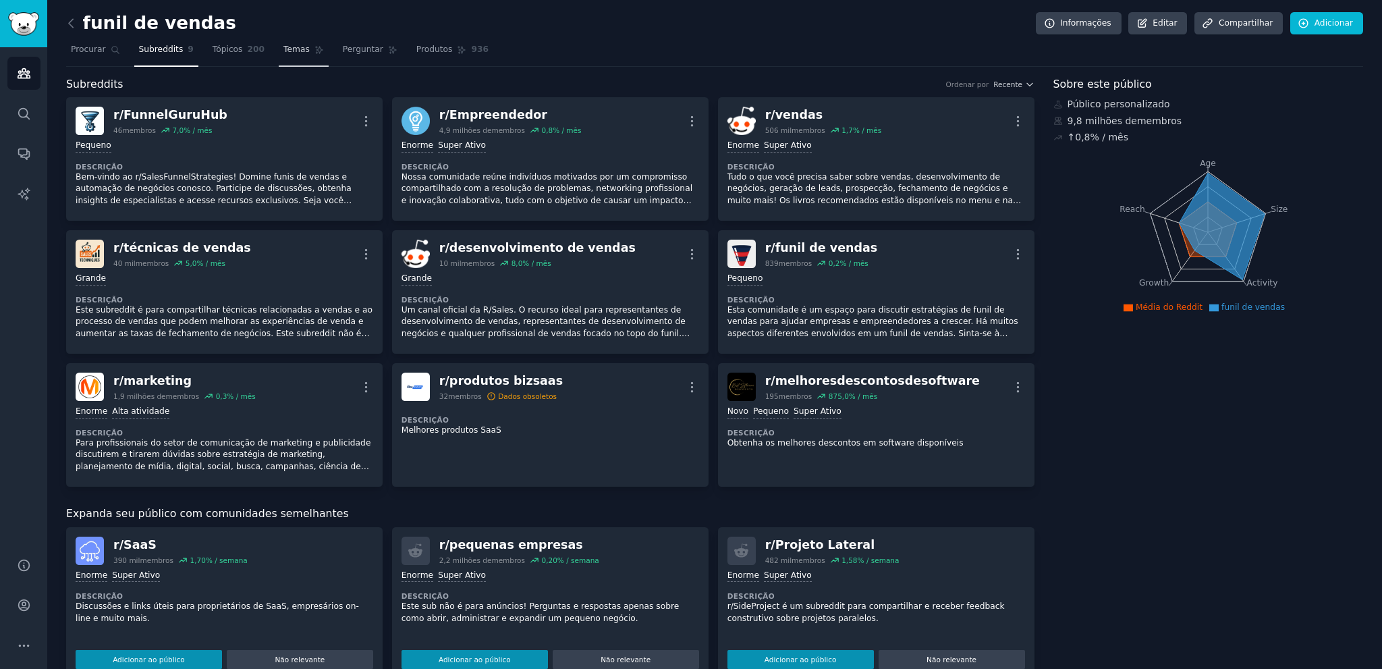
click at [283, 46] on font "Temas" at bounding box center [296, 49] width 26 height 9
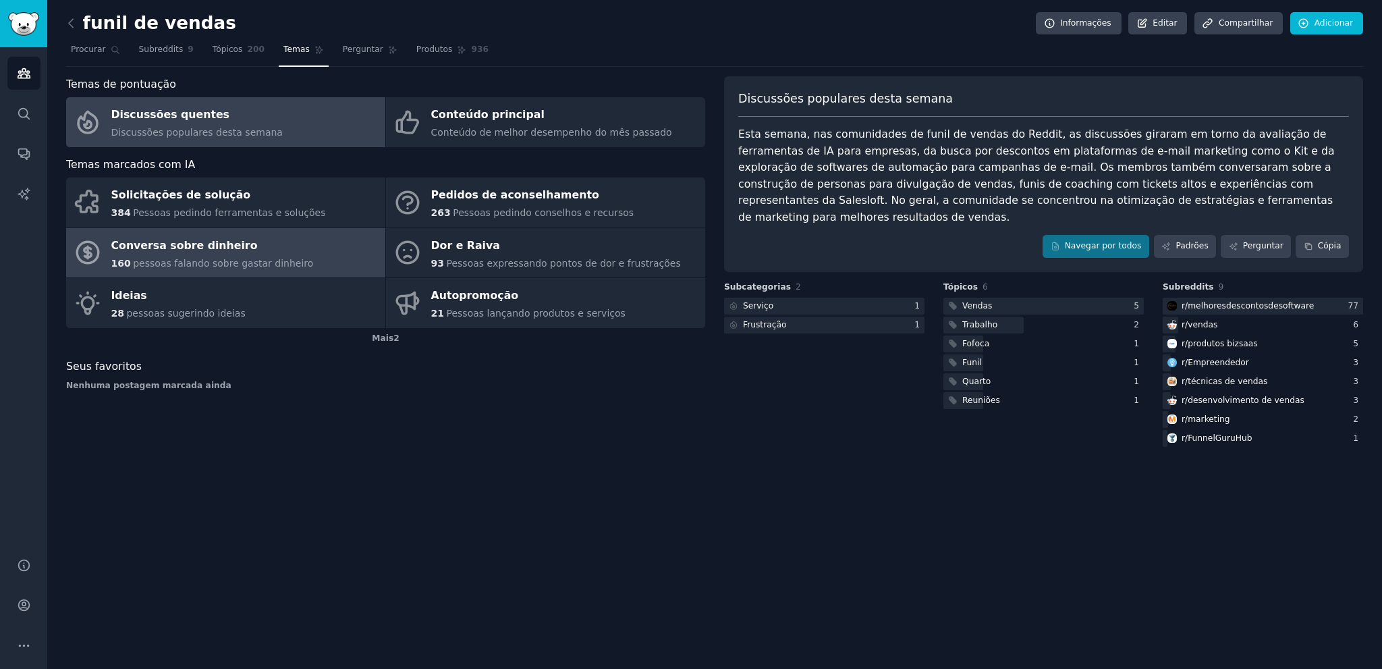
click at [327, 256] on link "Conversa sobre dinheiro 160 pessoas falando sobre gastar dinheiro" at bounding box center [225, 253] width 319 height 50
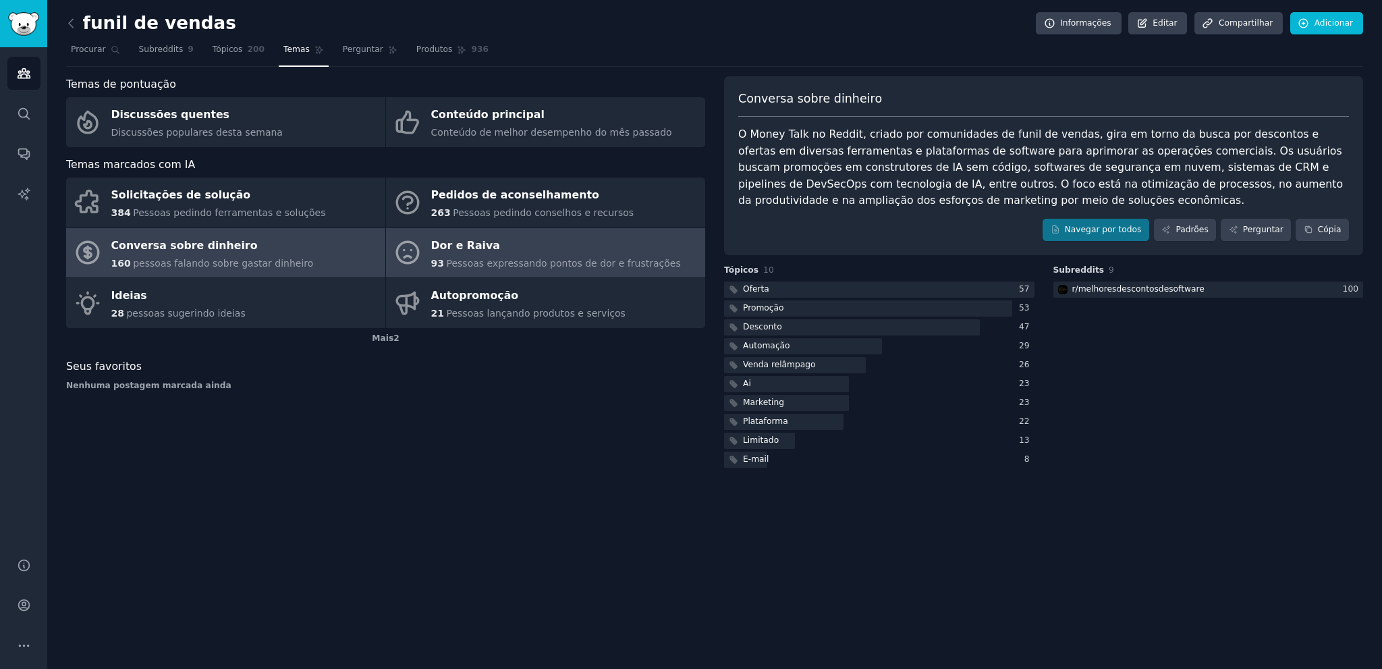
click at [545, 258] on font "Pessoas expressando pontos de dor e frustrações" at bounding box center [563, 263] width 234 height 11
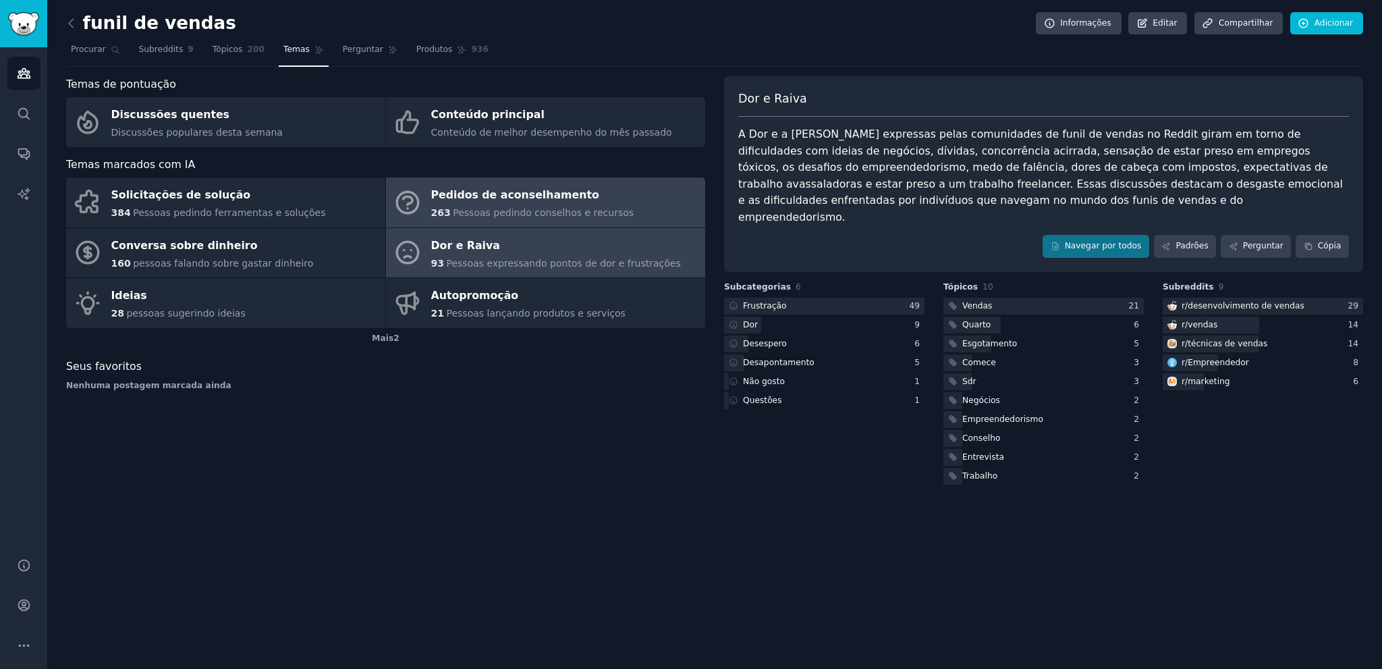
click at [472, 202] on div "Pedidos de aconselhamento" at bounding box center [532, 196] width 203 height 22
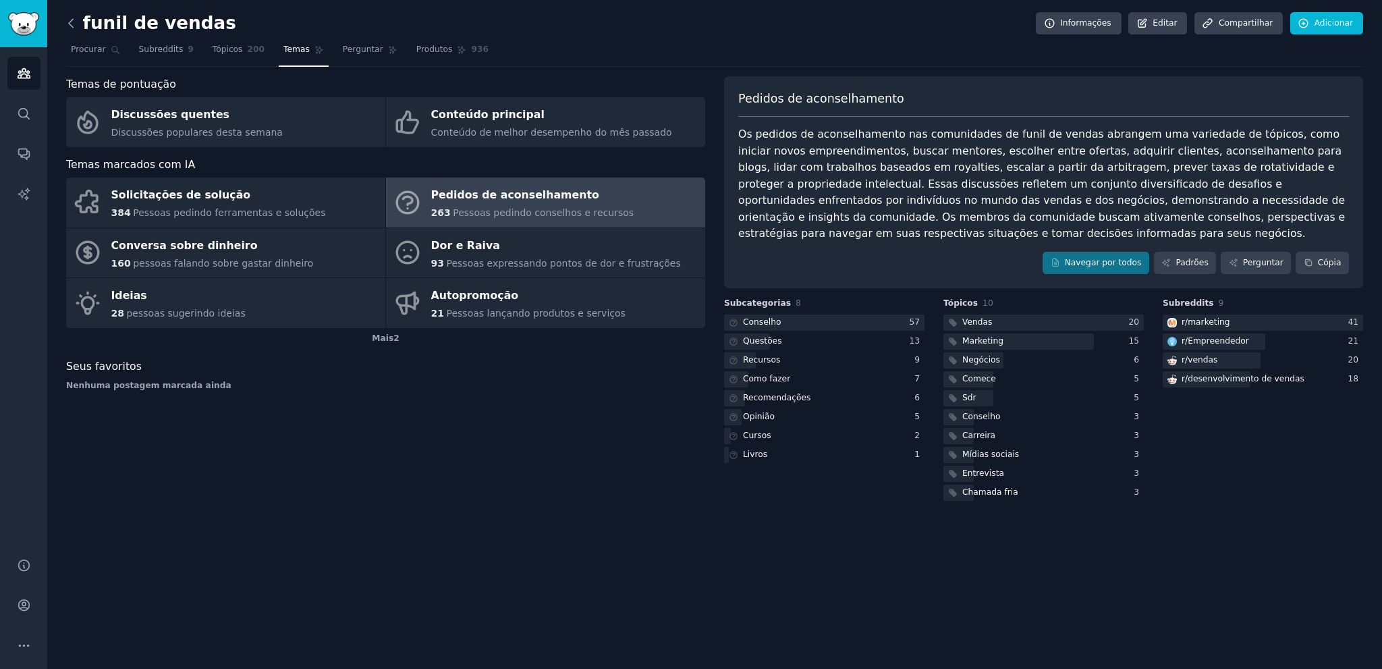
click at [74, 22] on icon at bounding box center [71, 23] width 14 height 14
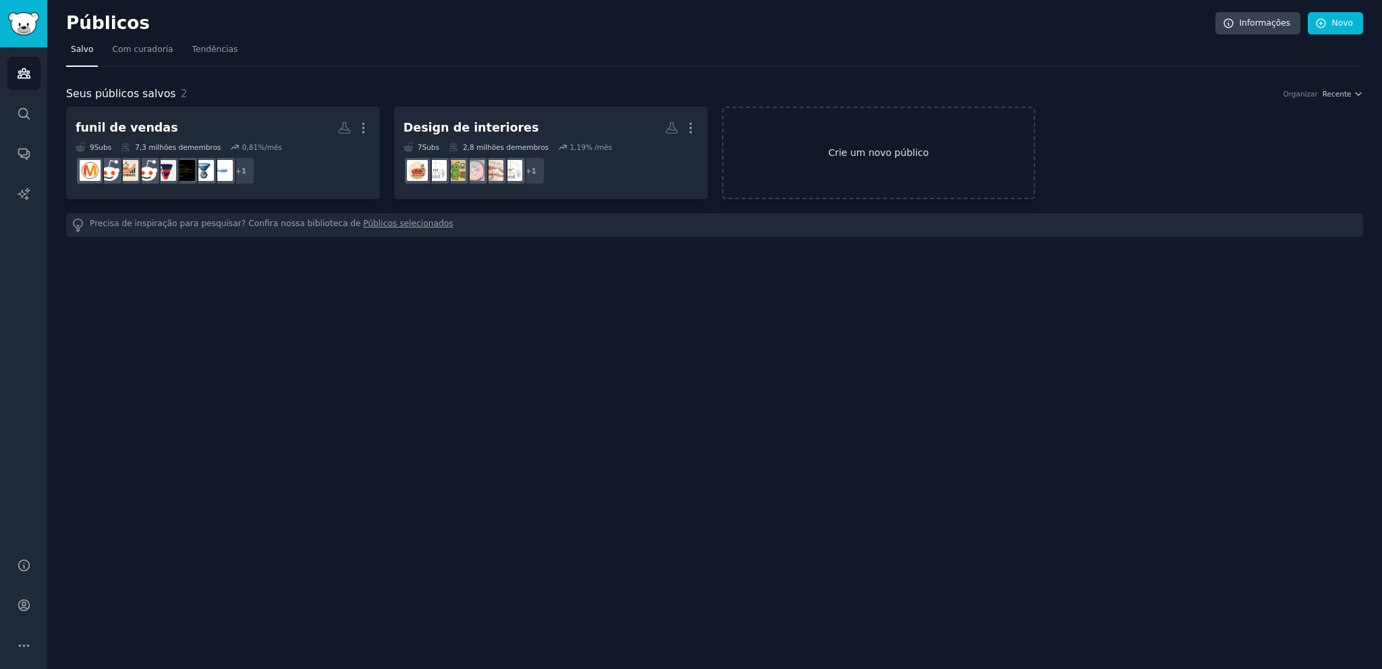
click at [830, 141] on link "Crie um novo público" at bounding box center [879, 153] width 314 height 92
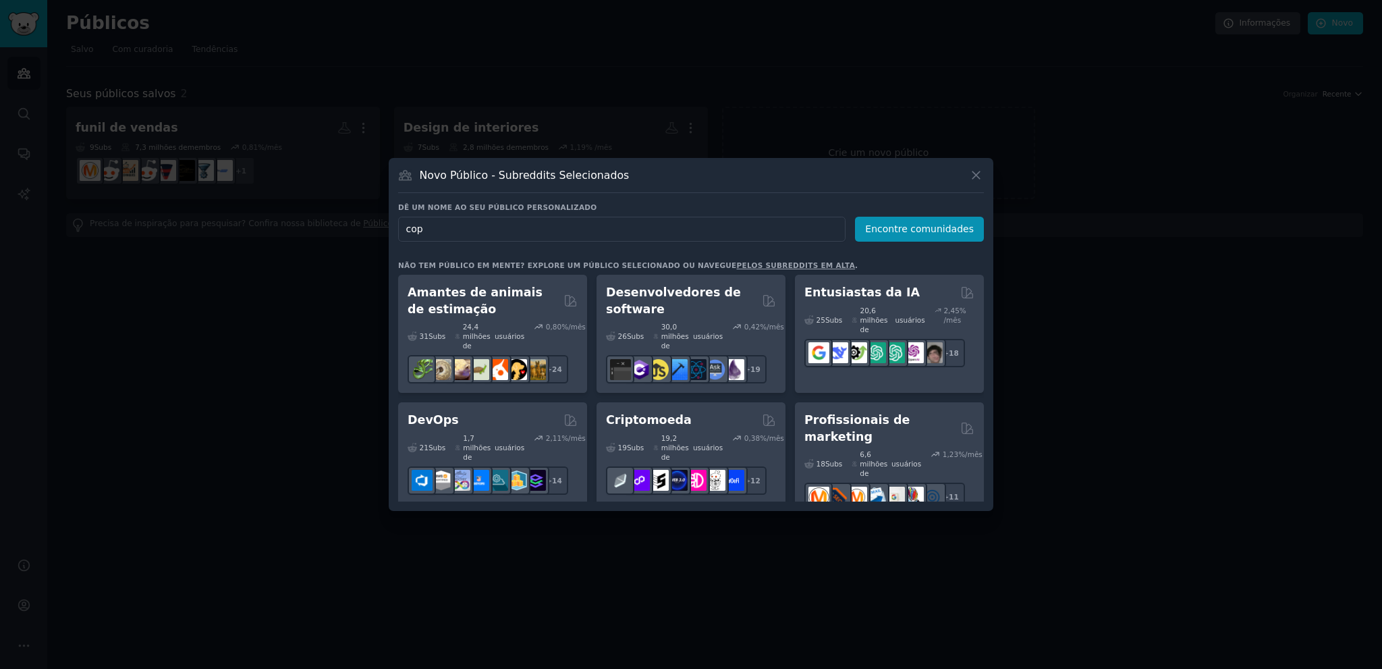
type input "copy"
click button "Encontre comunidades" at bounding box center [919, 229] width 129 height 25
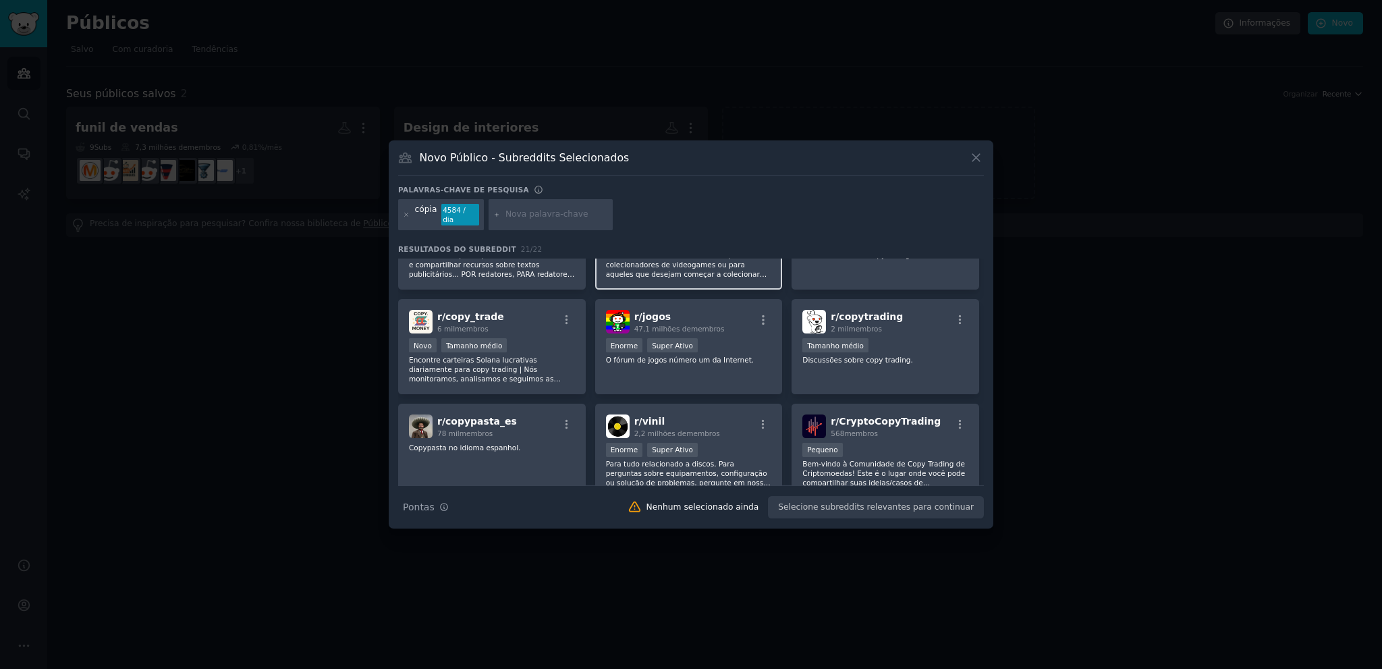
scroll to position [67, 0]
